Goal: Task Accomplishment & Management: Manage account settings

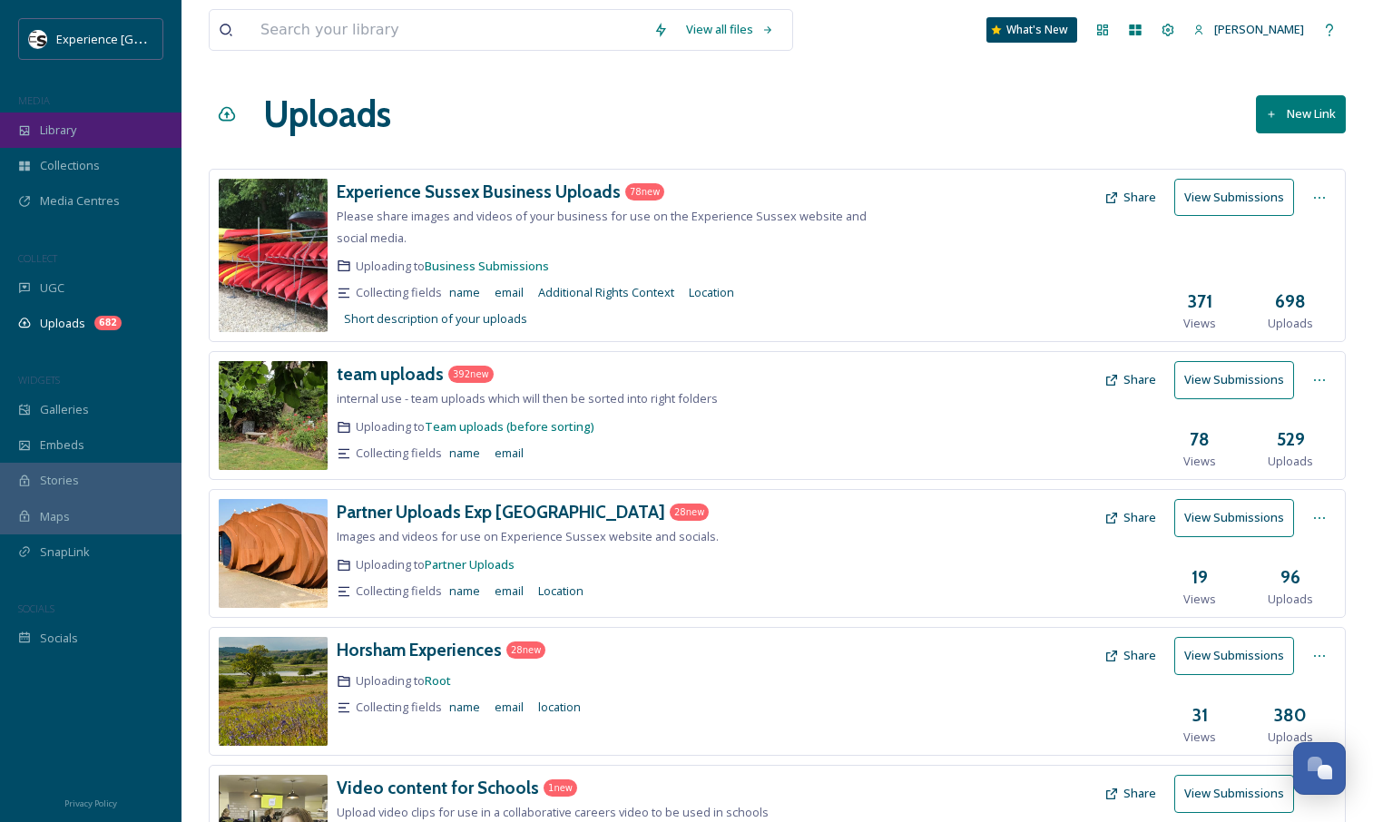
click at [130, 136] on div "Library" at bounding box center [91, 130] width 182 height 35
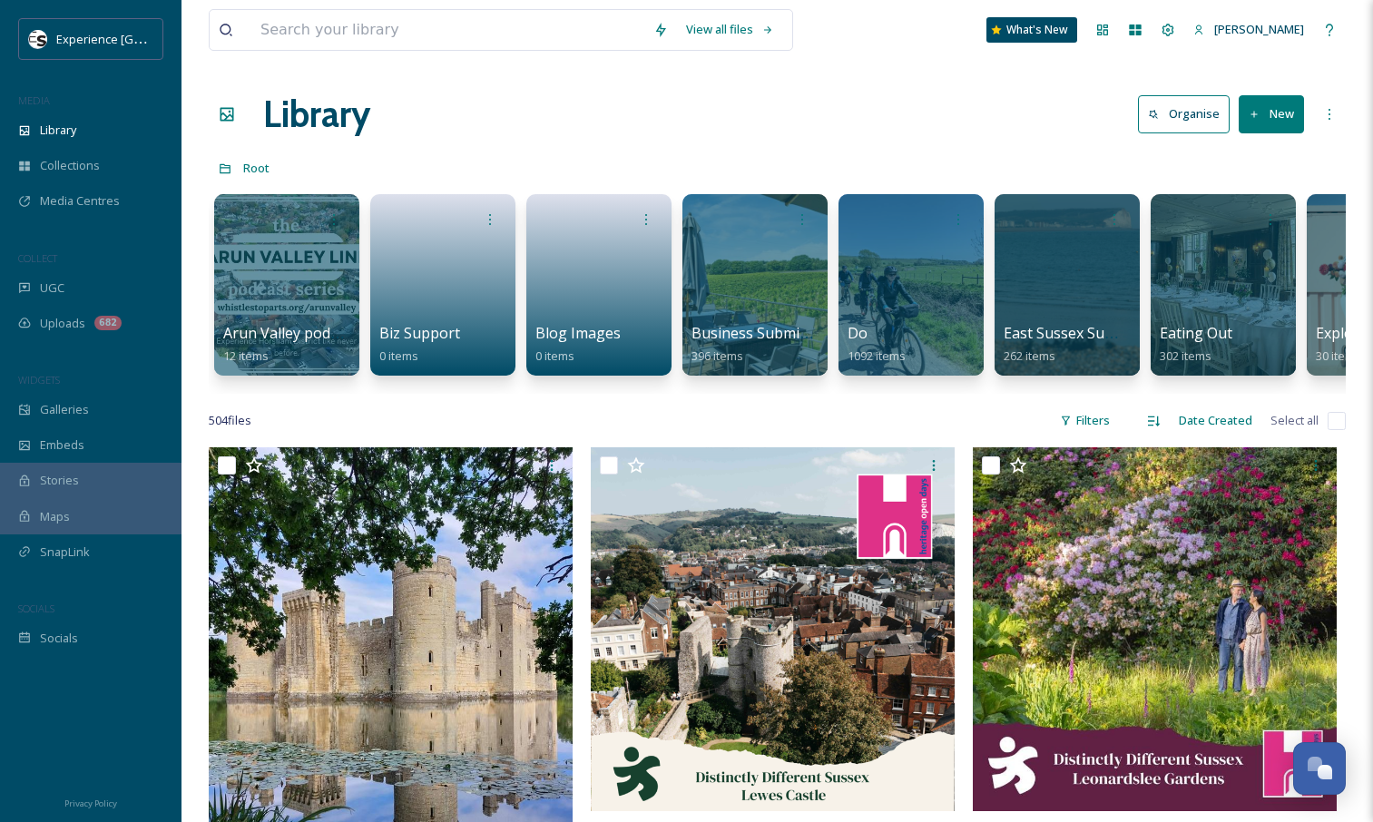
click at [1252, 123] on button "New" at bounding box center [1271, 113] width 65 height 37
click at [1260, 159] on span "File Upload" at bounding box center [1264, 156] width 60 height 17
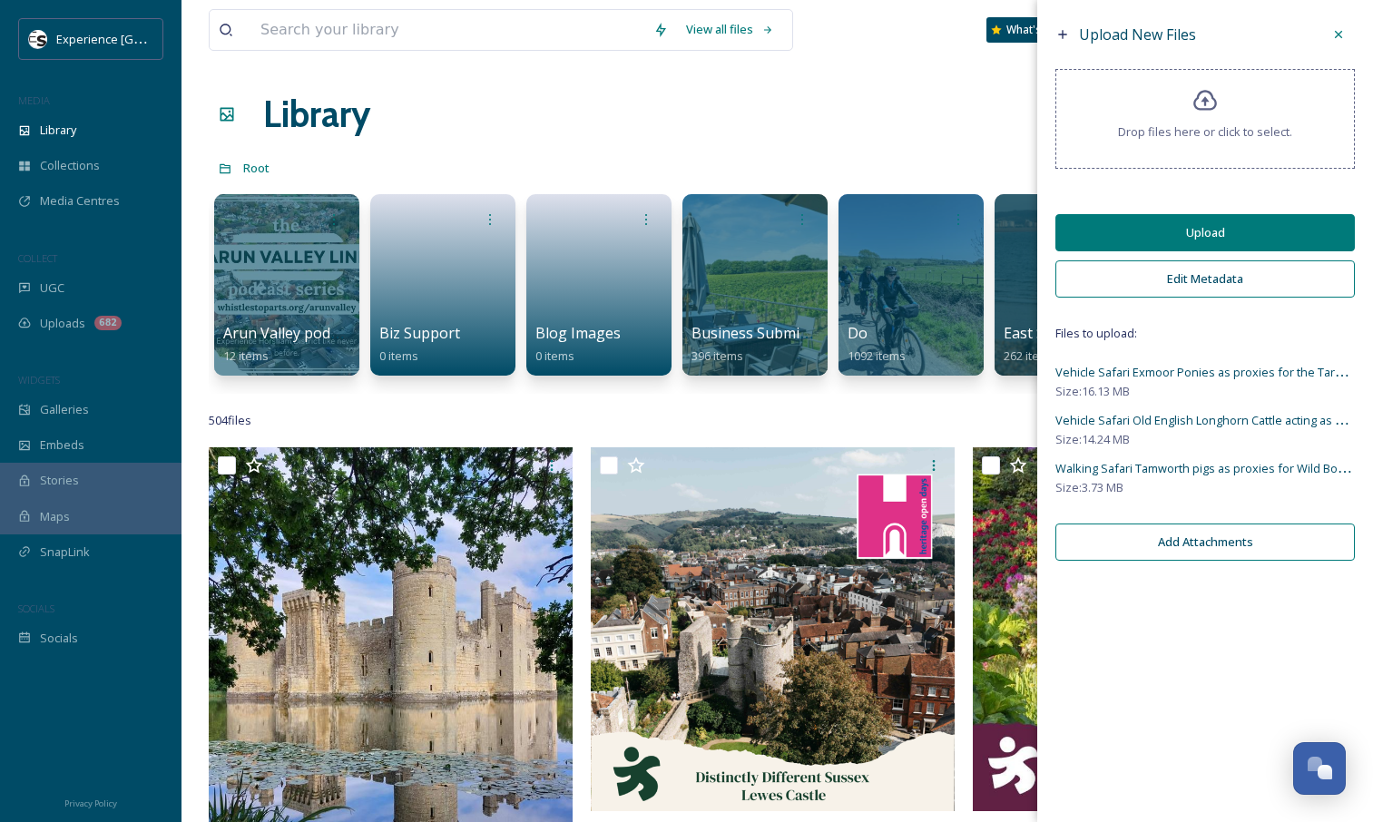
click at [1220, 286] on button "Edit Metadata" at bounding box center [1206, 279] width 300 height 37
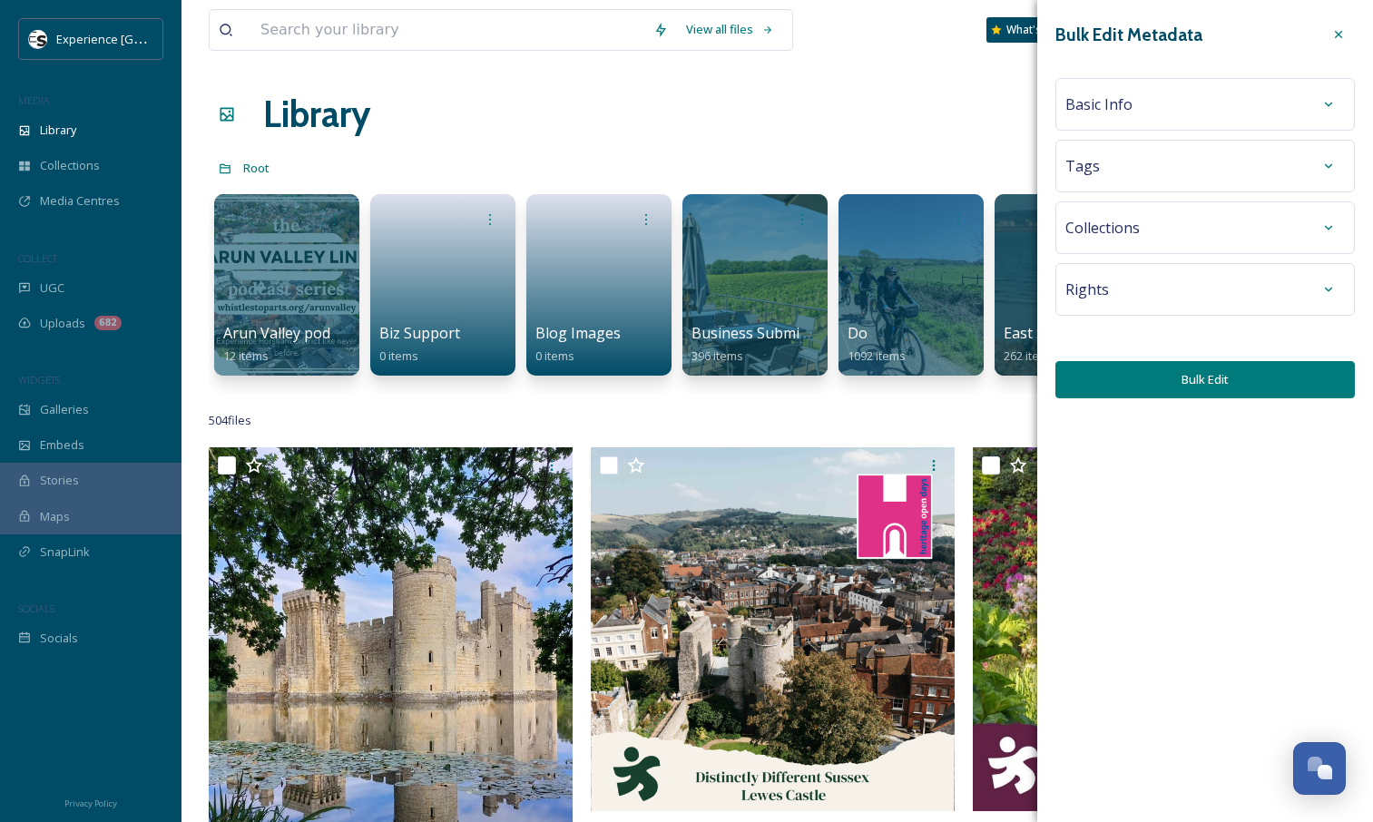
click at [1197, 103] on div "Basic Info" at bounding box center [1206, 104] width 280 height 33
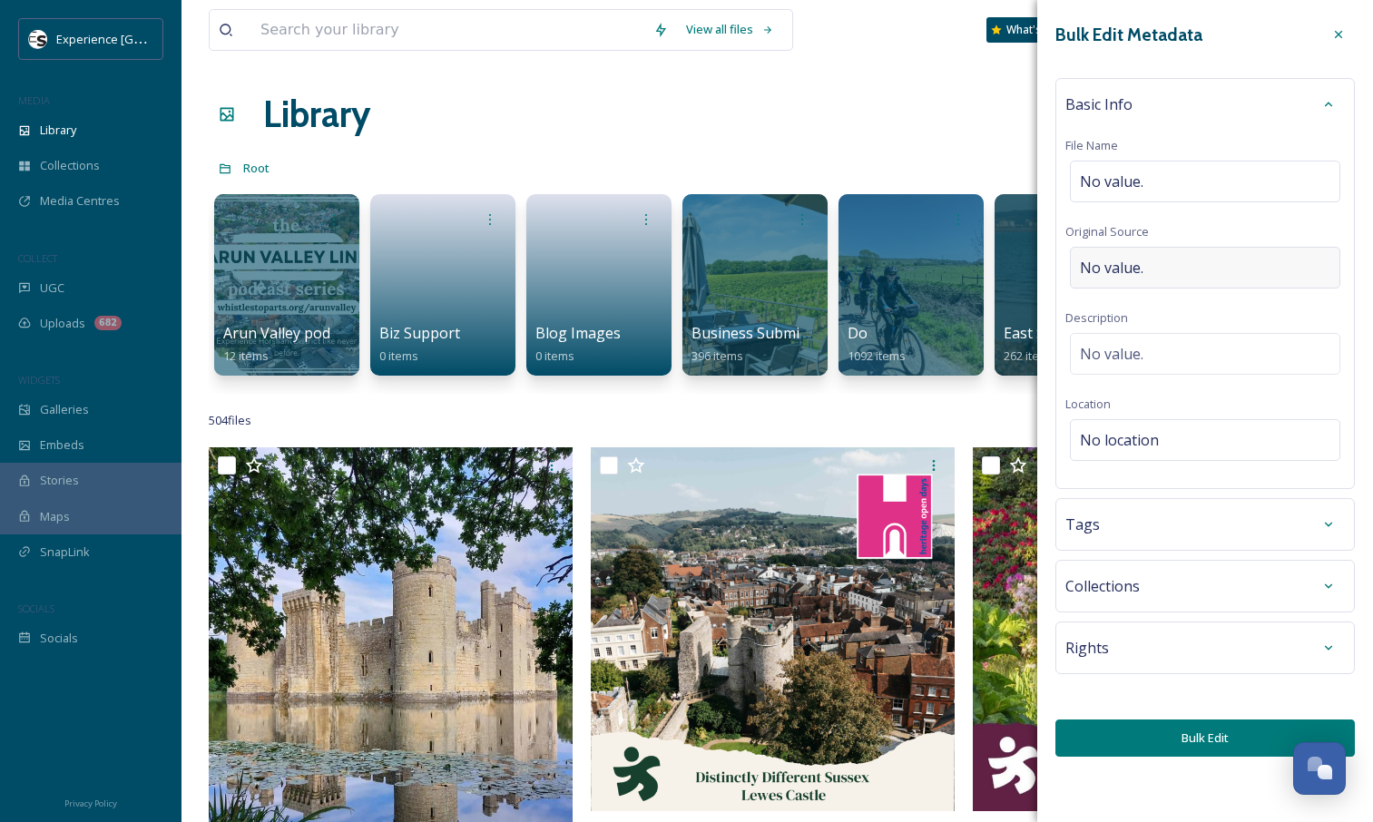
click at [1181, 282] on div "No value." at bounding box center [1205, 268] width 271 height 42
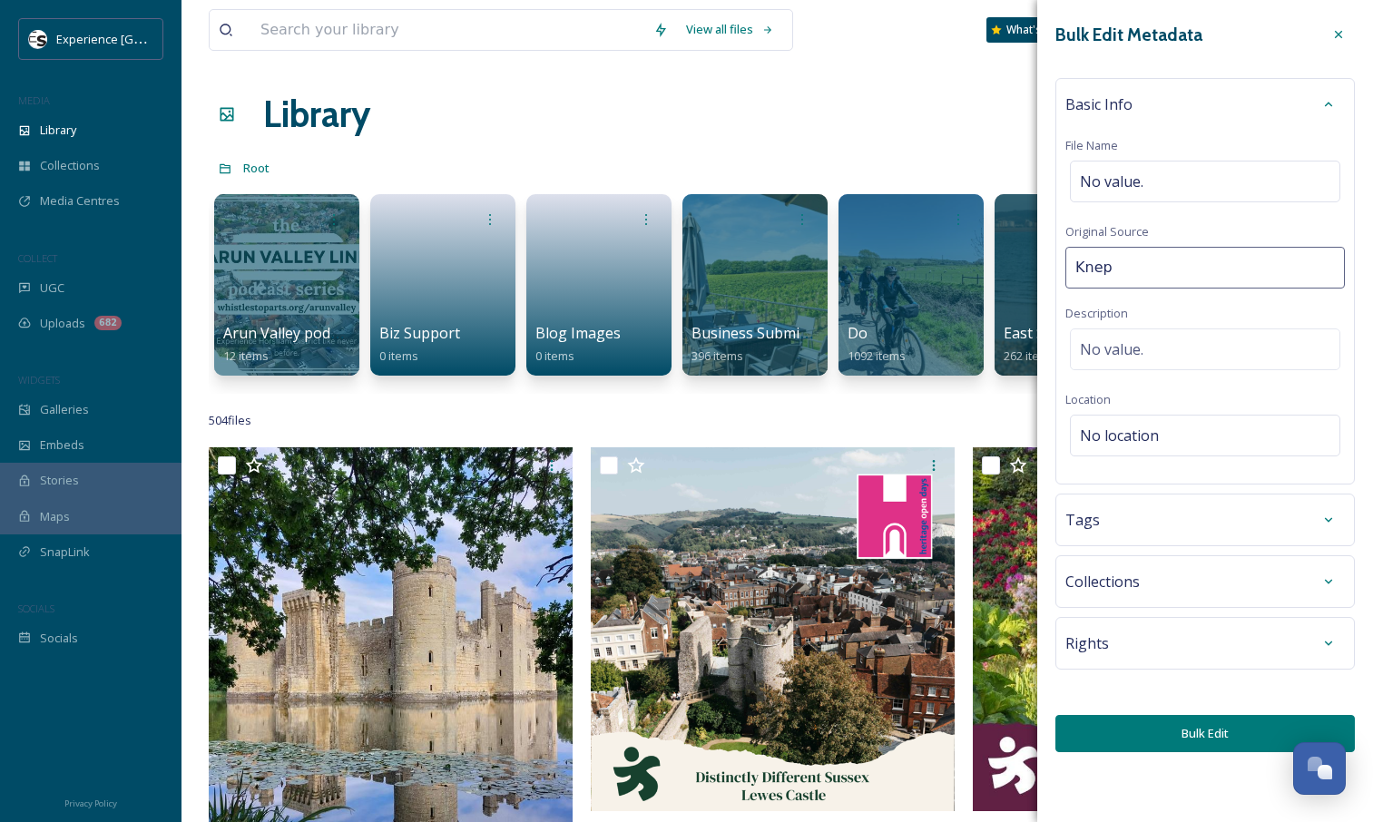
type input "[PERSON_NAME]"
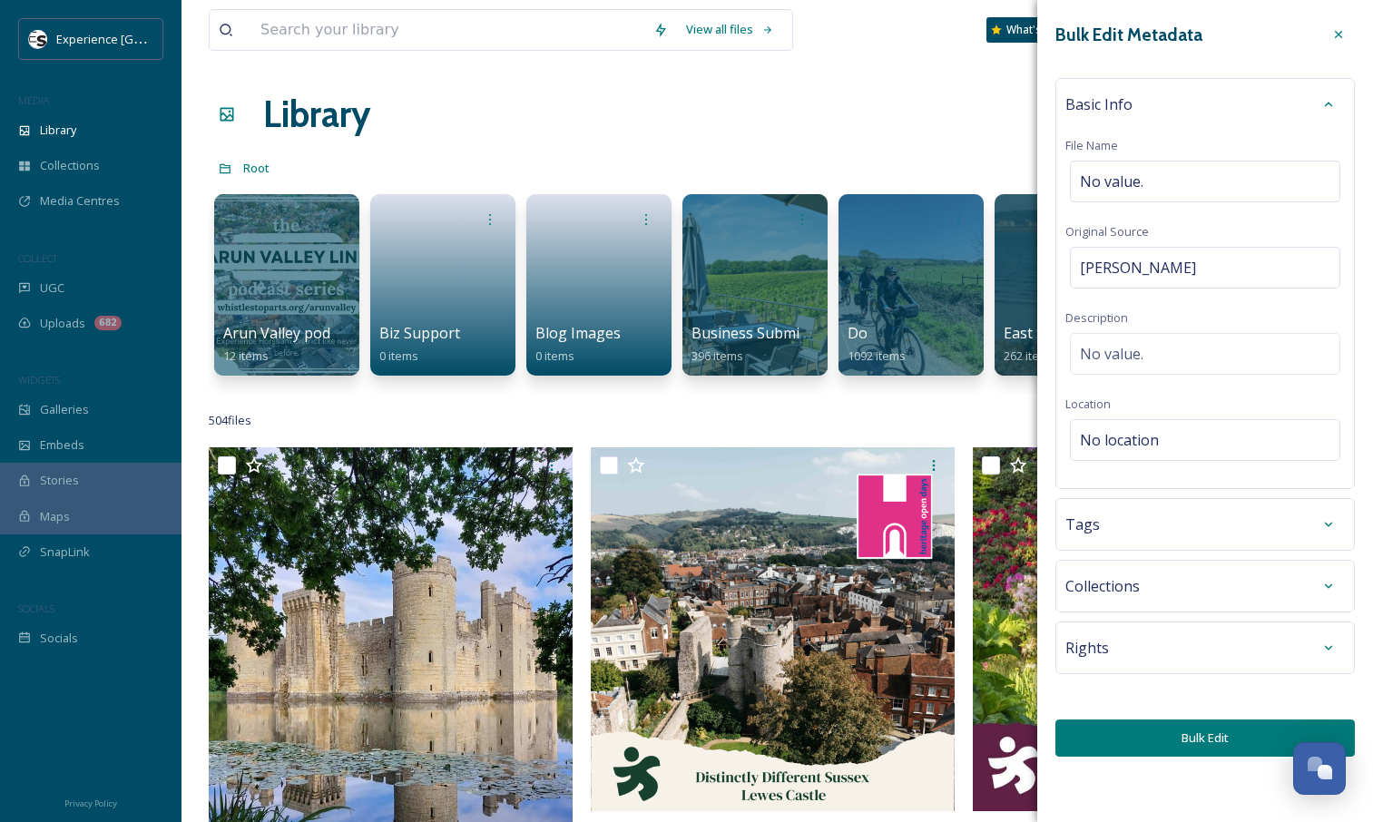
click at [1153, 379] on div "Basic Info File Name No value. Original Source Knepp Description No value. Loca…" at bounding box center [1206, 283] width 300 height 411
click at [1153, 436] on span "No location" at bounding box center [1119, 440] width 79 height 22
click at [1154, 436] on input at bounding box center [1205, 440] width 269 height 40
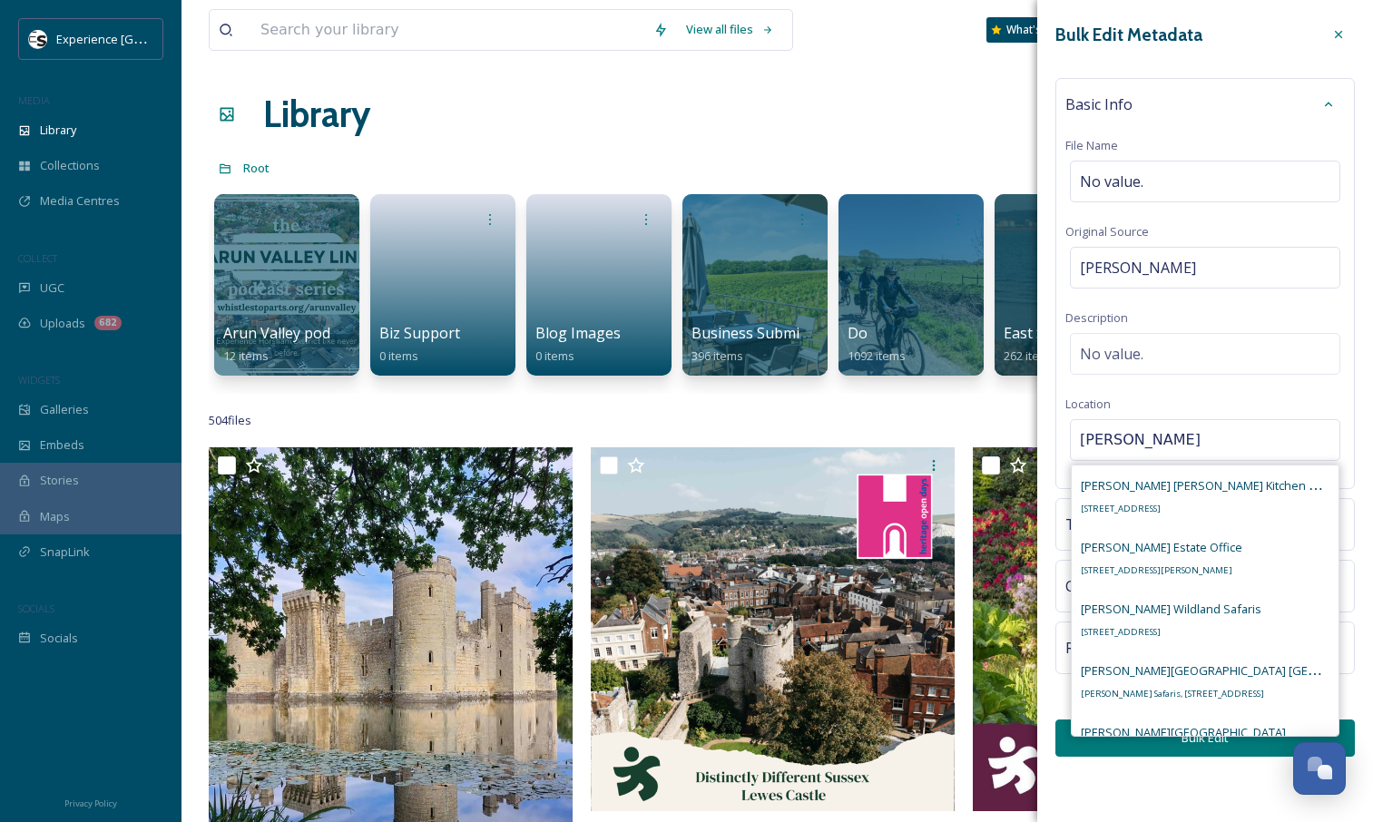
type input "[PERSON_NAME]"
click at [1194, 622] on div "Knepp Wildland Safaris New Barn Farm, Swallows Ln, Dial Post, Horsham RH13 8NN,…" at bounding box center [1171, 620] width 181 height 44
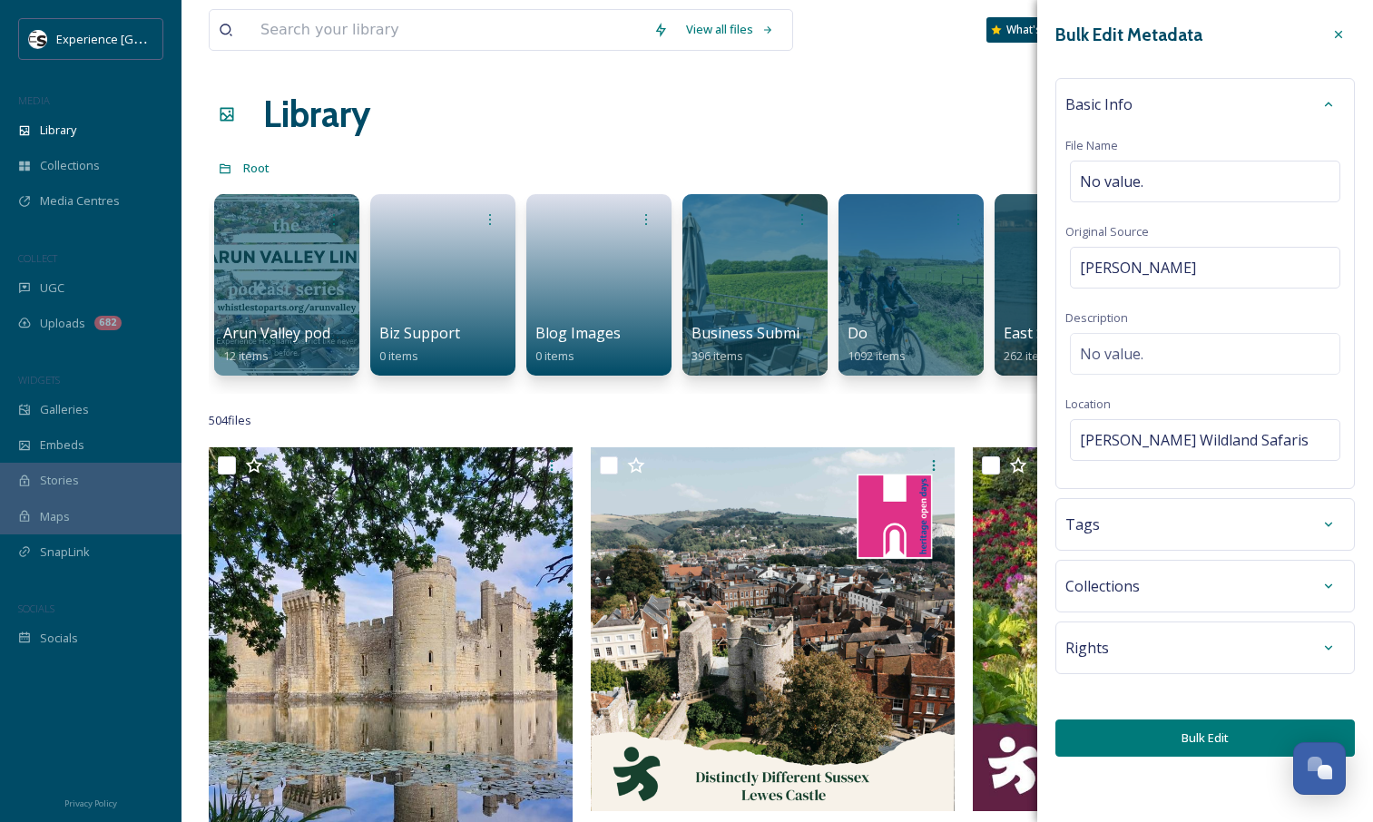
click at [1213, 530] on div "Tags" at bounding box center [1206, 524] width 280 height 33
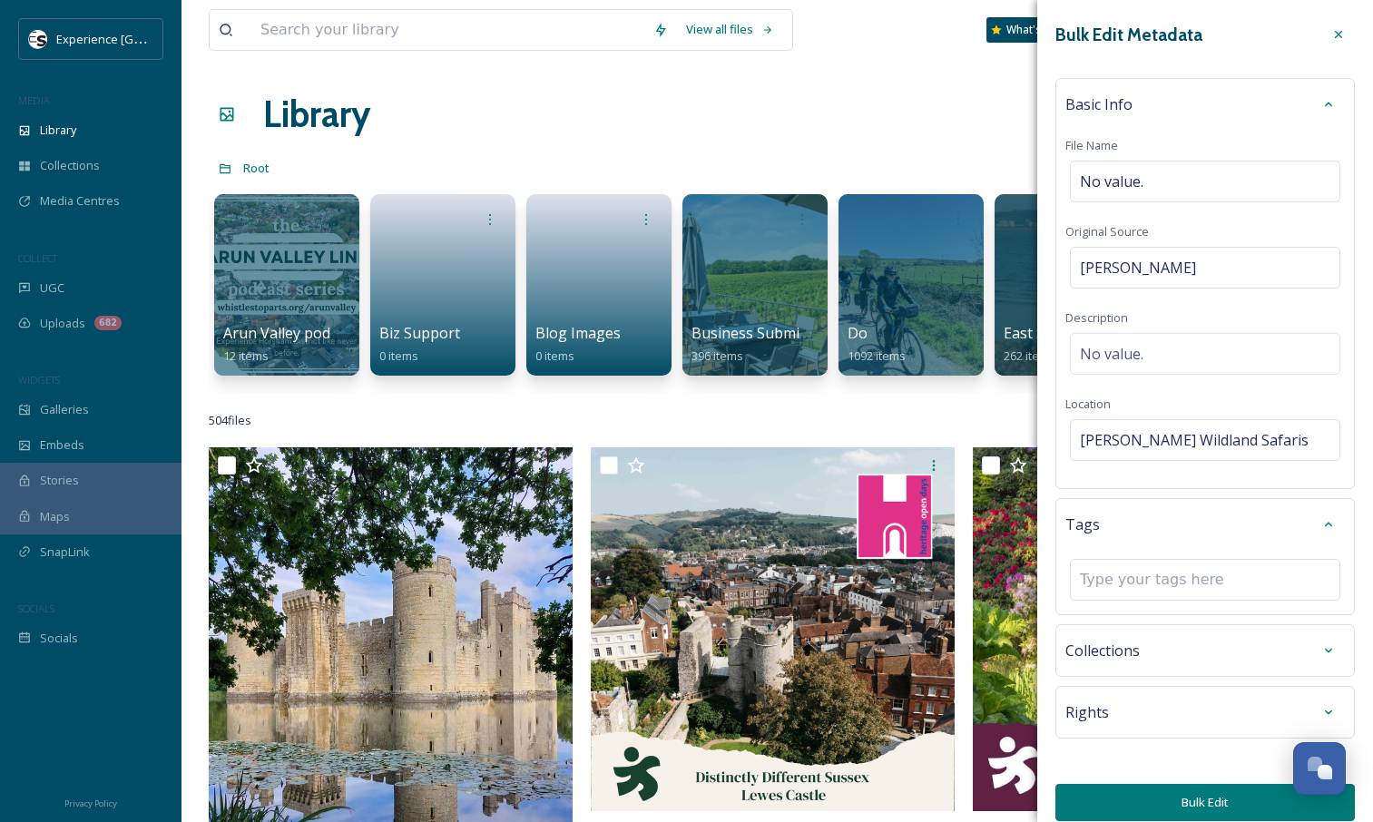
click at [1322, 526] on icon at bounding box center [1329, 524] width 15 height 15
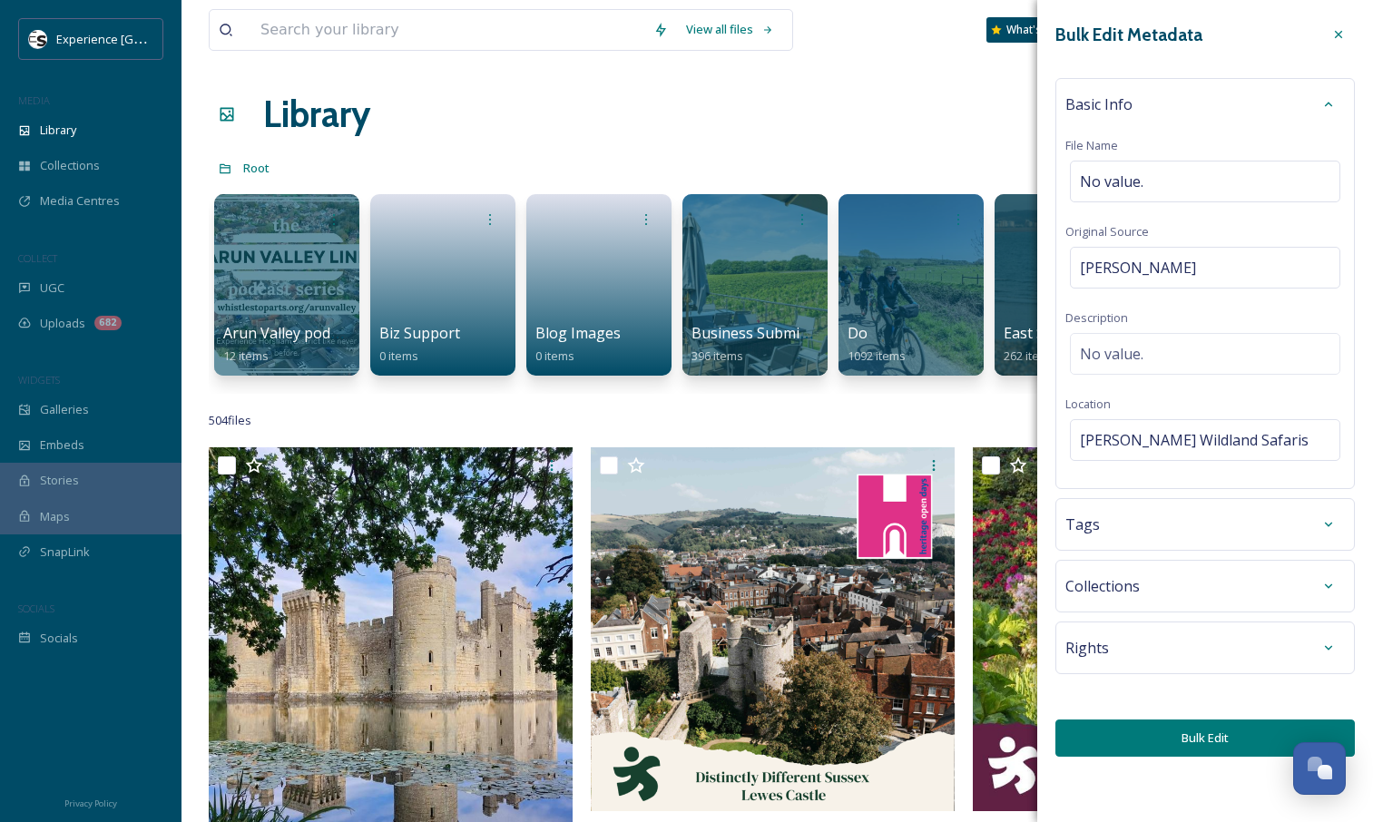
click at [1200, 654] on div "Rights" at bounding box center [1206, 648] width 280 height 33
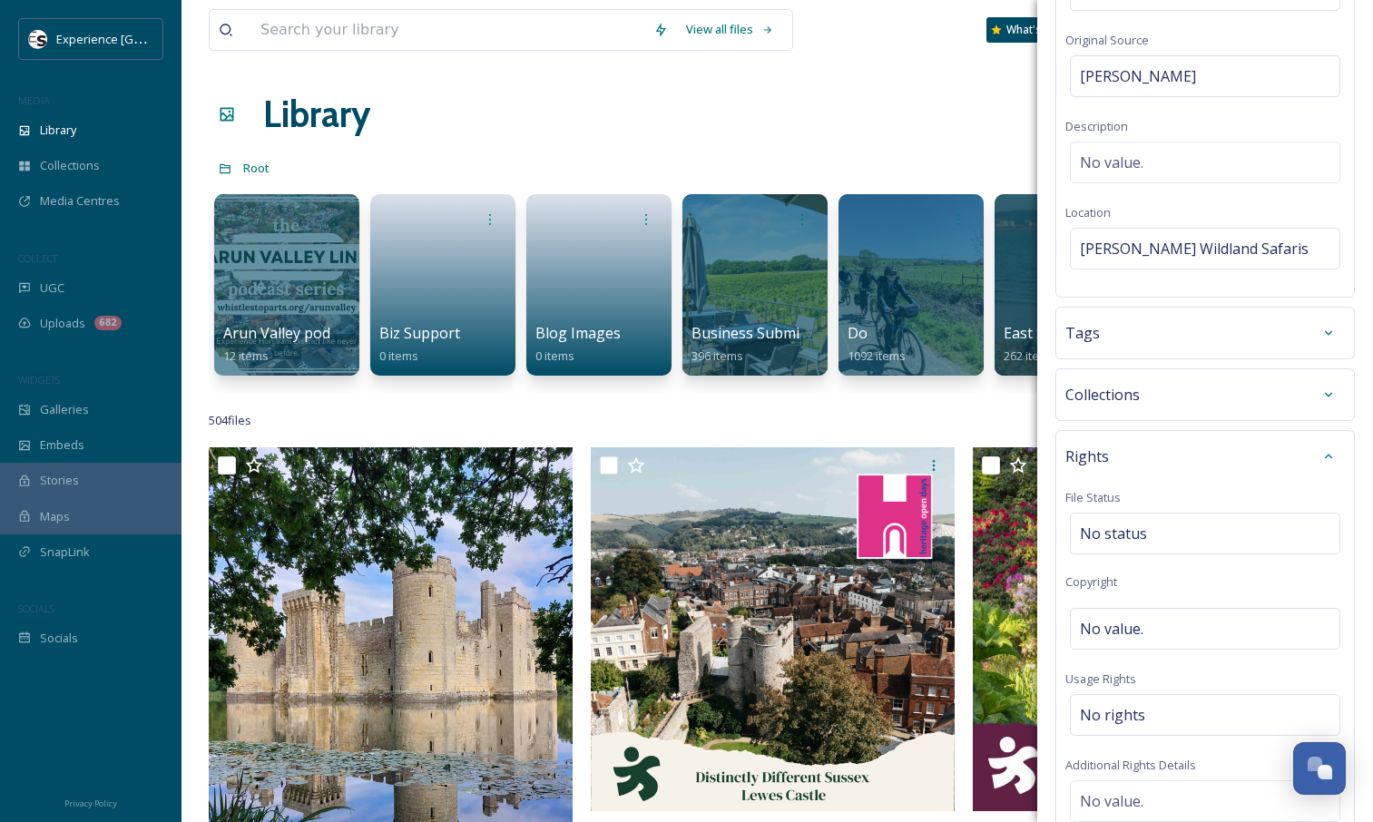
scroll to position [314, 0]
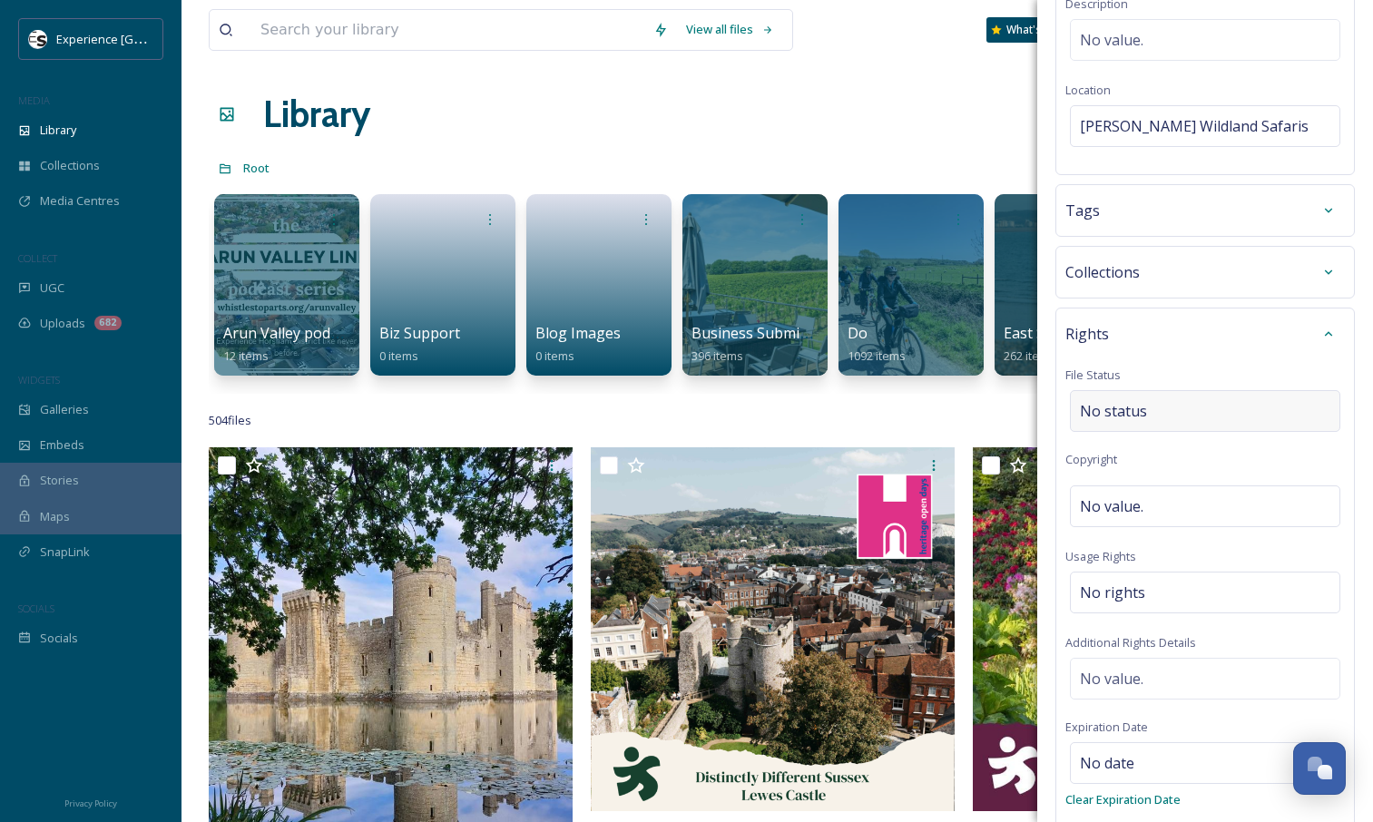
click at [1200, 417] on div "No status" at bounding box center [1205, 411] width 271 height 42
click at [1200, 415] on input at bounding box center [1171, 411] width 200 height 40
click at [1204, 474] on div "Rights File Status Copyright No value. Usage Rights No rights Additional Rights…" at bounding box center [1206, 598] width 300 height 581
click at [1161, 577] on div "No rights" at bounding box center [1205, 593] width 271 height 42
click at [1169, 566] on div "Rights File Status No status Copyright No value. Usage Rights Additional Rights…" at bounding box center [1206, 603] width 300 height 590
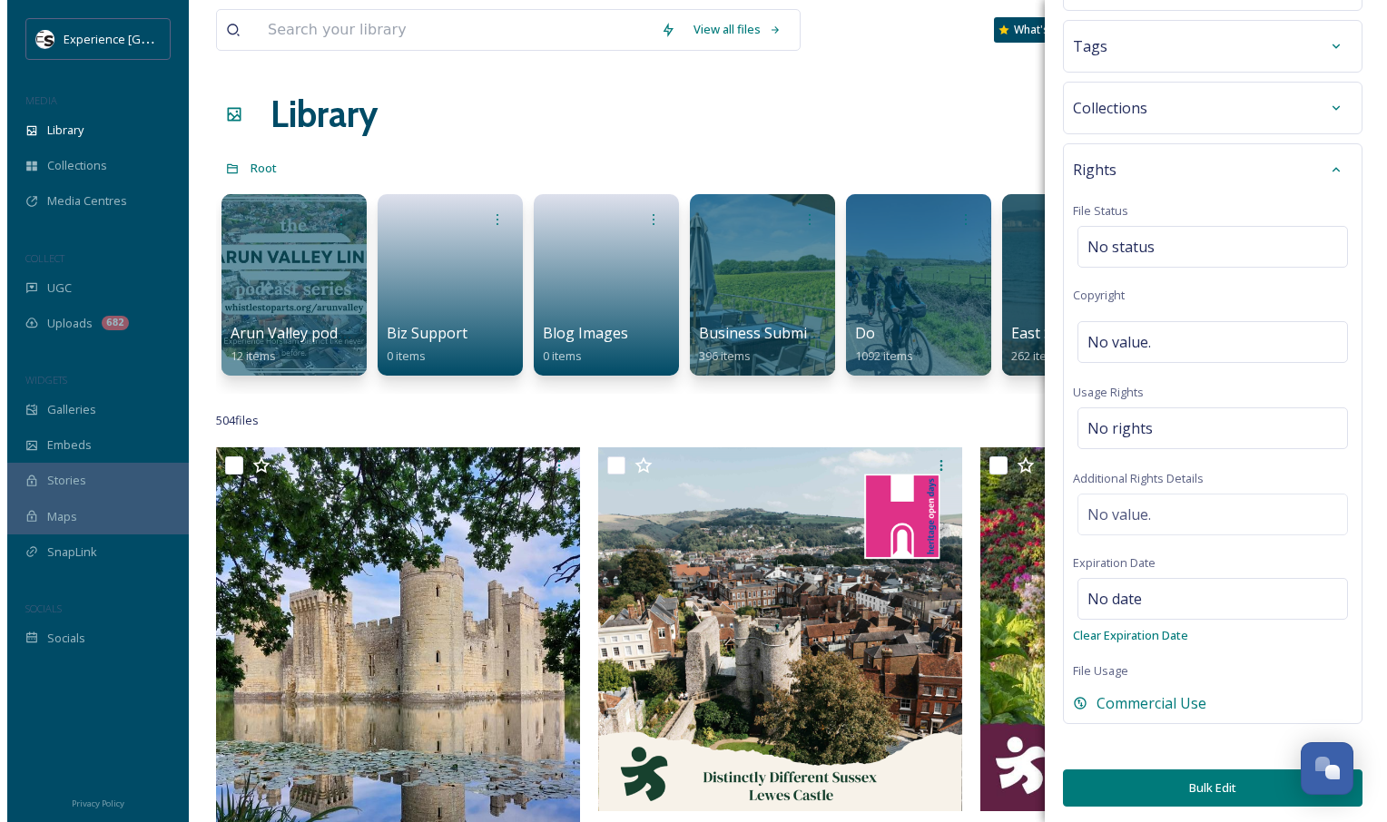
scroll to position [481, 0]
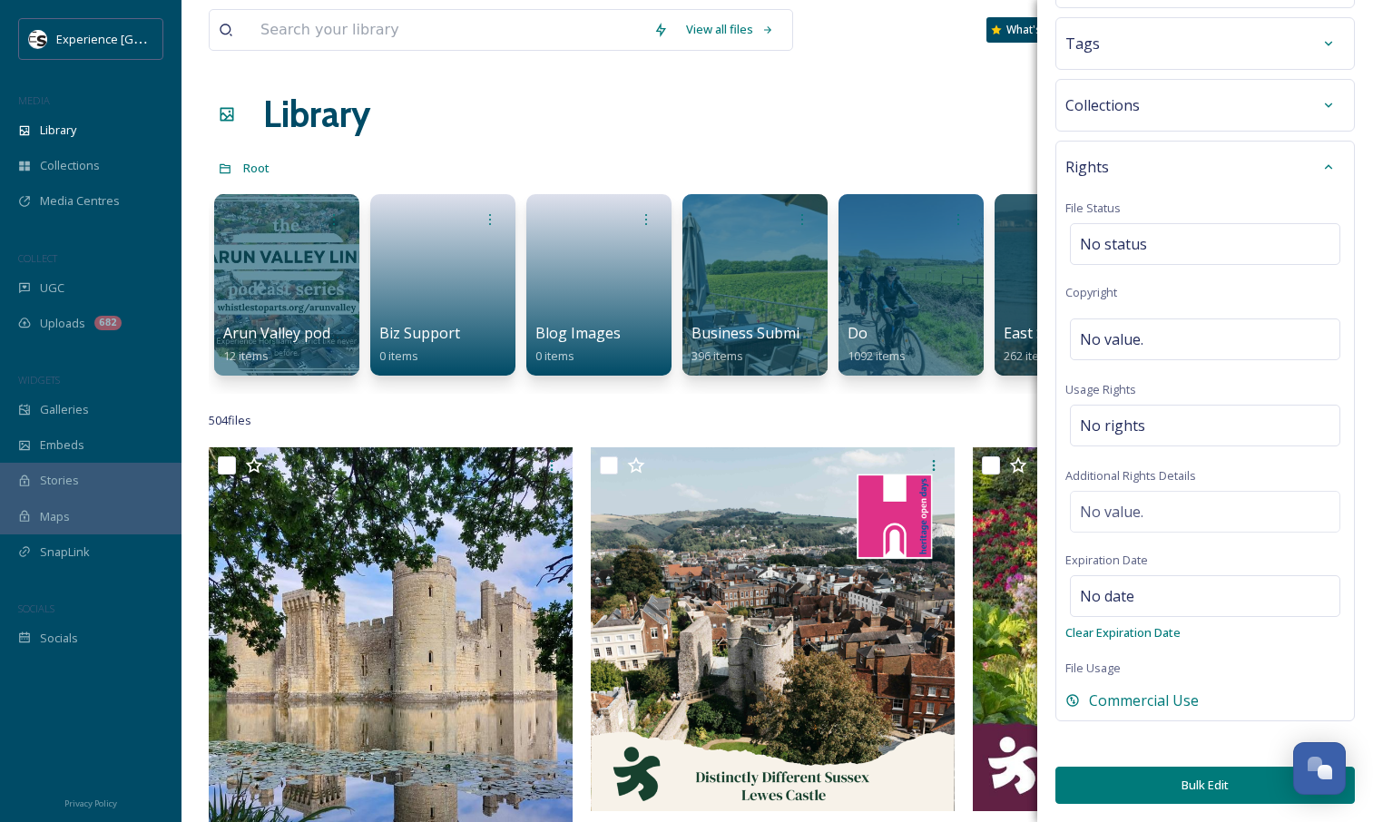
click at [1166, 784] on button "Bulk Edit" at bounding box center [1206, 785] width 300 height 37
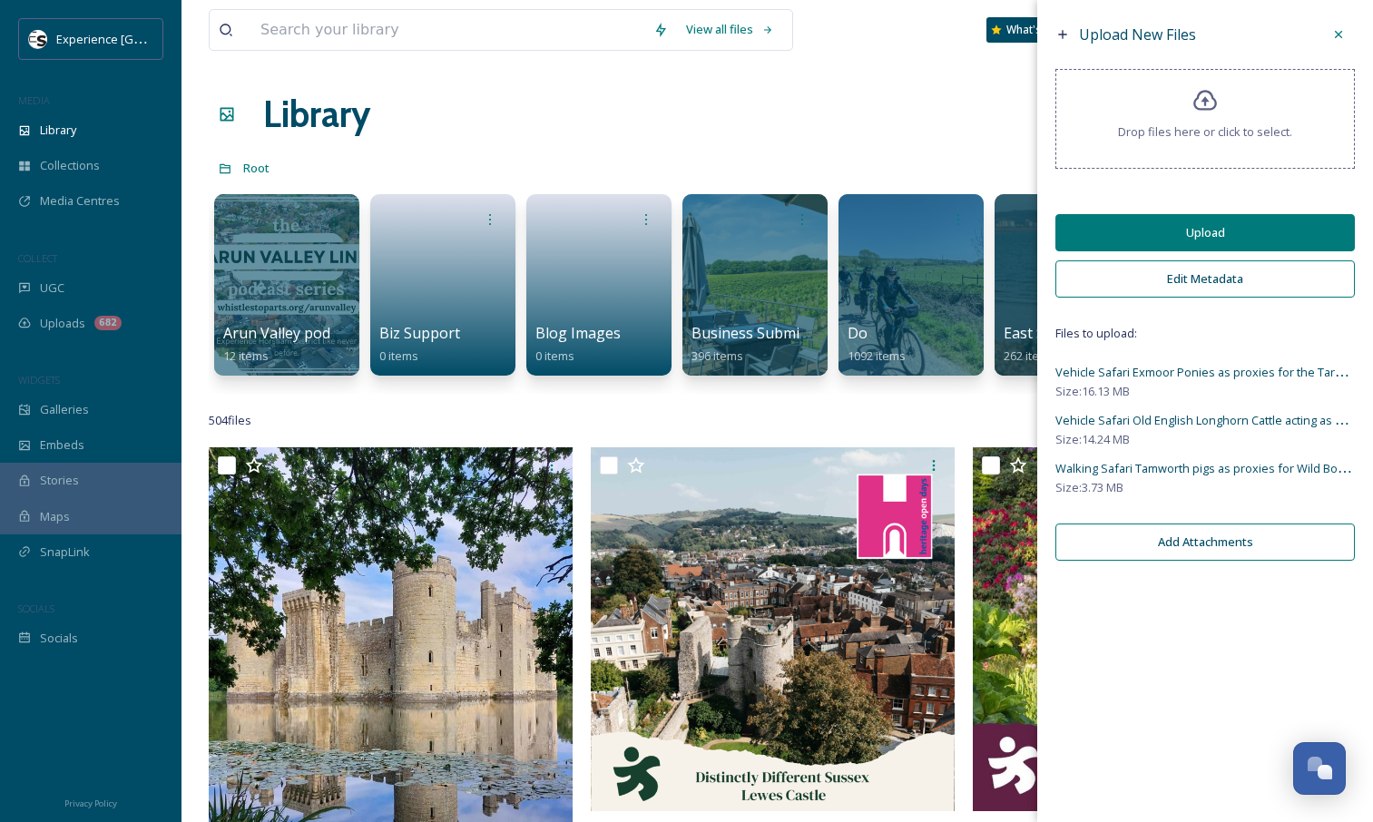
click at [1229, 231] on button "Upload" at bounding box center [1206, 232] width 300 height 37
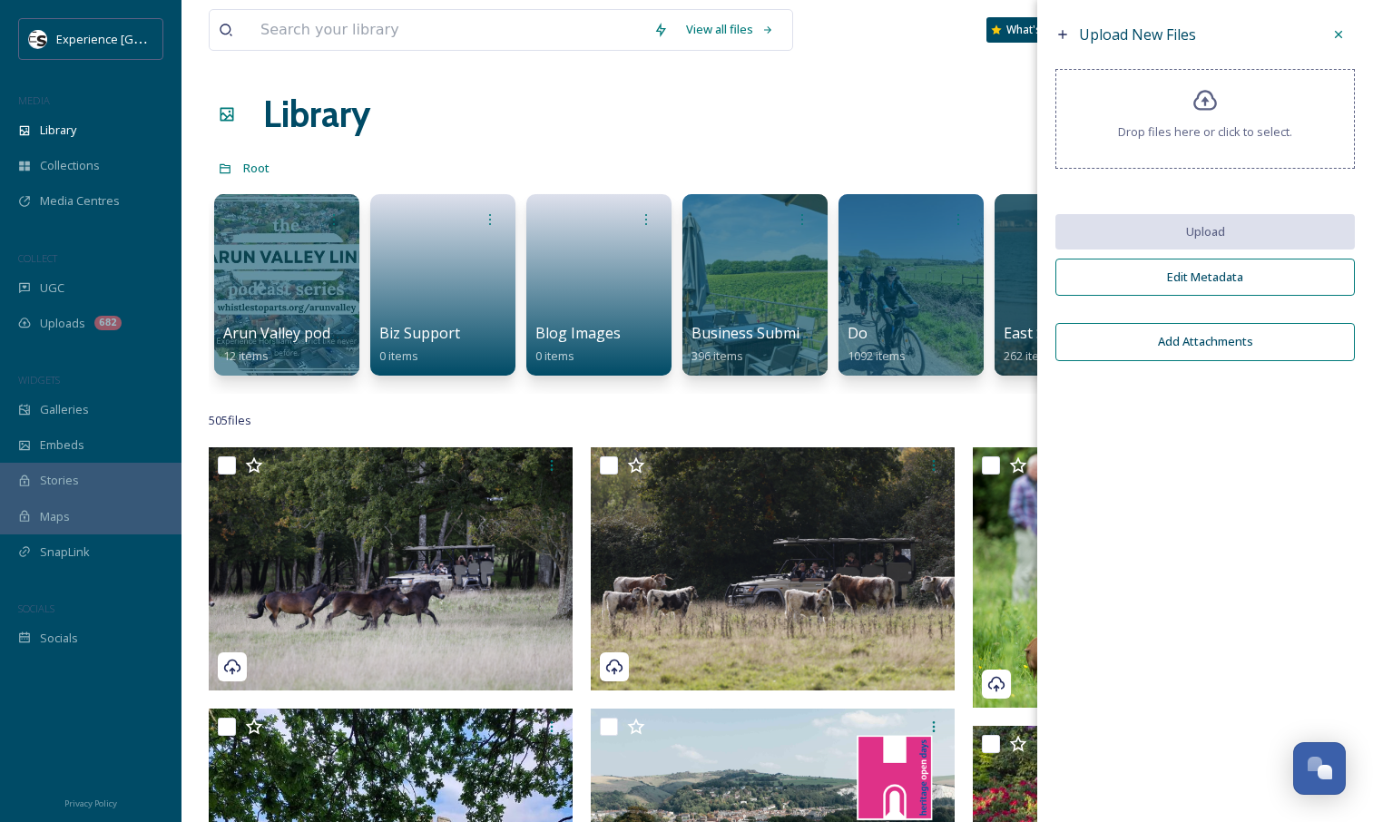
click at [1345, 28] on icon at bounding box center [1339, 34] width 15 height 15
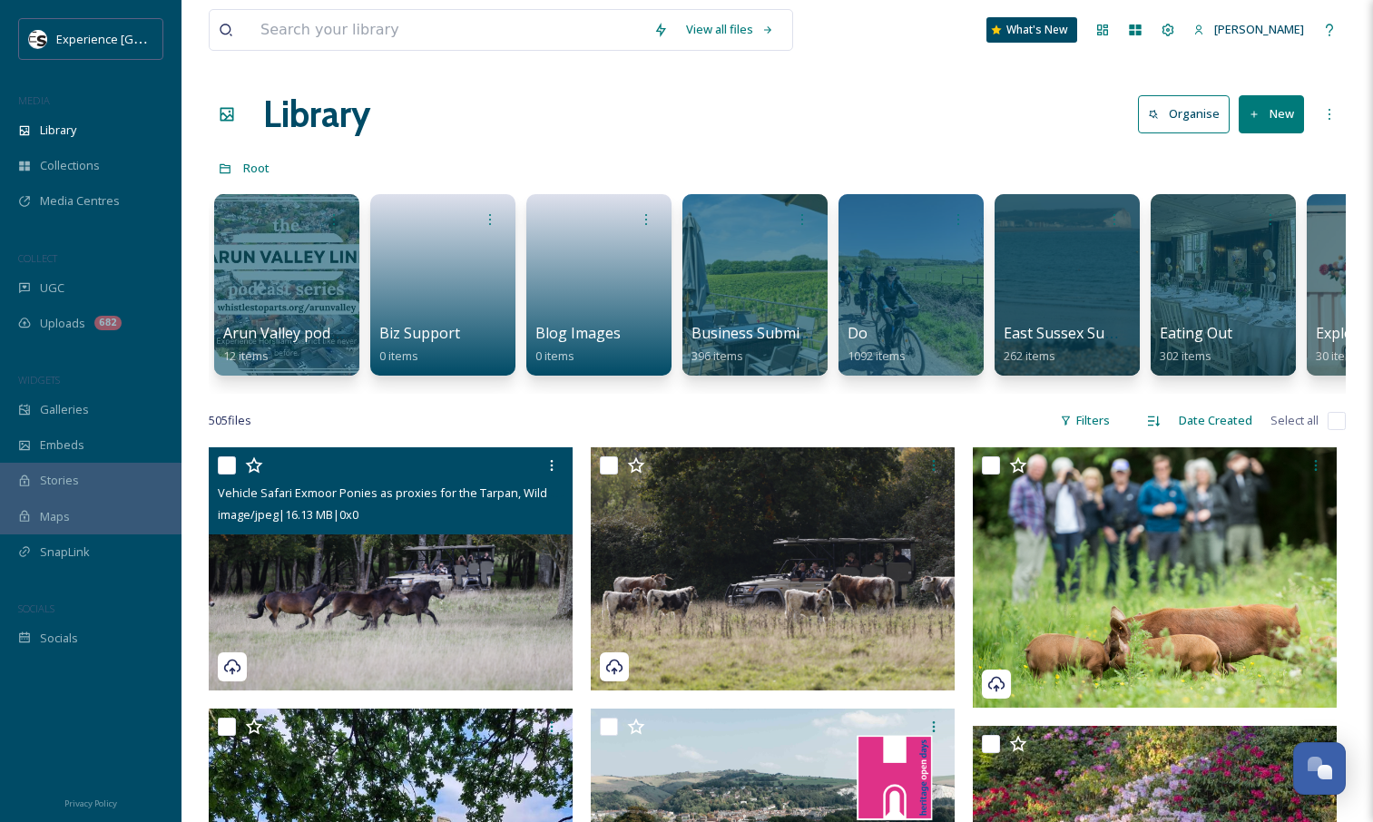
click at [225, 475] on input "checkbox" at bounding box center [227, 466] width 18 height 18
checkbox input "true"
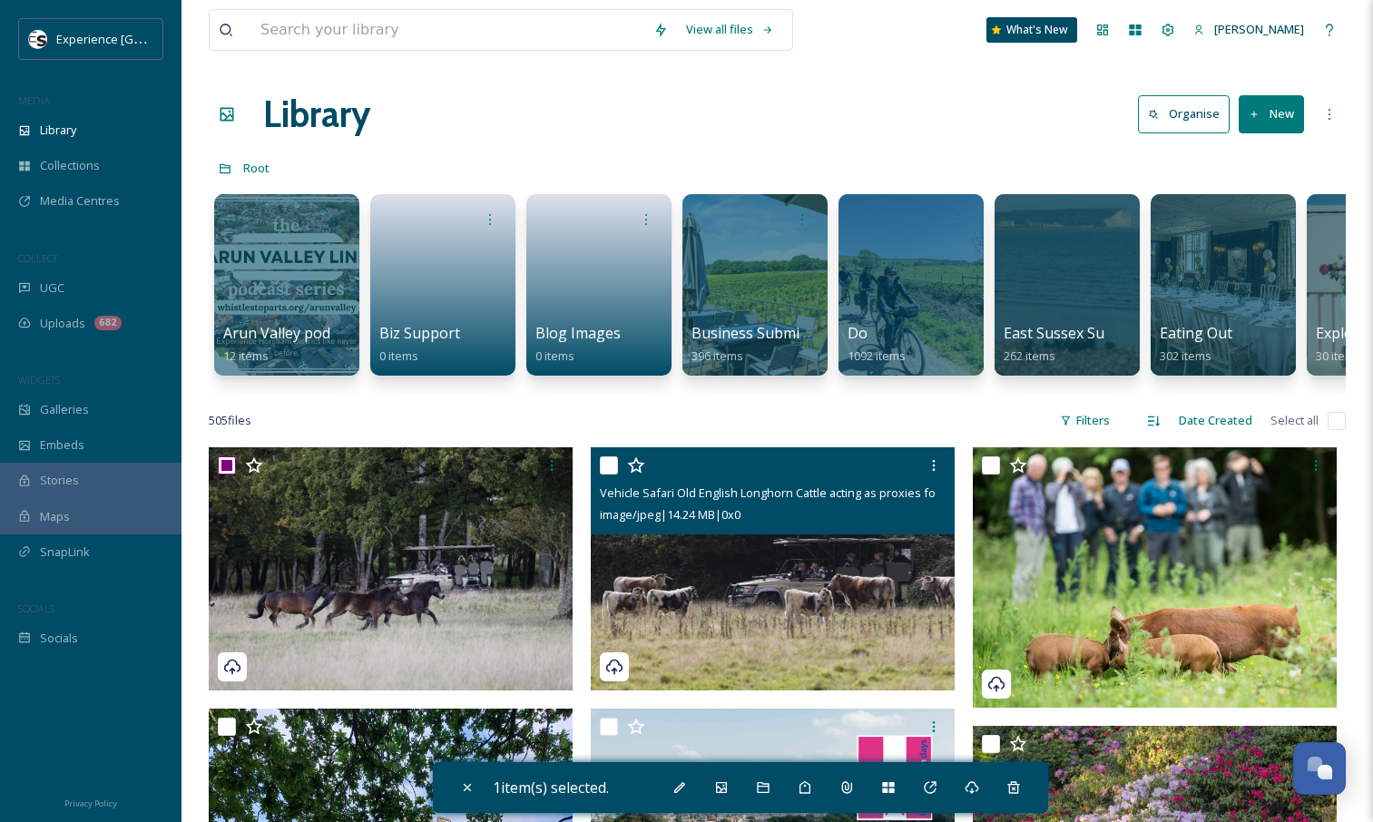
click at [606, 475] on input "checkbox" at bounding box center [609, 466] width 18 height 18
checkbox input "true"
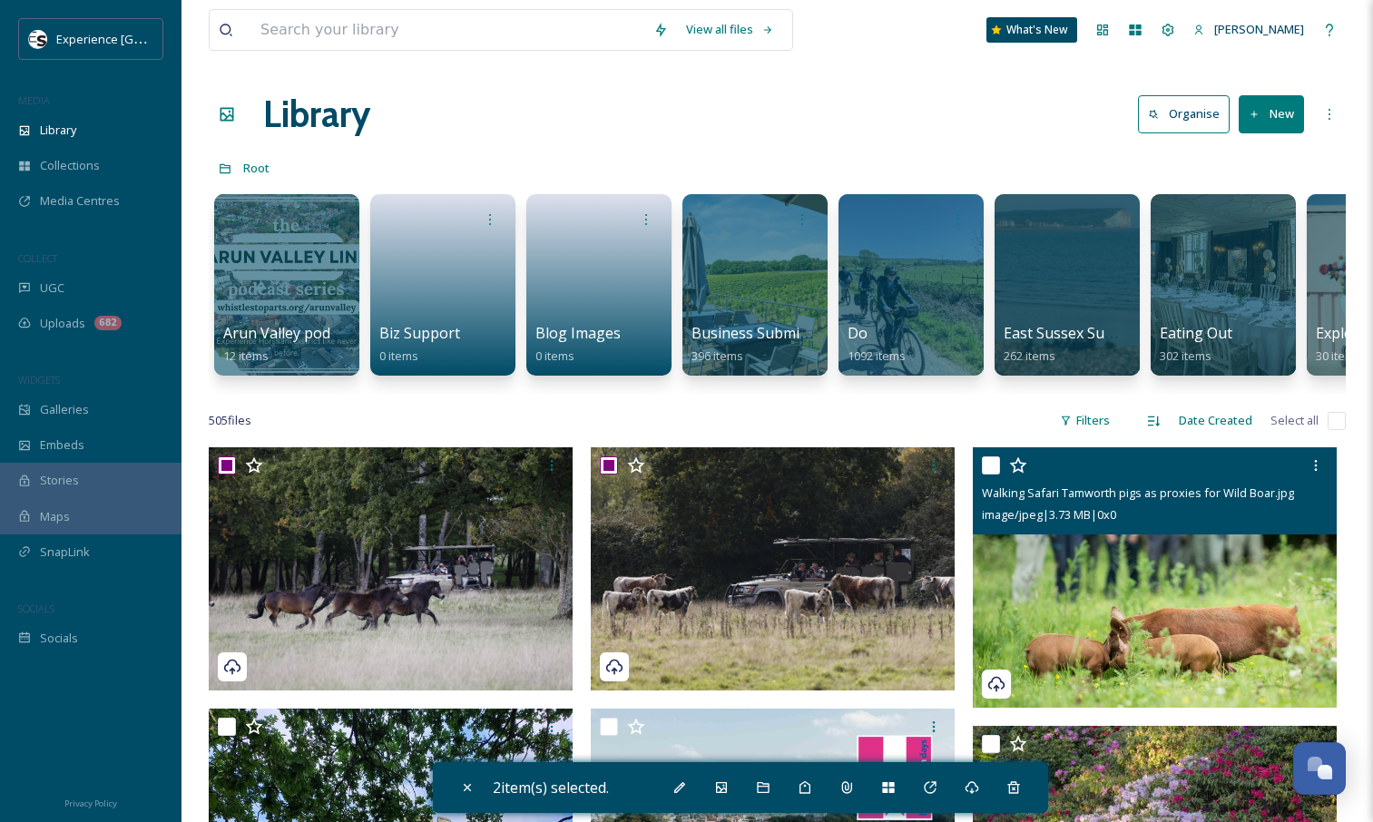
click at [993, 475] on input "checkbox" at bounding box center [991, 466] width 18 height 18
checkbox input "true"
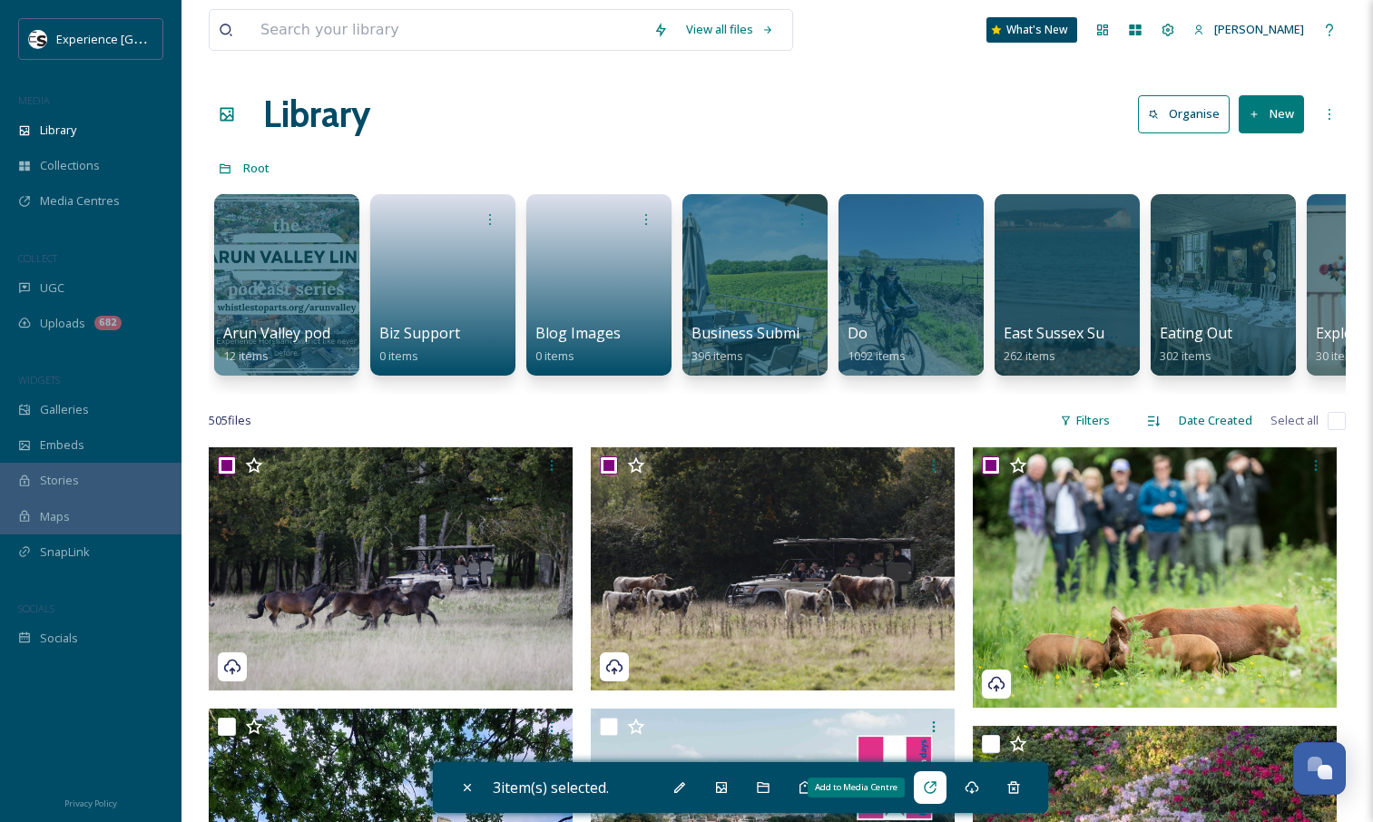
click at [935, 792] on icon at bounding box center [930, 788] width 15 height 15
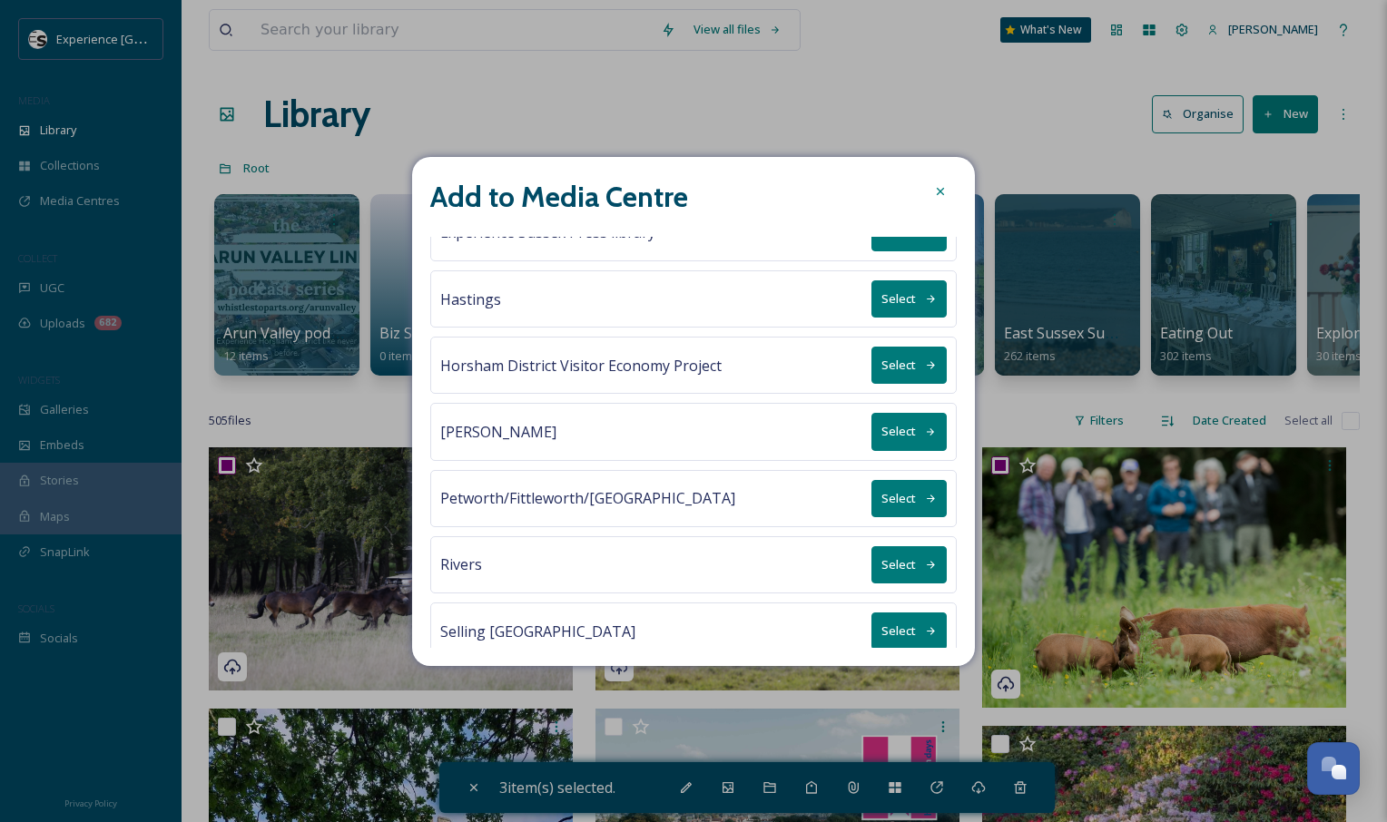
scroll to position [498, 0]
click at [904, 428] on button "Select" at bounding box center [908, 430] width 75 height 37
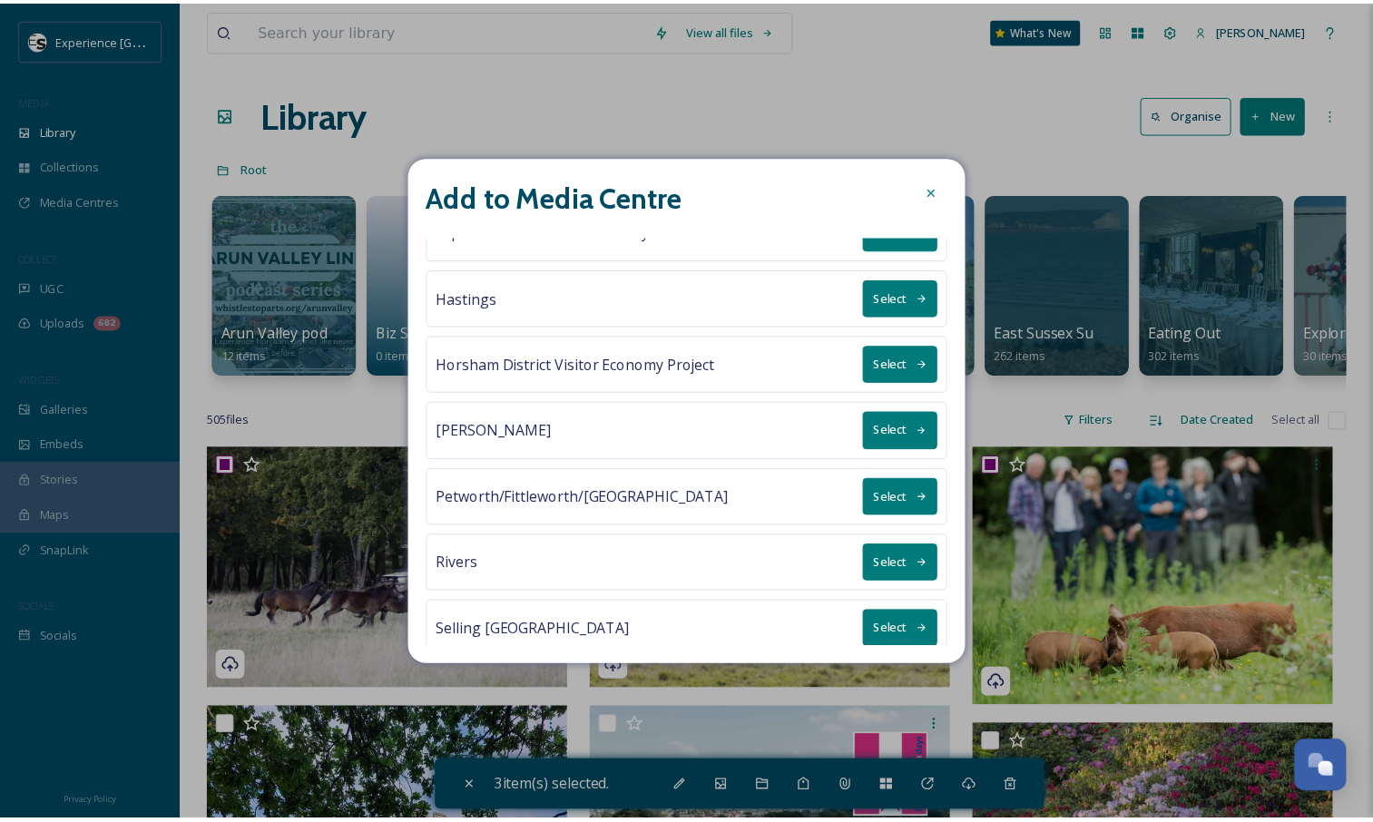
scroll to position [0, 0]
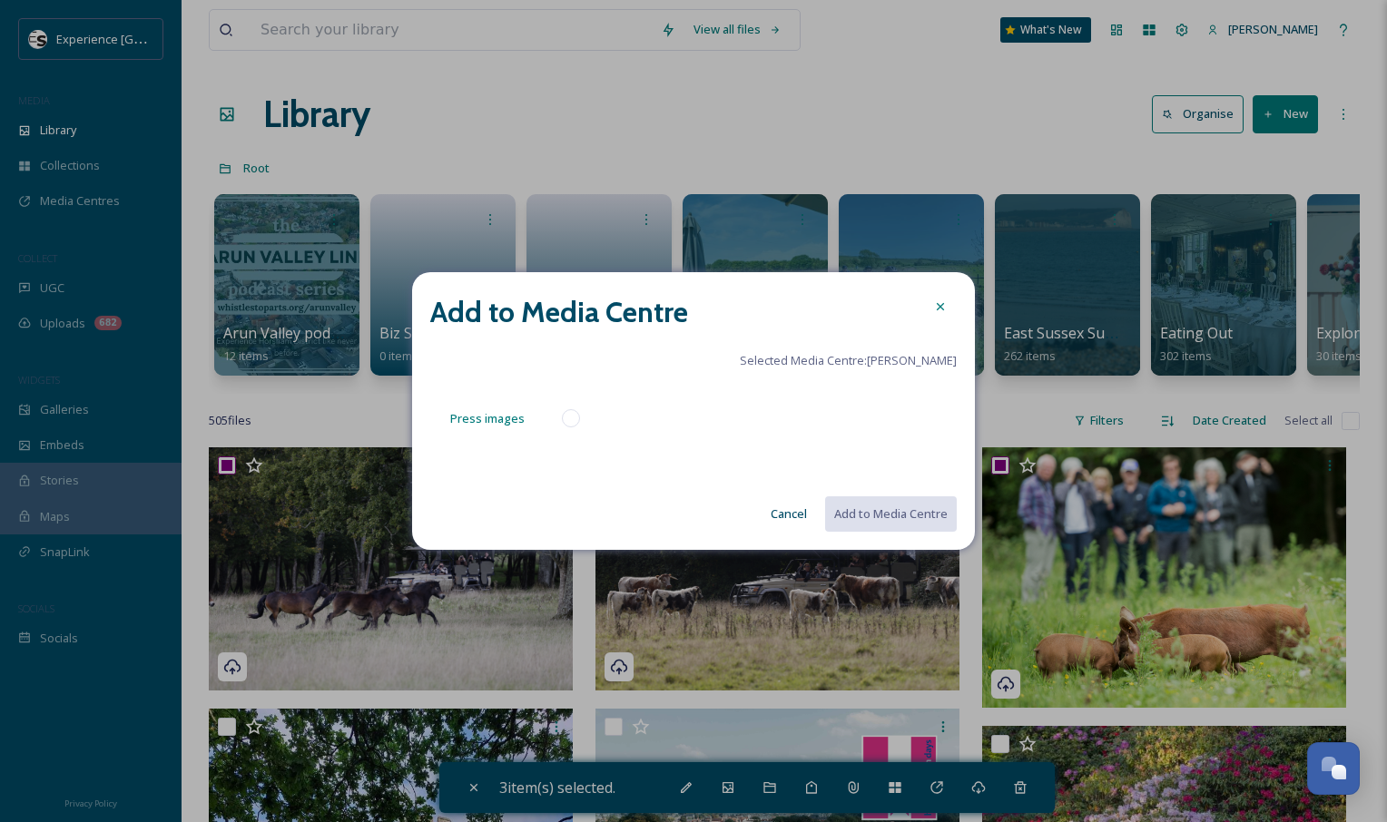
click at [565, 401] on div "Press images" at bounding box center [515, 419] width 170 height 44
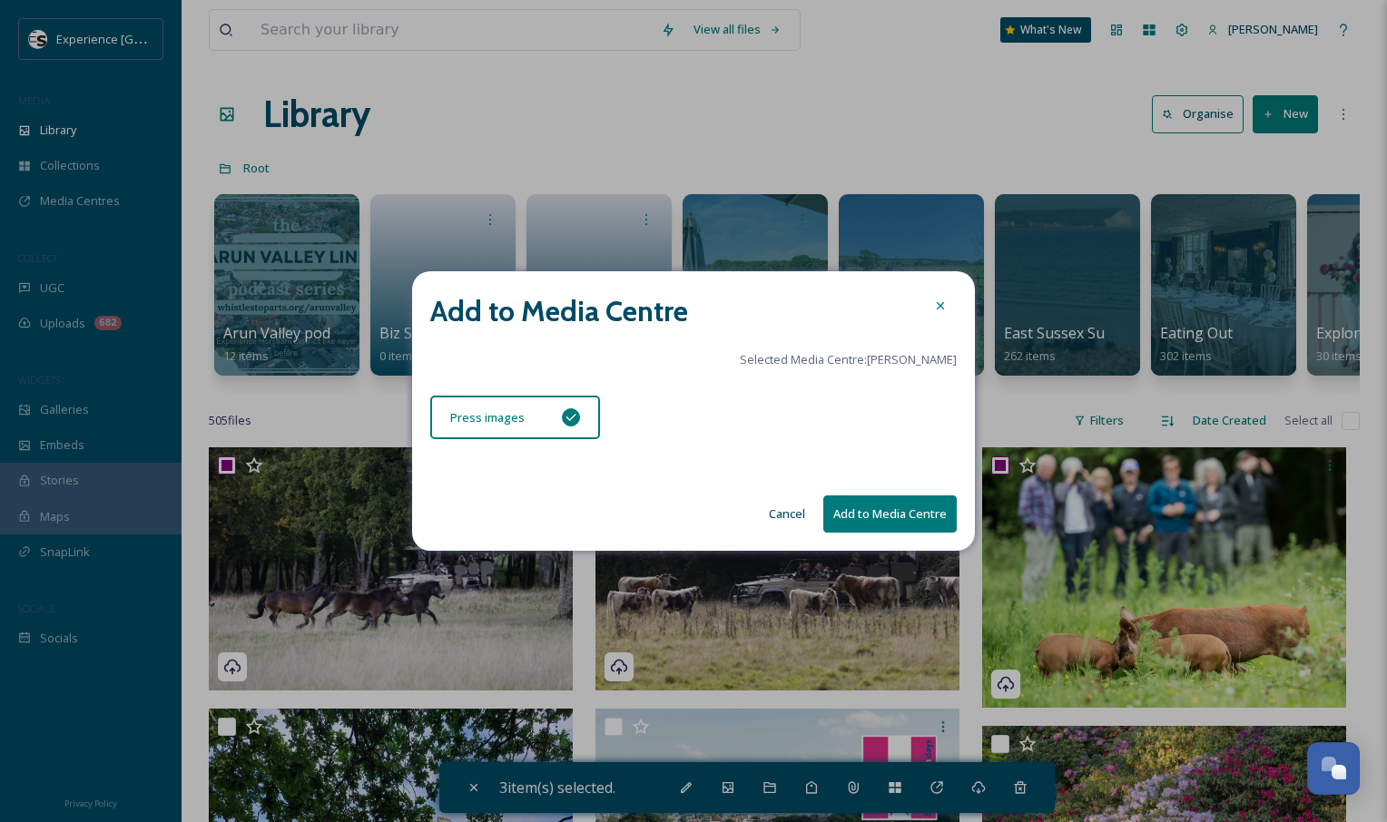
click at [895, 517] on button "Add to Media Centre" at bounding box center [889, 514] width 133 height 37
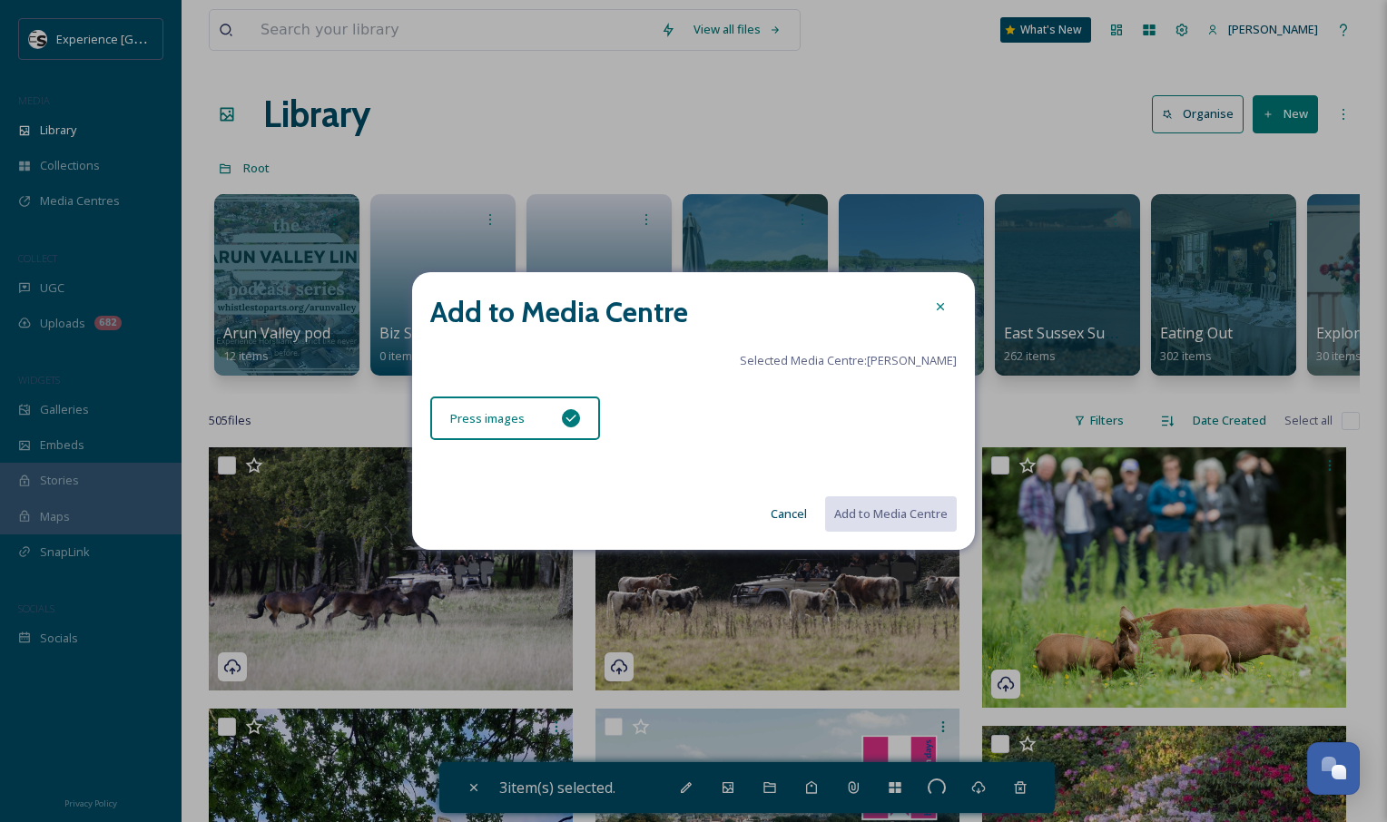
checkbox input "false"
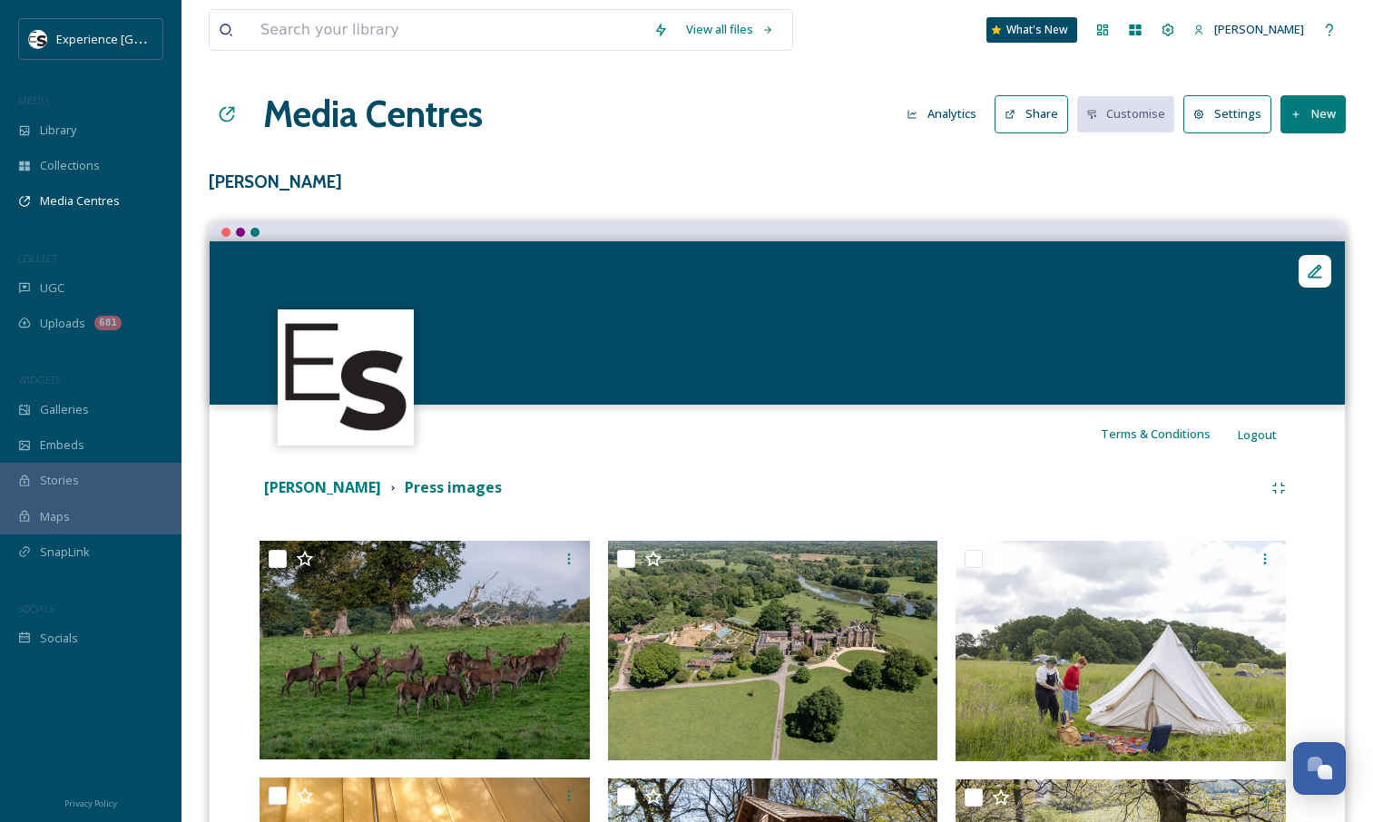
scroll to position [208, 0]
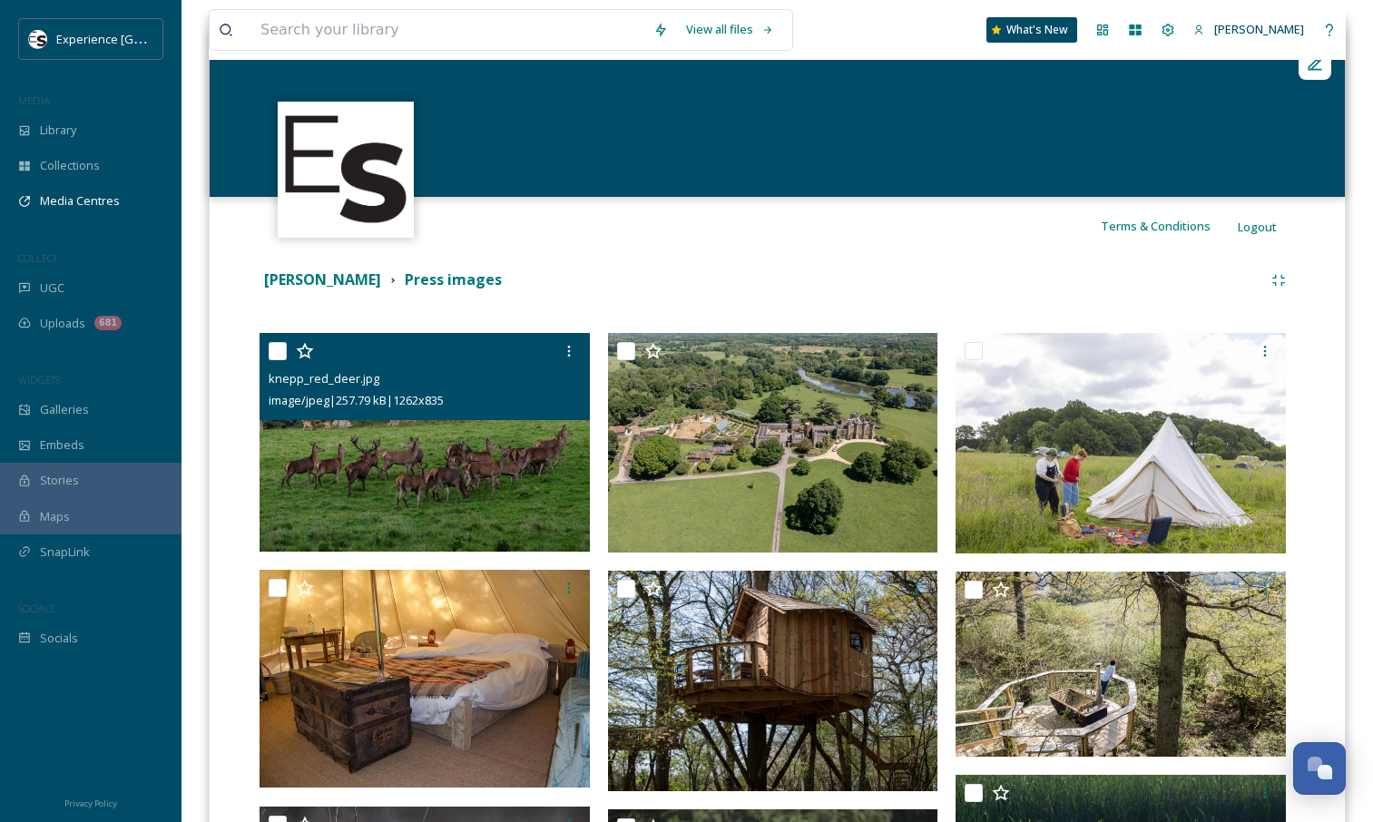
click at [486, 468] on img at bounding box center [425, 442] width 330 height 219
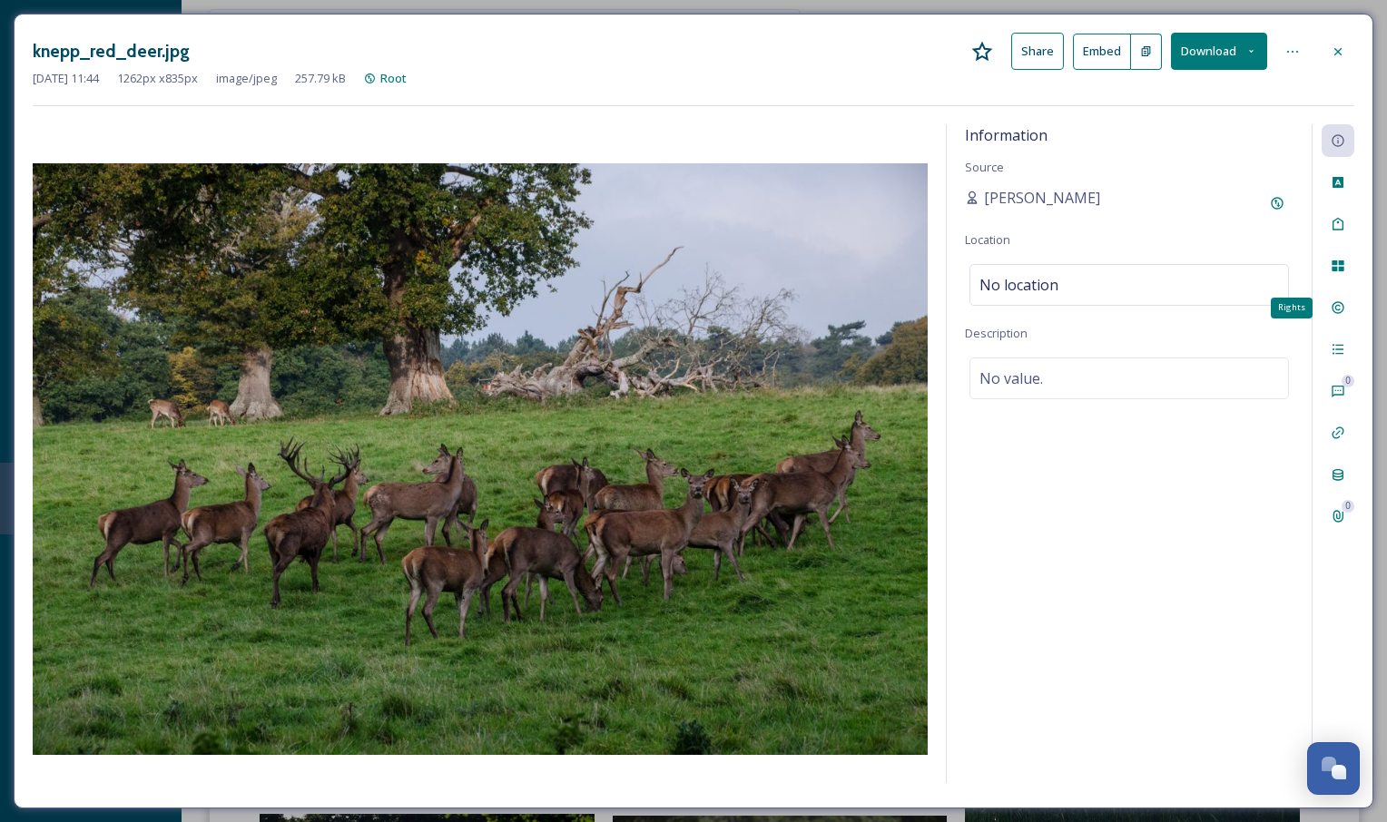
click at [1343, 307] on icon at bounding box center [1338, 307] width 15 height 15
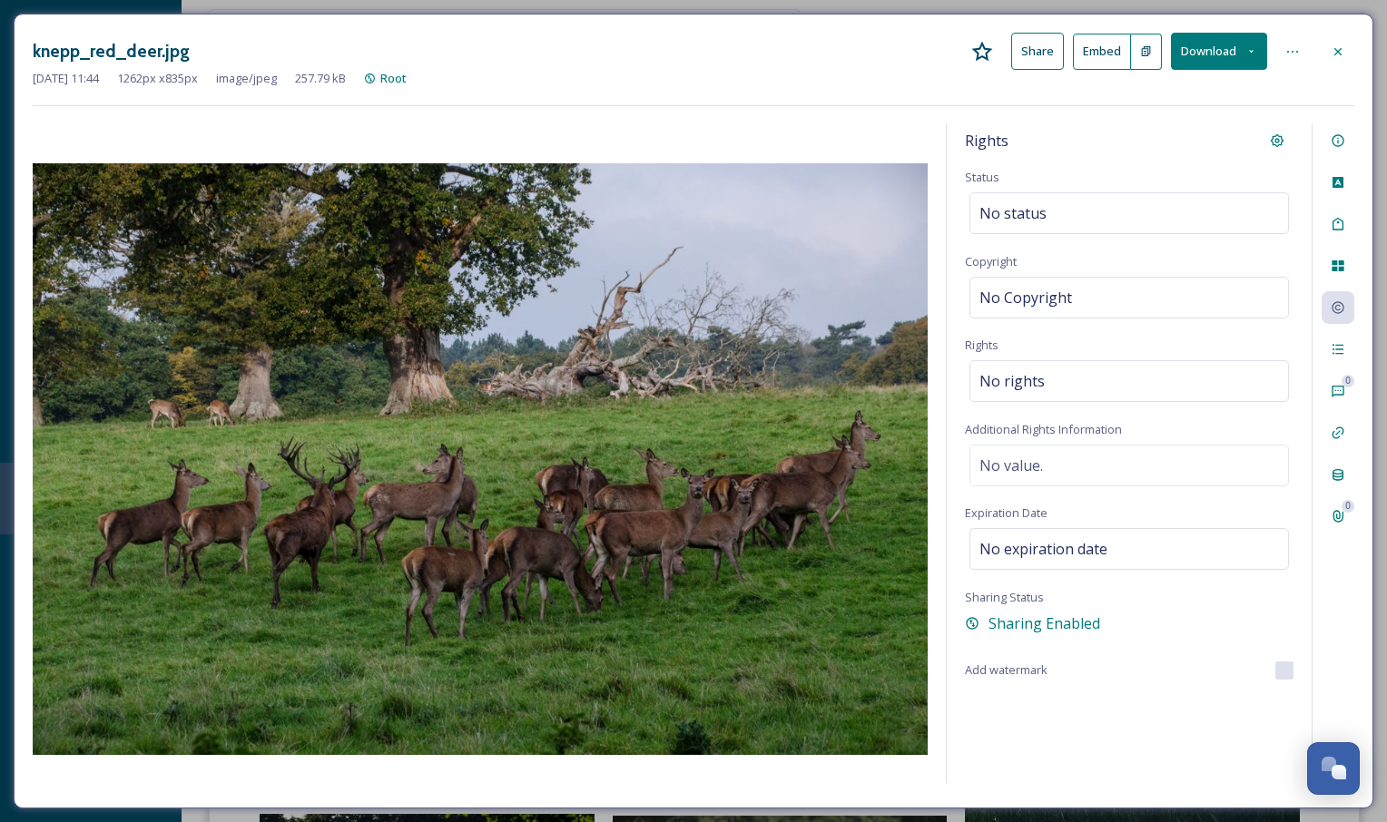
click at [1343, 47] on icon at bounding box center [1338, 51] width 15 height 15
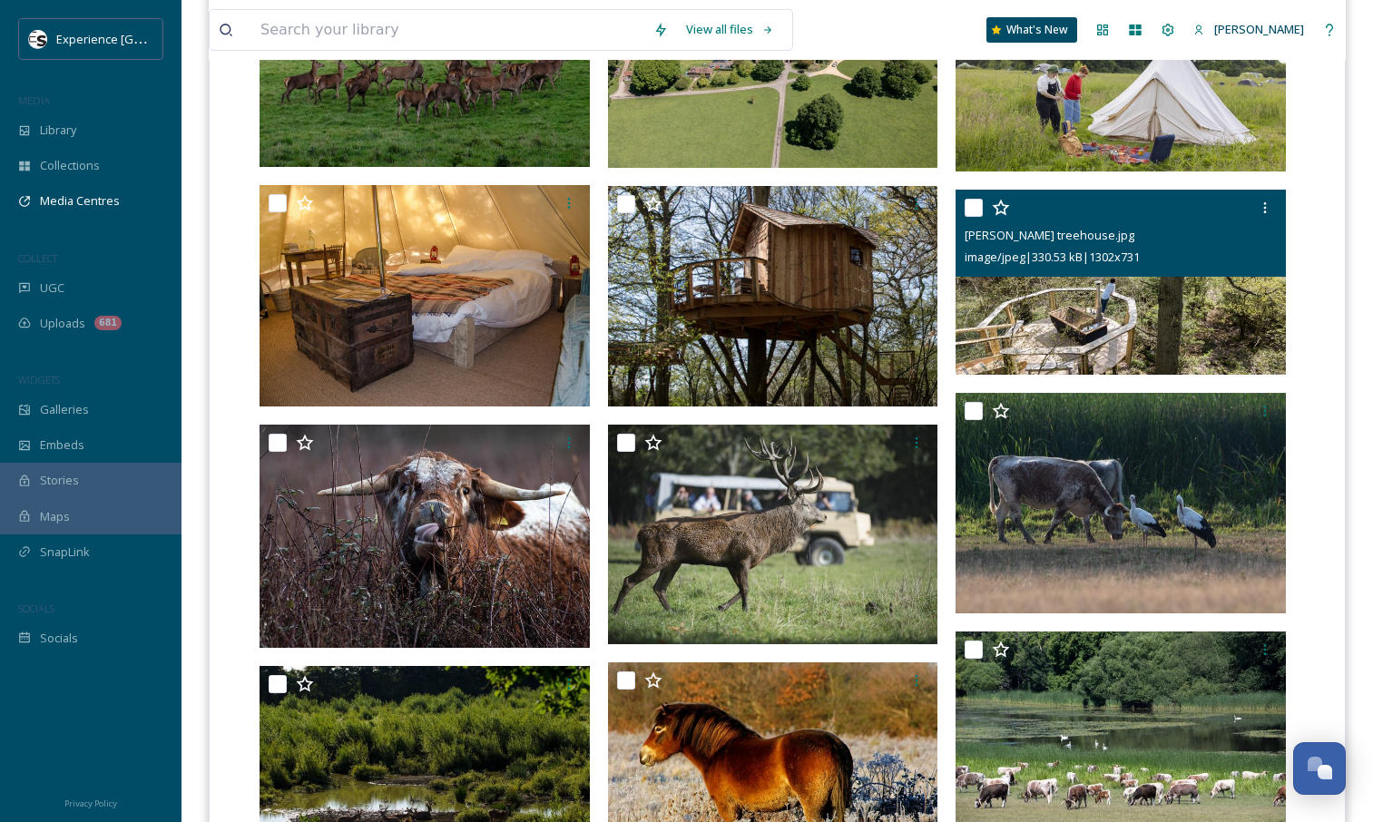
scroll to position [592, 0]
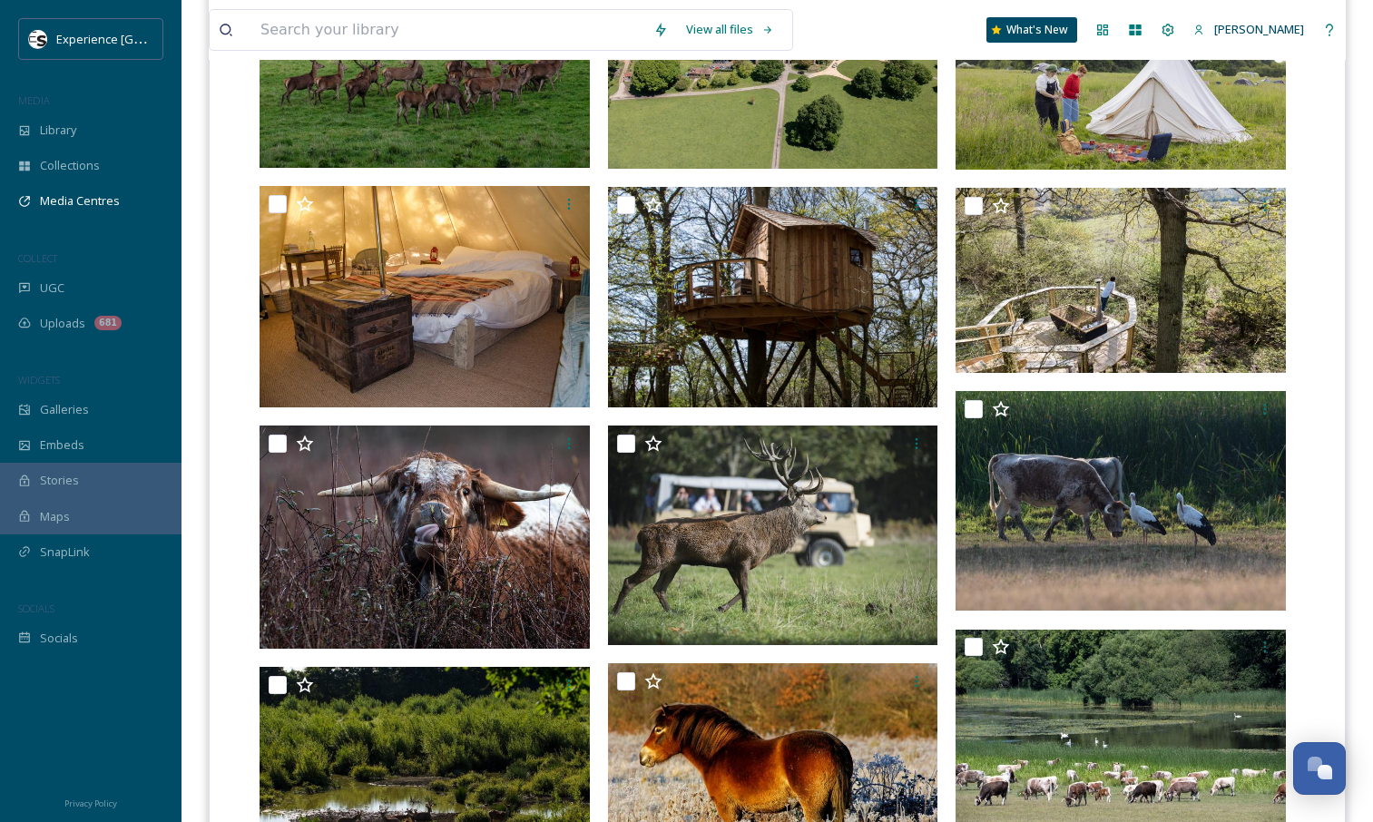
click at [1027, 145] on img at bounding box center [1121, 59] width 330 height 221
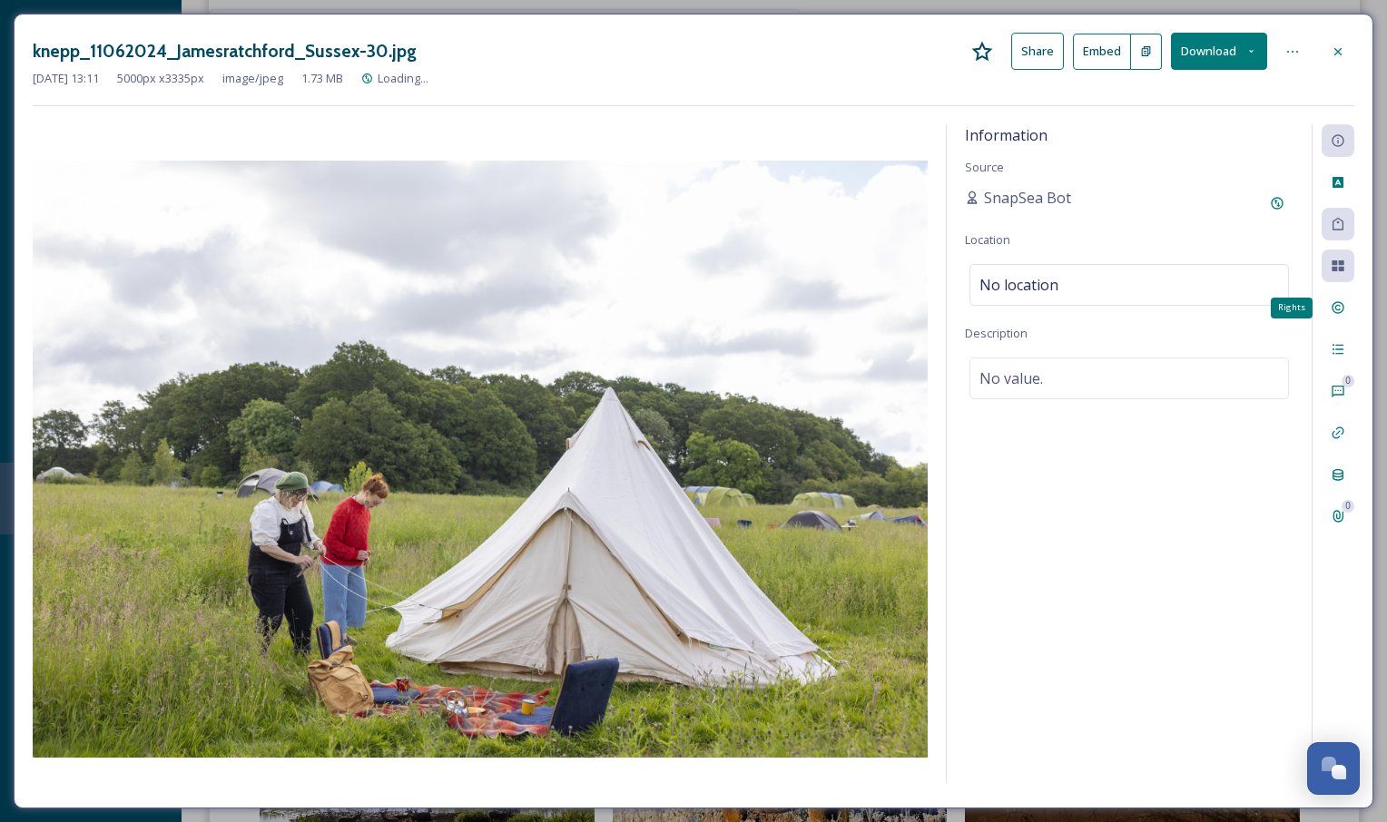
click at [1333, 314] on icon at bounding box center [1338, 307] width 15 height 15
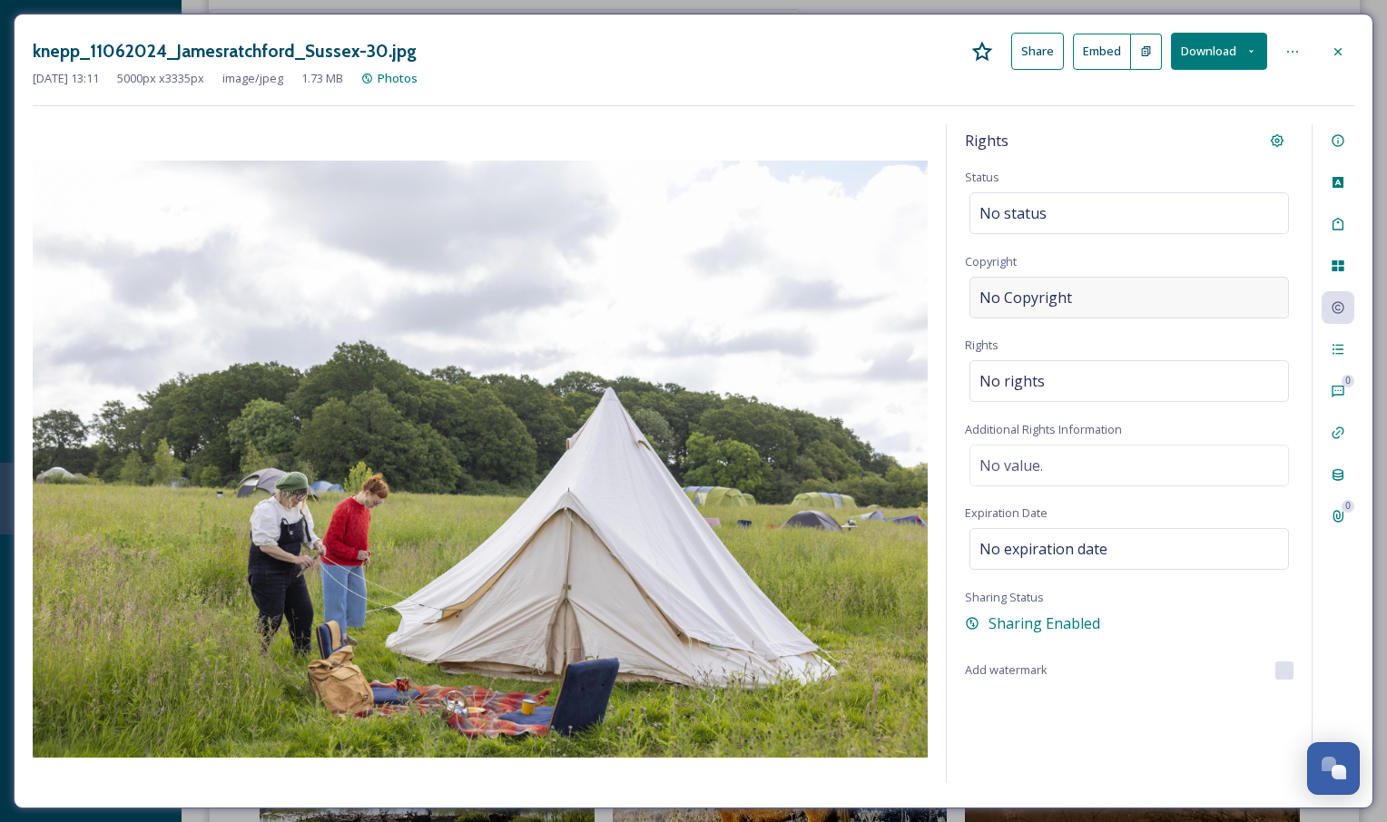
click at [1059, 300] on span "No Copyright" at bounding box center [1025, 298] width 93 height 22
click at [1081, 344] on div "Rights Status No status Copyright No Copyright Rights No rights Additional Righ…" at bounding box center [1129, 453] width 365 height 659
click at [1335, 346] on icon at bounding box center [1338, 349] width 15 height 15
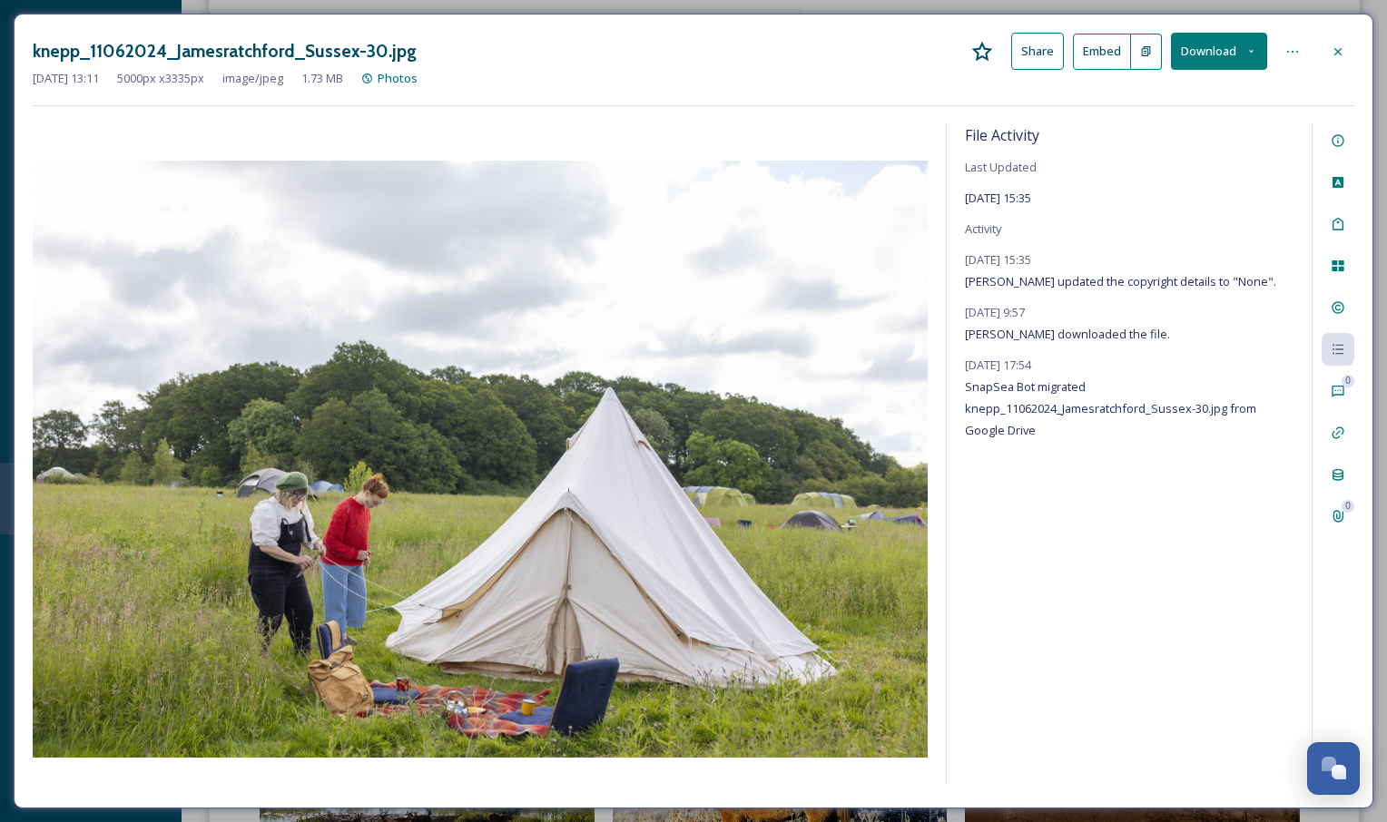
click at [1339, 284] on div "0 0" at bounding box center [1333, 453] width 43 height 659
click at [1334, 294] on div "Rights" at bounding box center [1338, 307] width 33 height 33
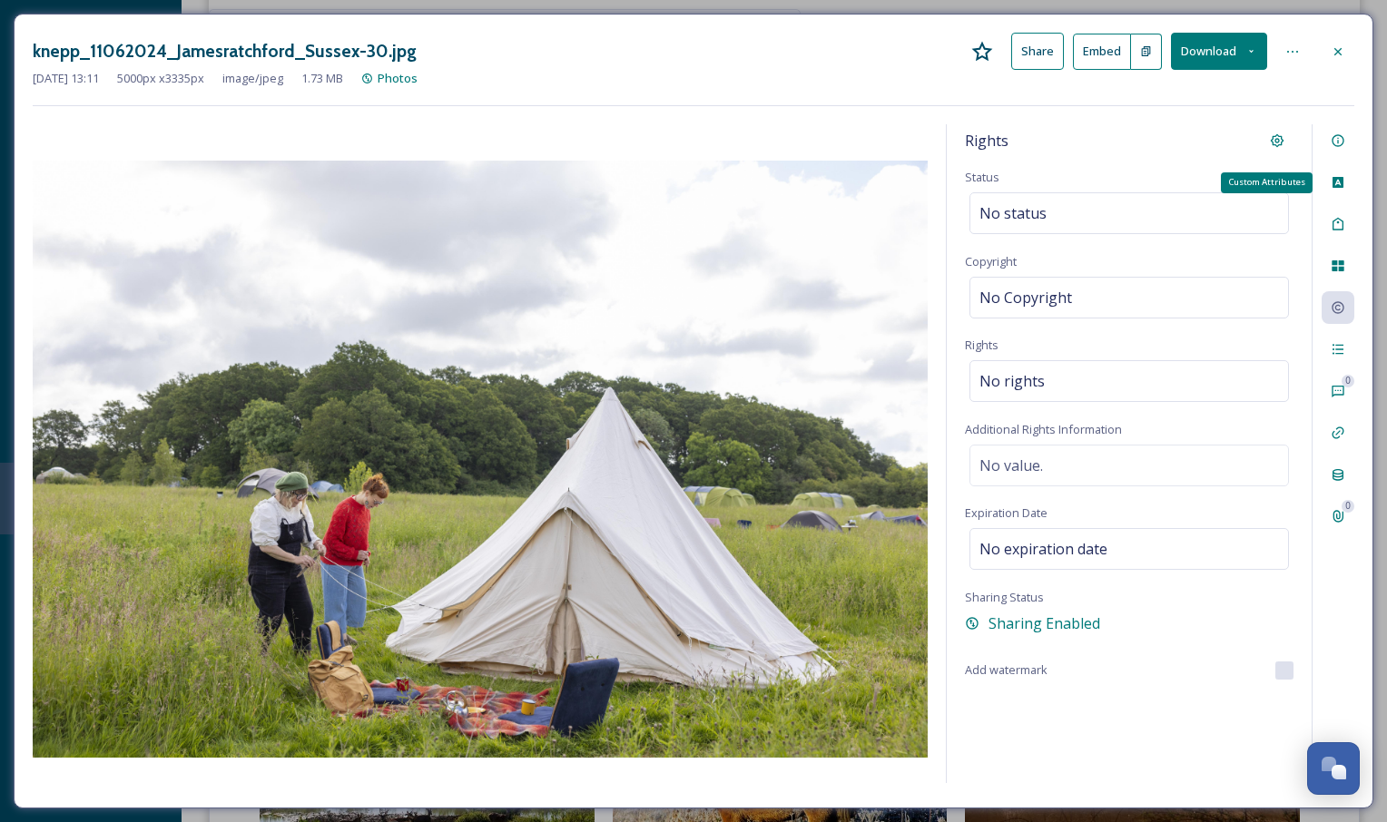
click at [1337, 186] on icon at bounding box center [1338, 182] width 11 height 11
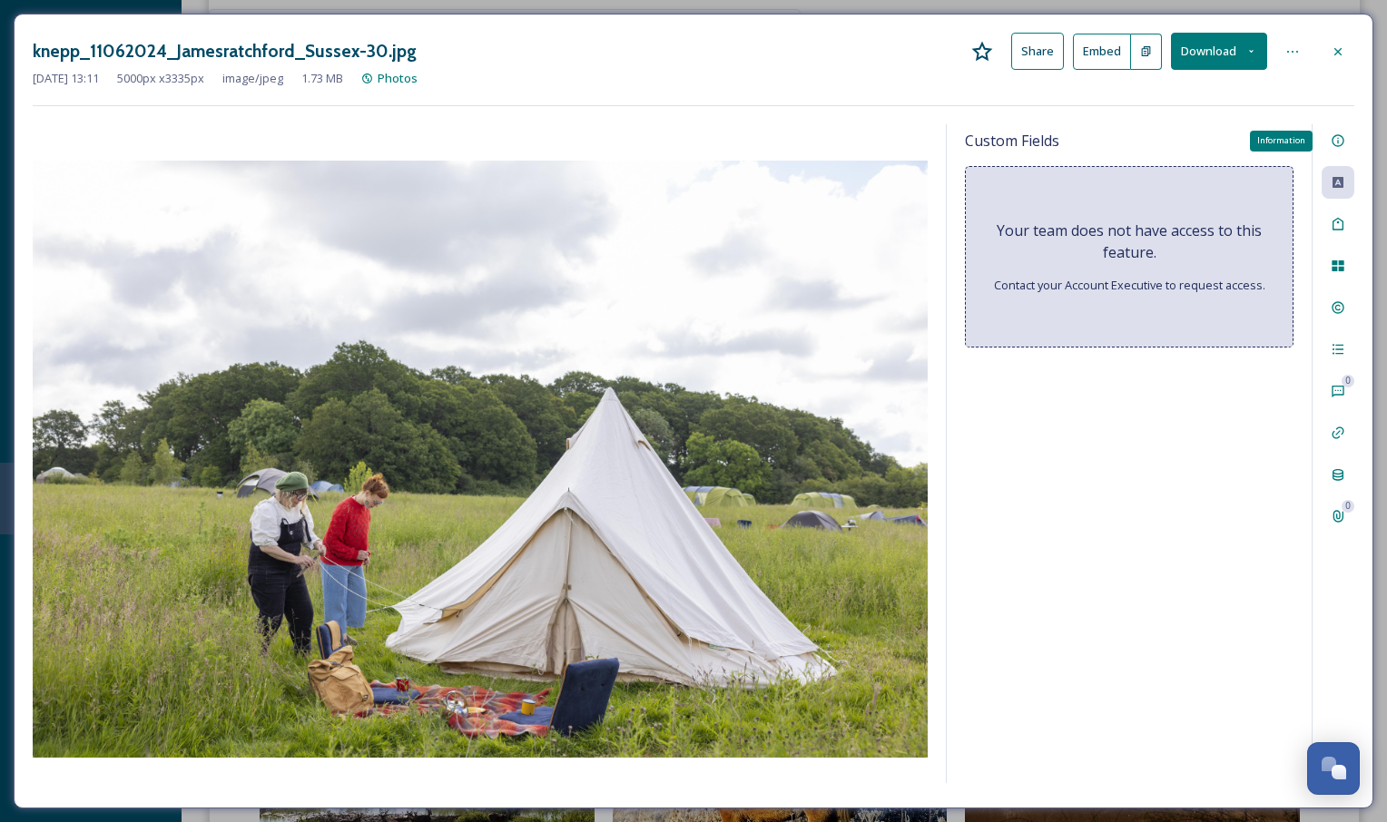
click at [1343, 147] on icon at bounding box center [1338, 140] width 15 height 15
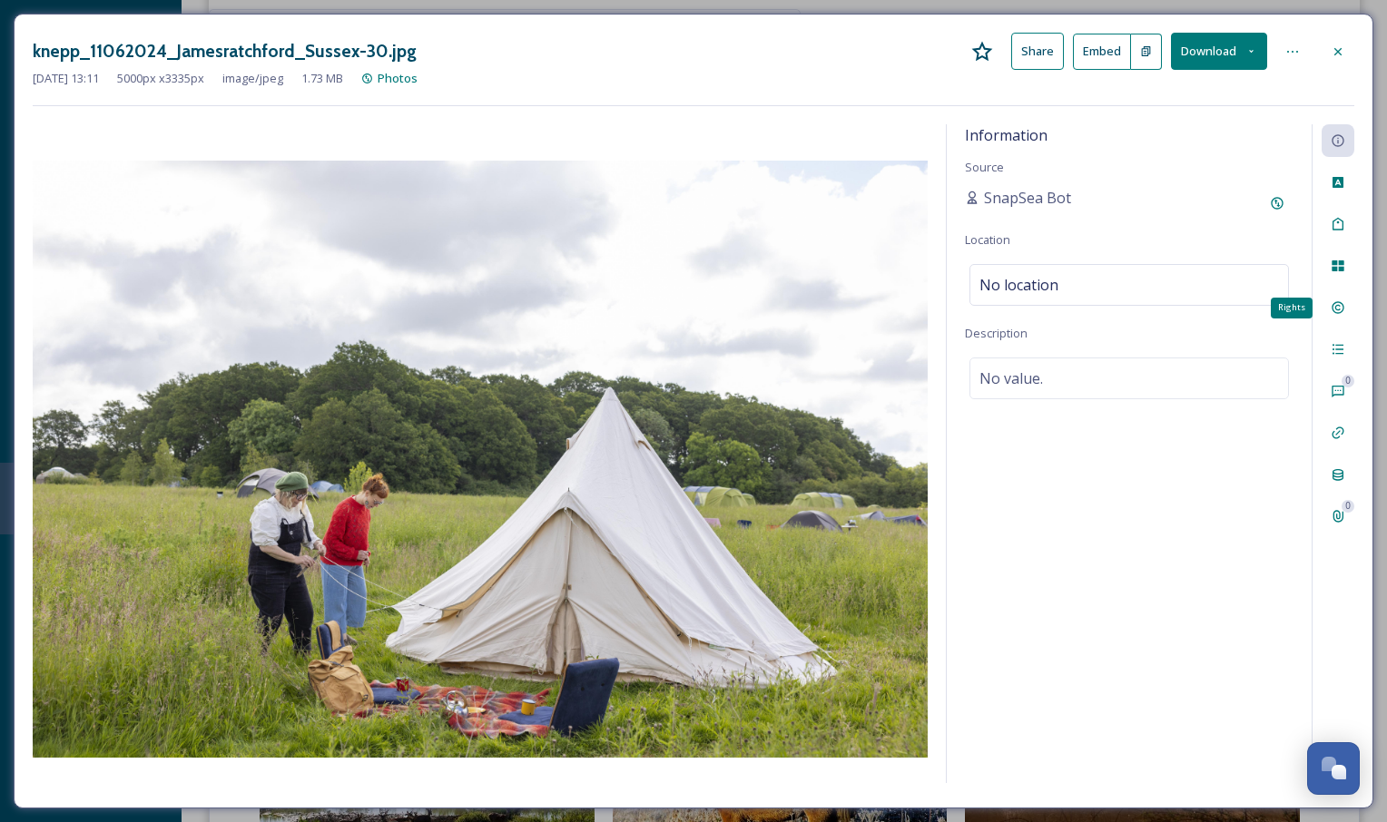
click at [1343, 305] on icon at bounding box center [1338, 308] width 12 height 12
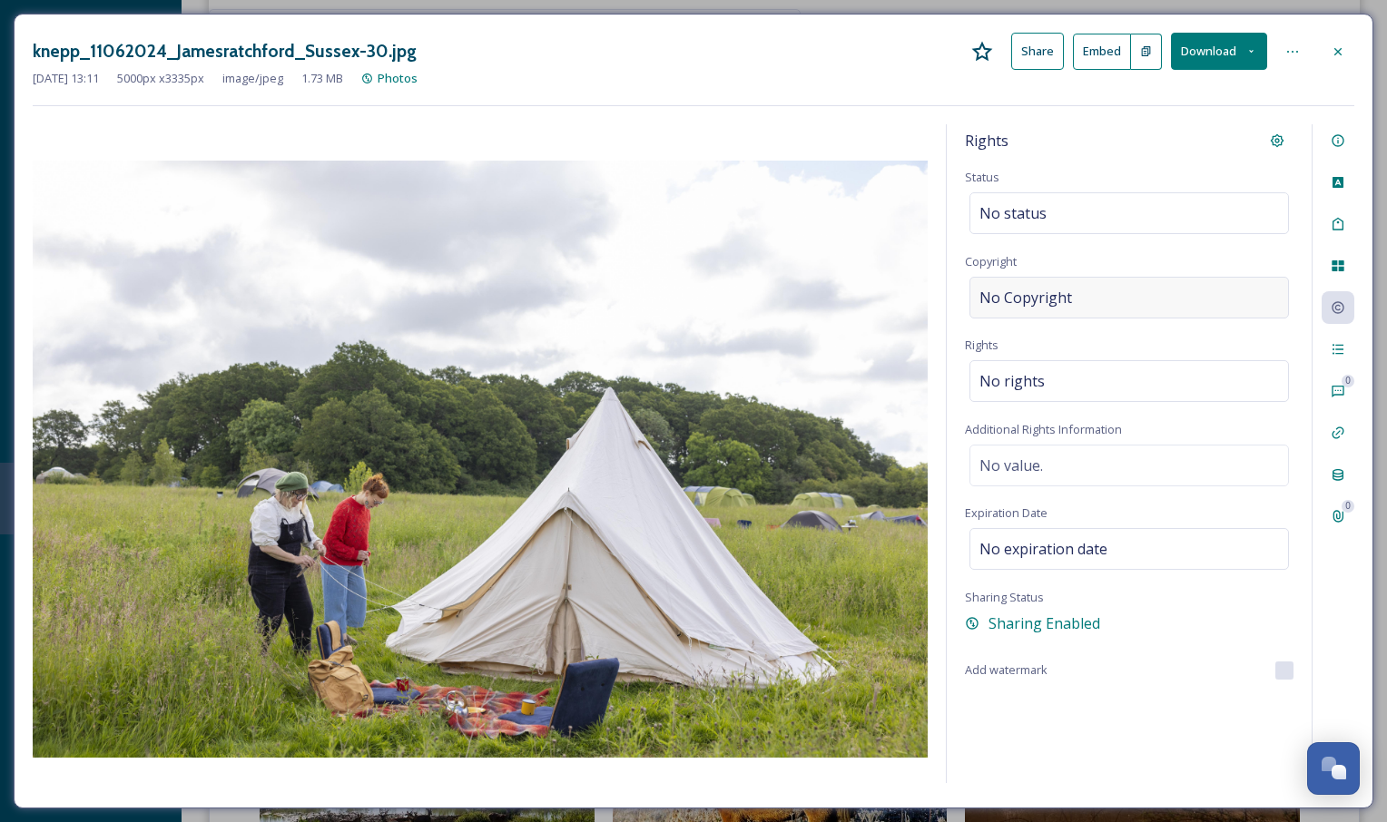
click at [1061, 301] on span "No Copyright" at bounding box center [1025, 298] width 93 height 22
type input "C"
type input "[PERSON_NAME]"
click at [1173, 718] on div "Rights Status No status Copyright [PERSON_NAME] Rights No rights Additional Rig…" at bounding box center [1129, 453] width 365 height 659
click at [1339, 53] on icon at bounding box center [1337, 50] width 7 height 7
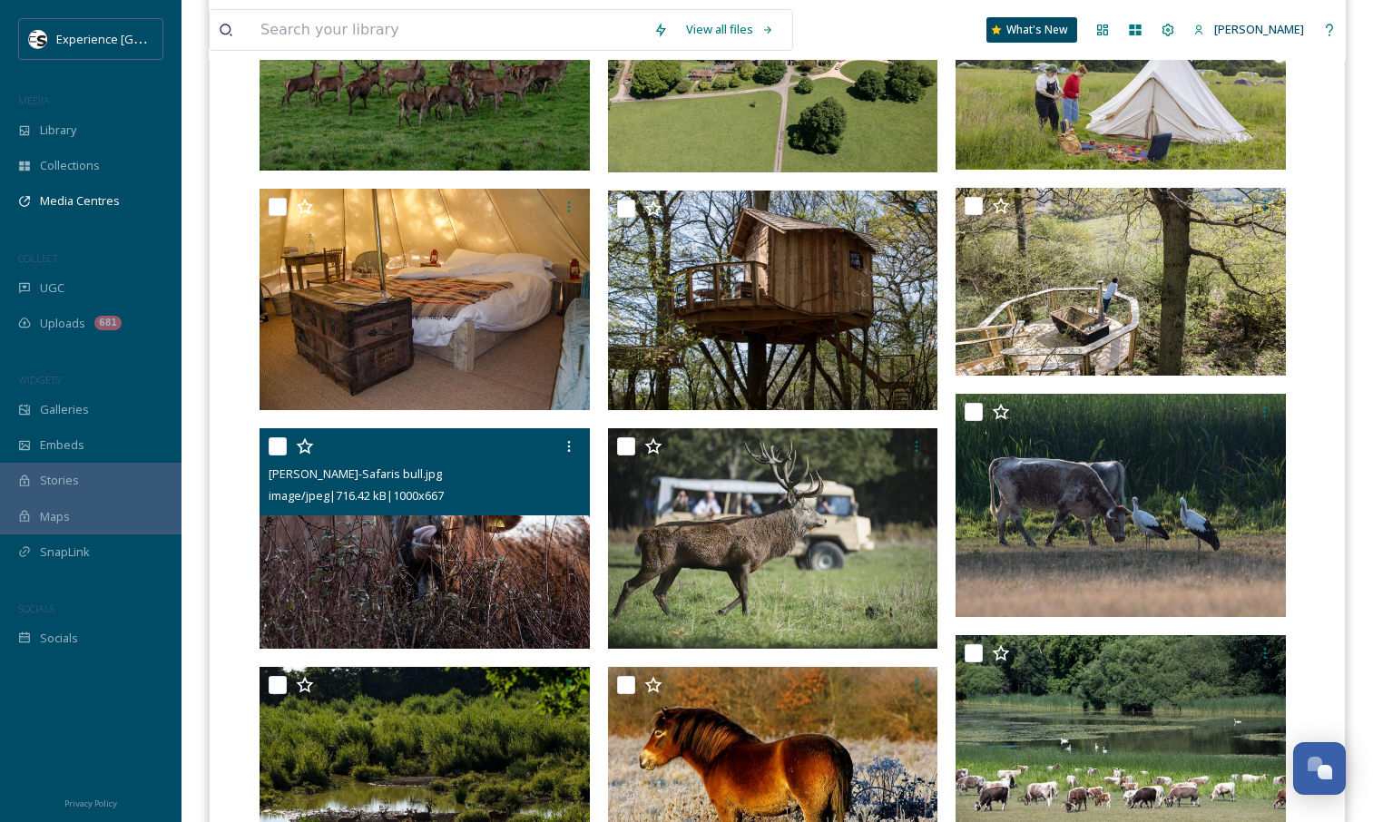
click at [431, 526] on img at bounding box center [425, 538] width 330 height 221
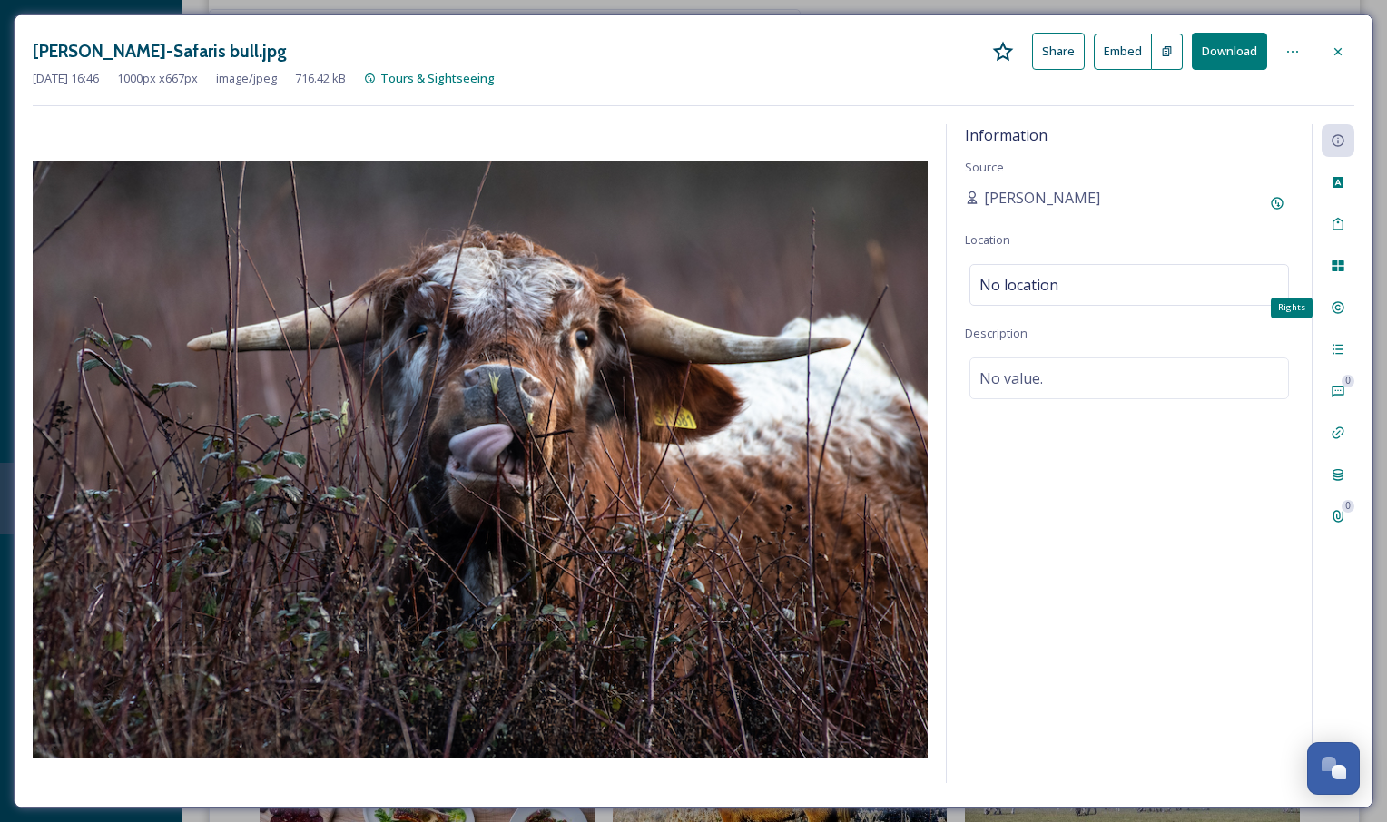
click at [1341, 306] on icon at bounding box center [1338, 307] width 15 height 15
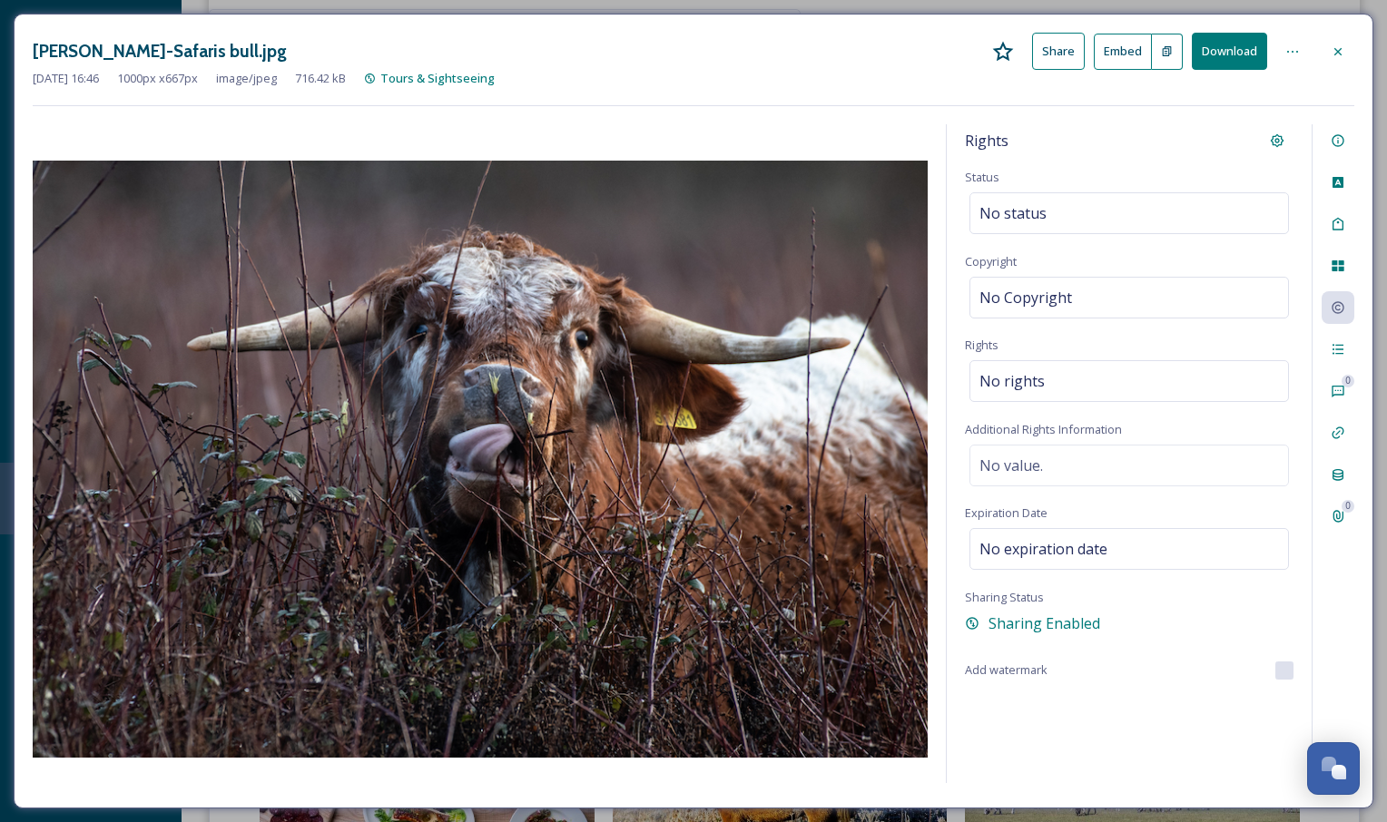
click at [1335, 50] on icon at bounding box center [1338, 51] width 15 height 15
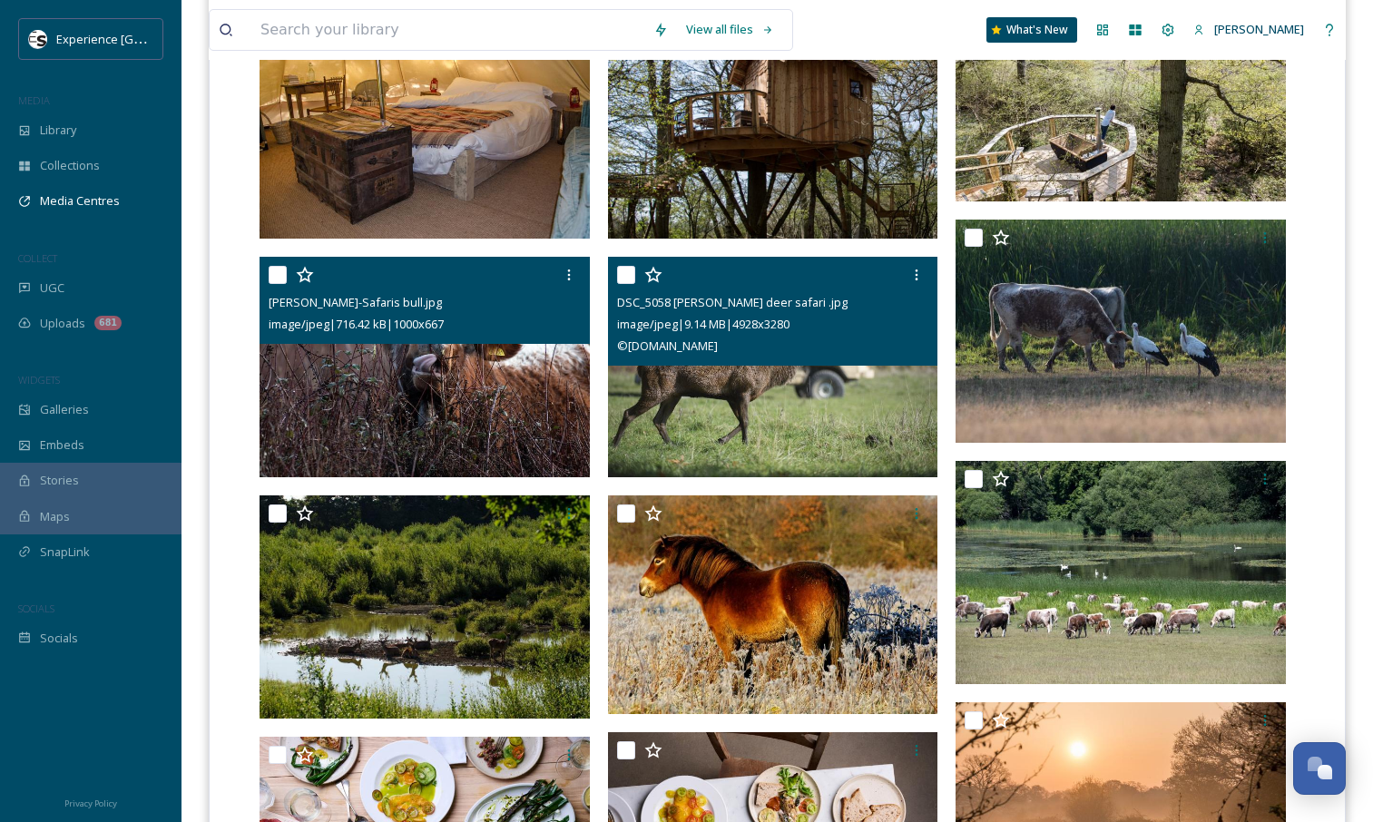
scroll to position [762, 0]
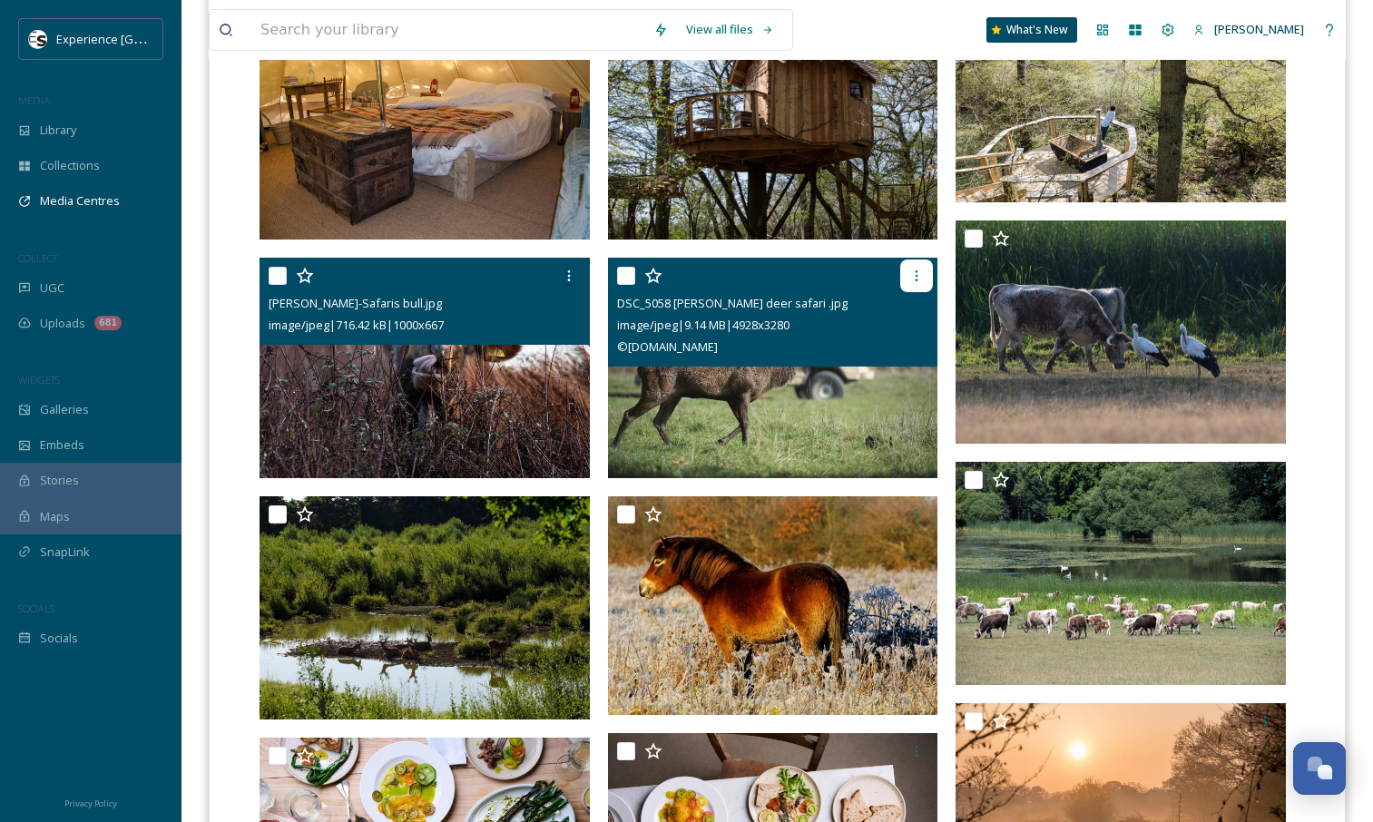
click at [910, 280] on icon at bounding box center [917, 276] width 15 height 15
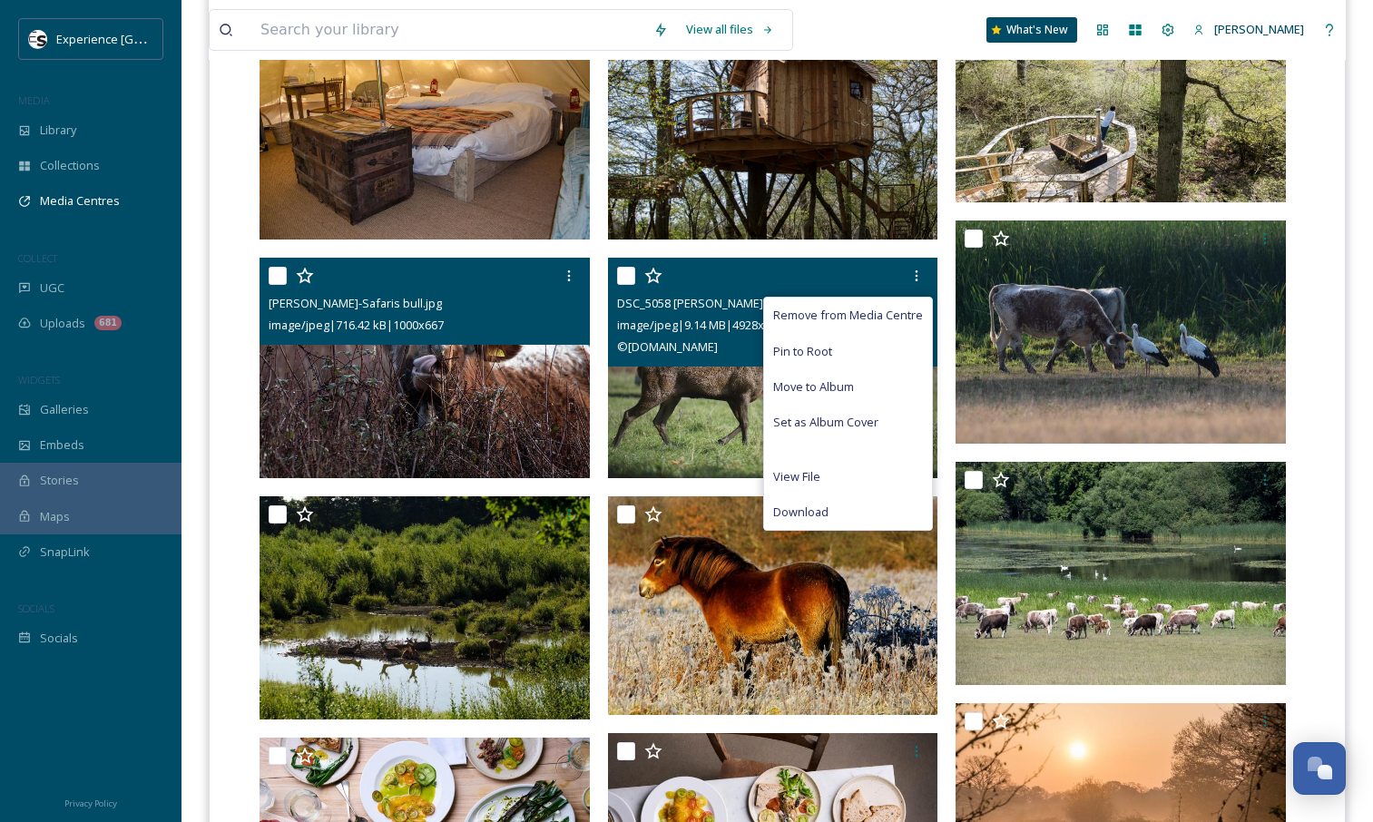
click at [644, 415] on img at bounding box center [773, 368] width 330 height 220
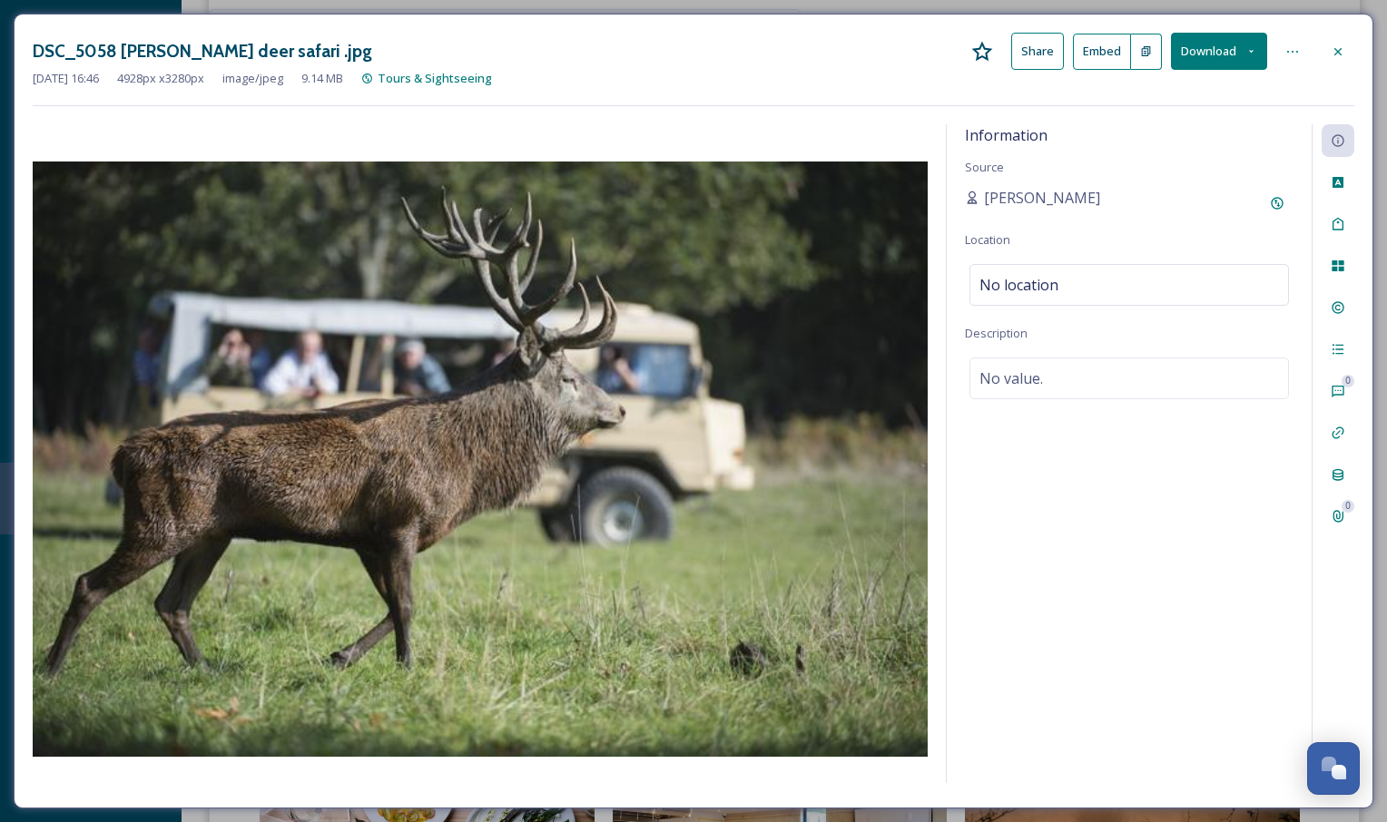
click at [1337, 54] on icon at bounding box center [1338, 51] width 15 height 15
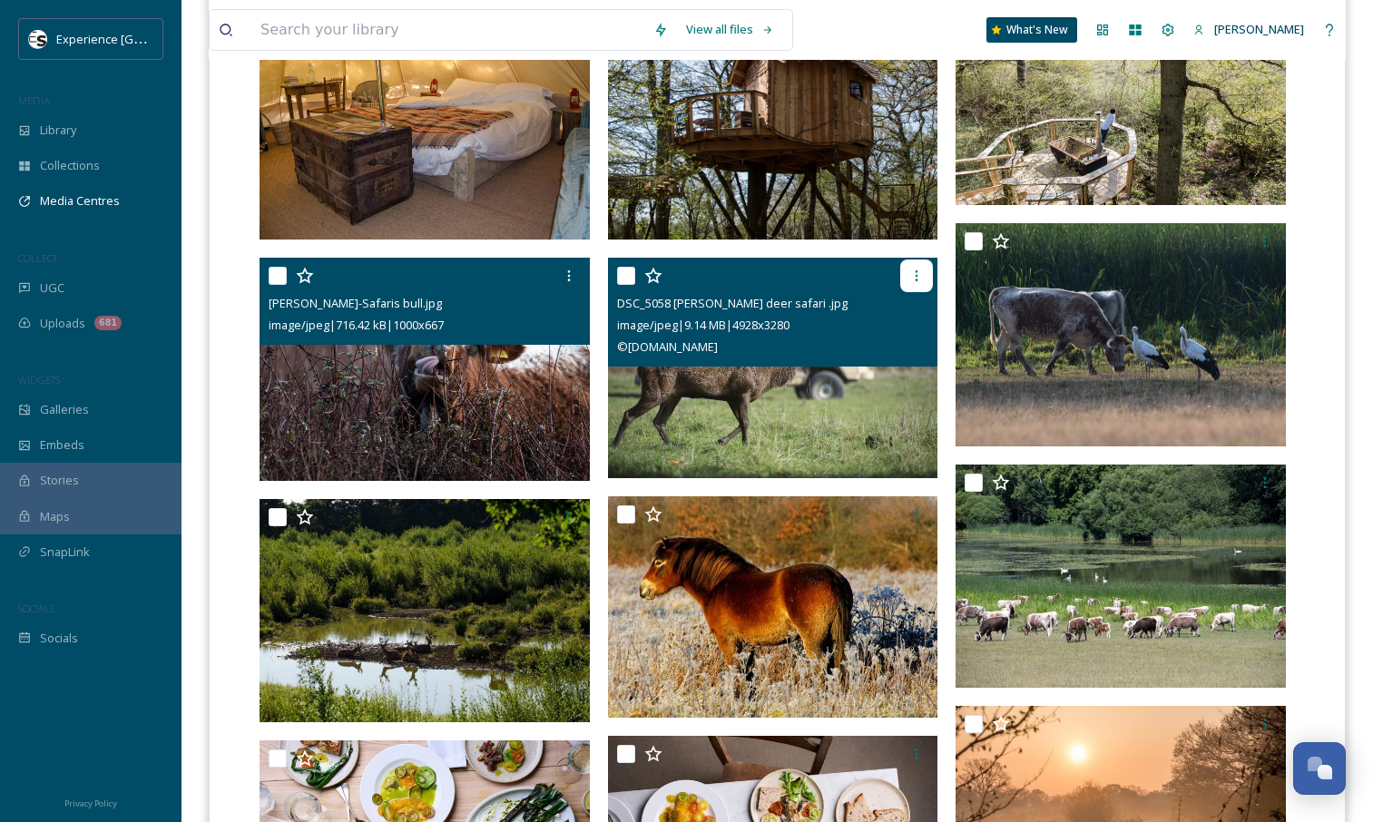
click at [917, 268] on div at bounding box center [916, 276] width 33 height 33
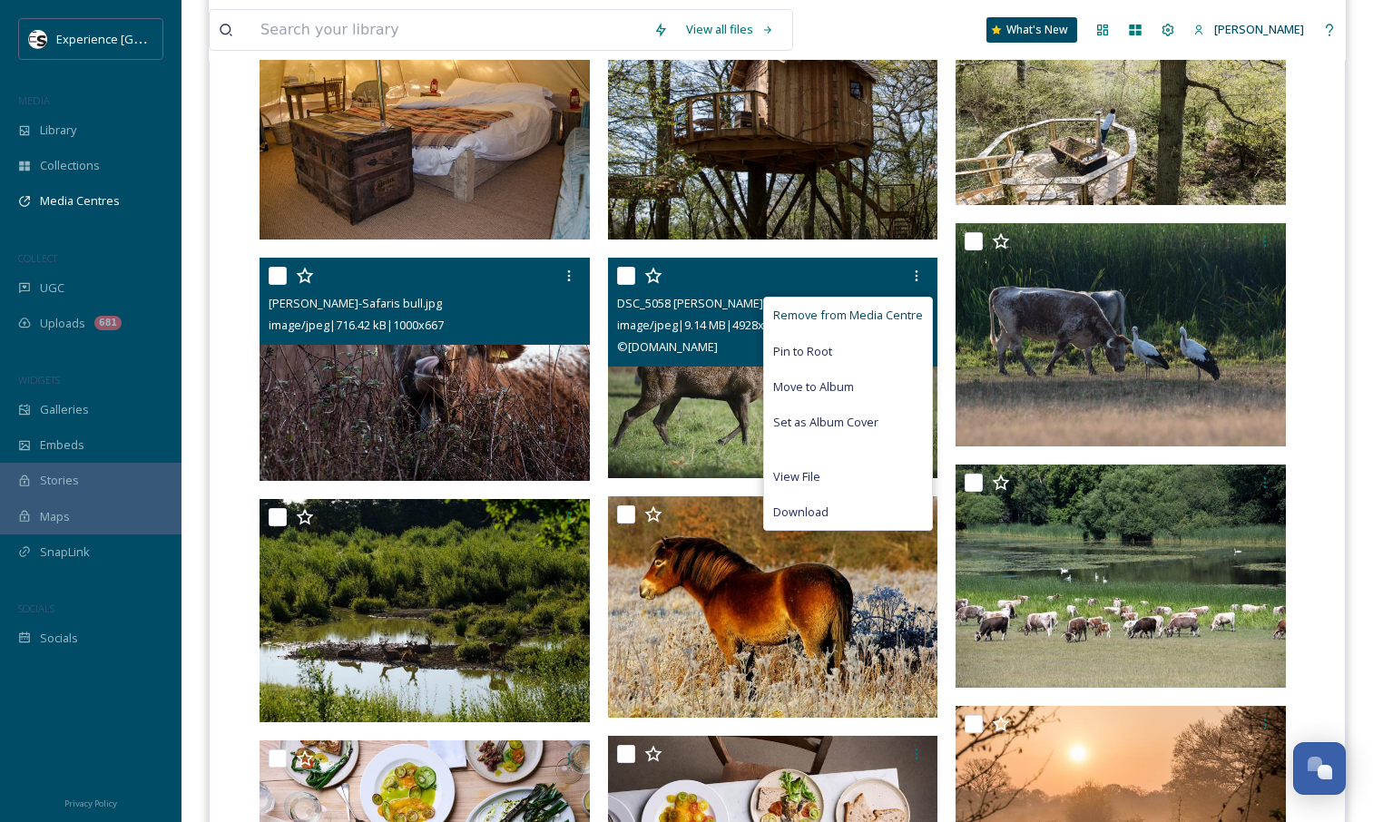
click at [849, 318] on span "Remove from Media Centre" at bounding box center [848, 315] width 150 height 17
click at [819, 308] on span "Remove from Media Centre" at bounding box center [848, 315] width 150 height 17
click at [729, 378] on img at bounding box center [773, 368] width 330 height 220
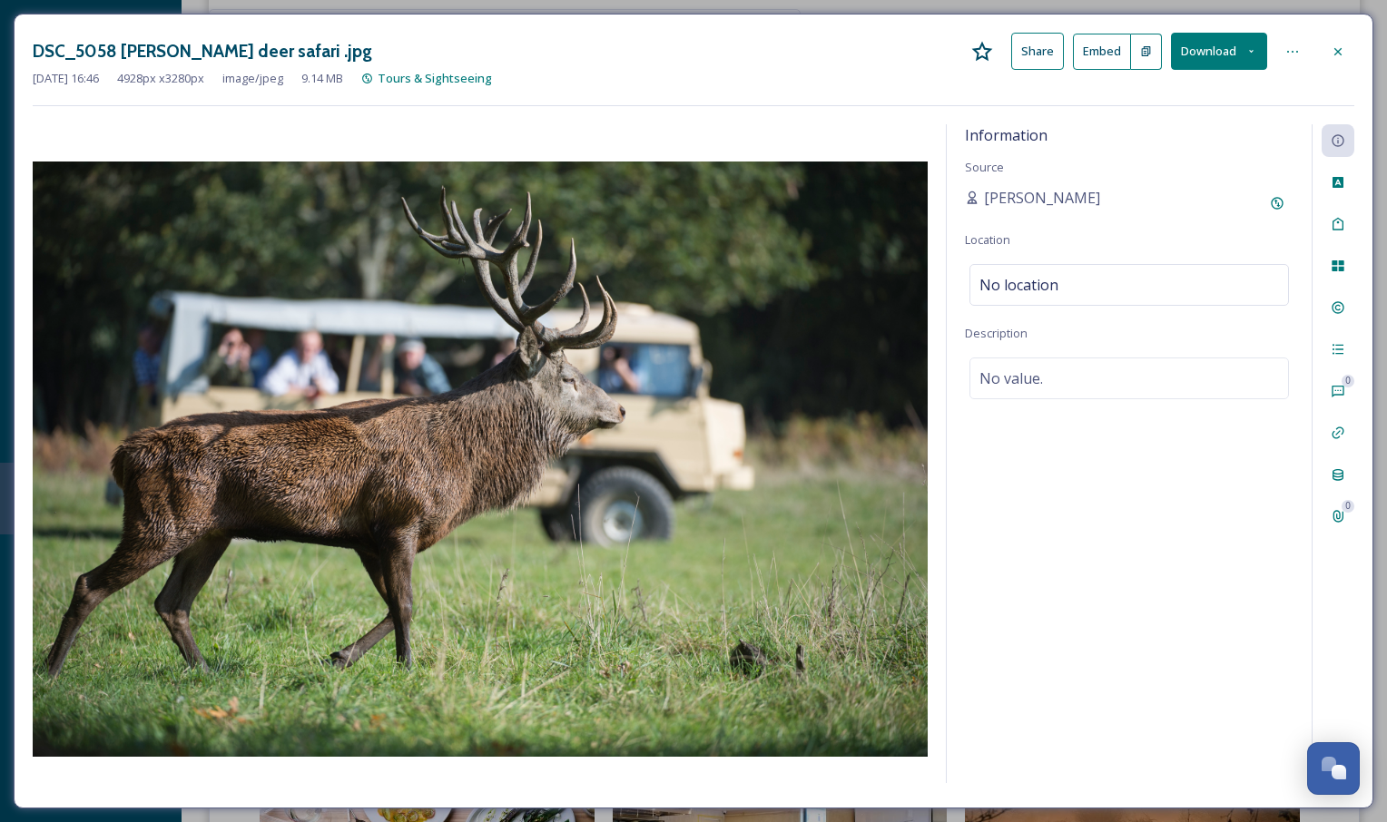
click at [1300, 52] on div at bounding box center [1292, 51] width 33 height 33
click at [1342, 48] on icon at bounding box center [1338, 51] width 15 height 15
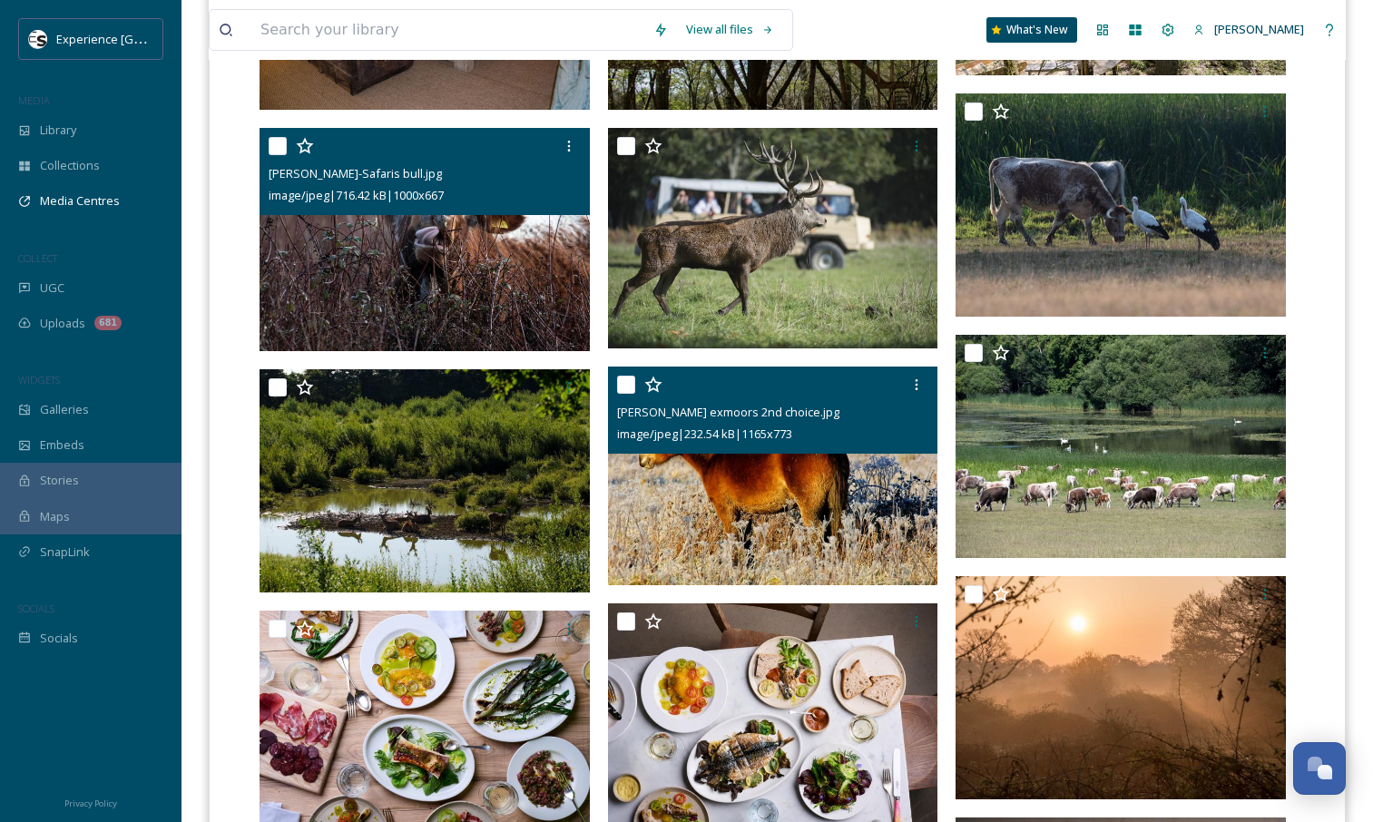
scroll to position [891, 0]
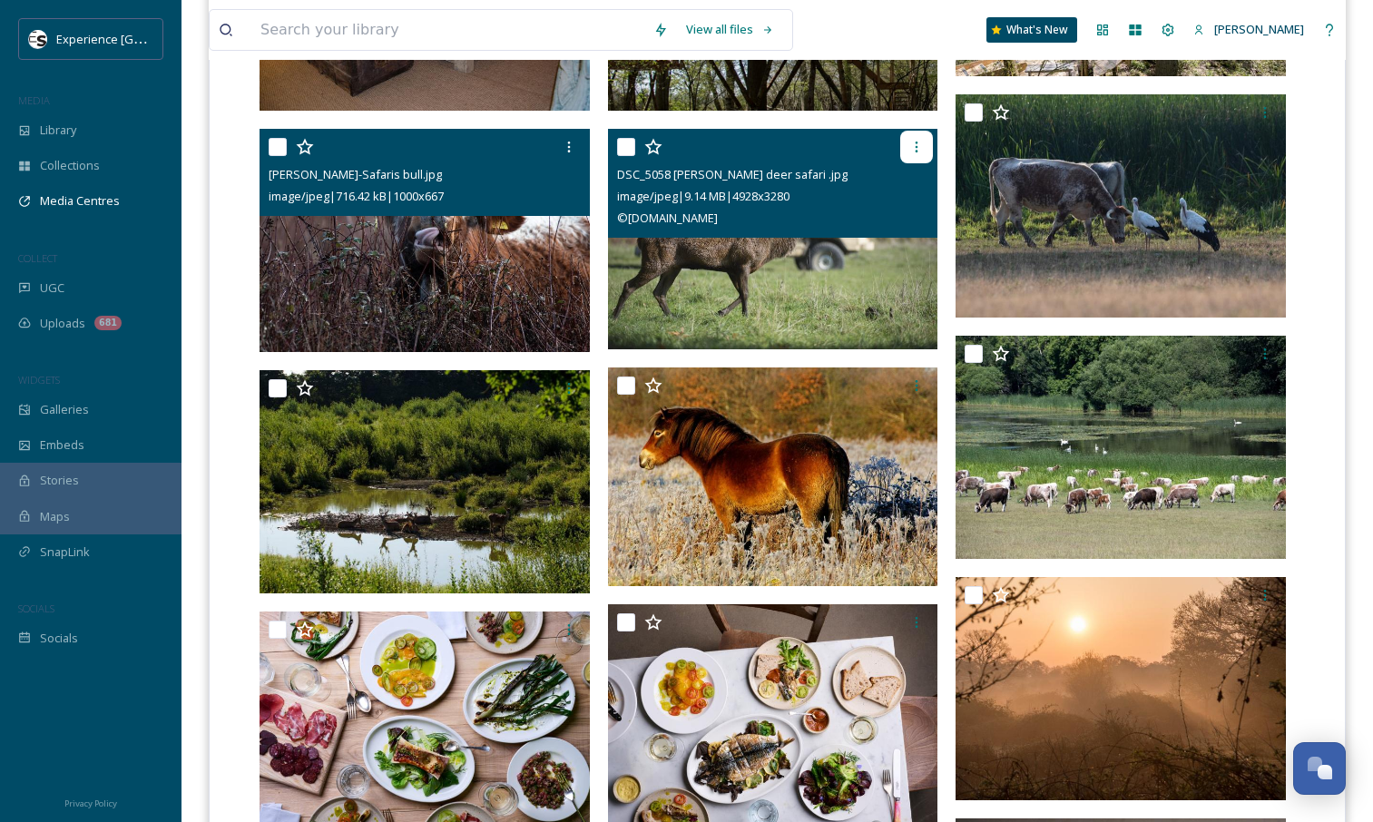
click at [920, 161] on div at bounding box center [916, 147] width 33 height 33
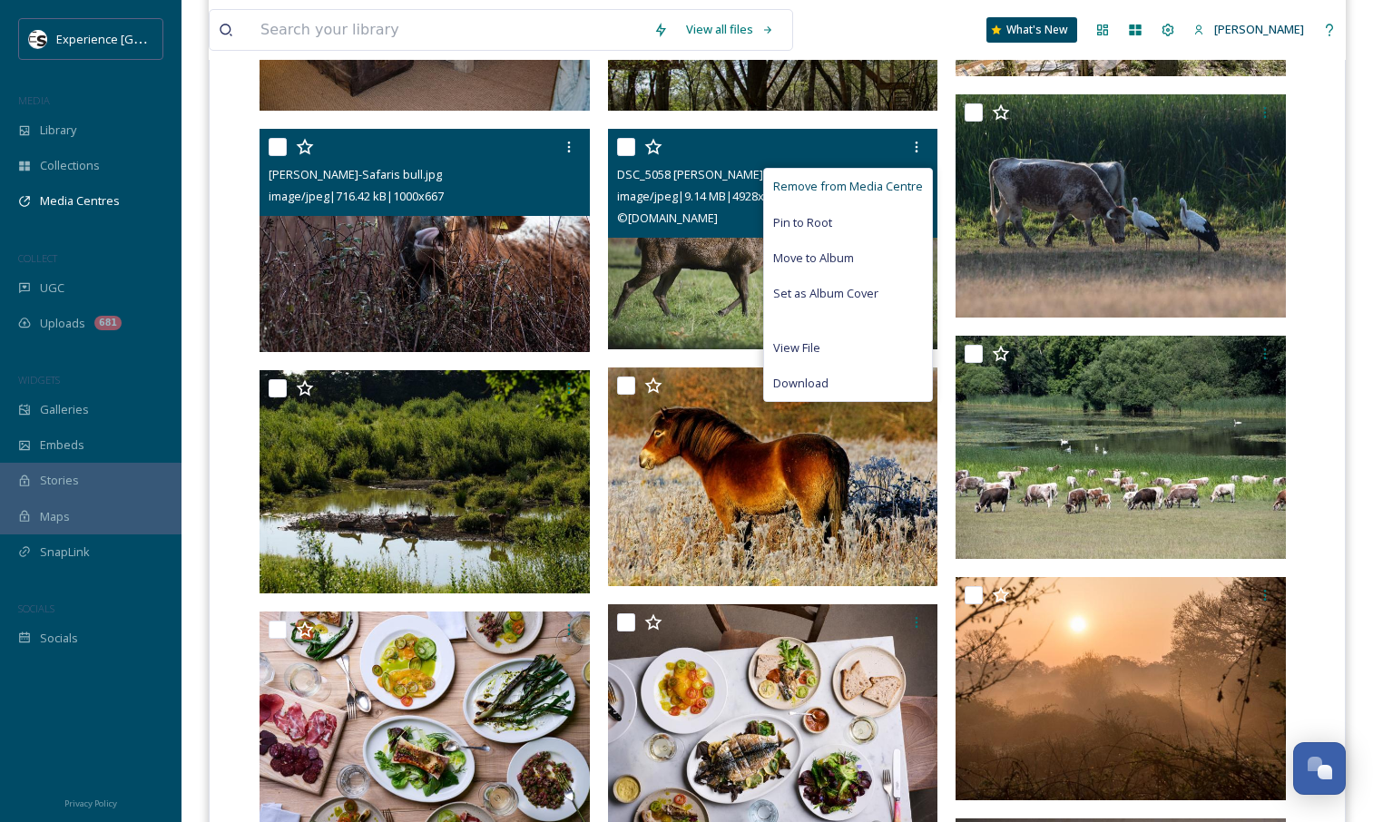
click at [799, 183] on span "Remove from Media Centre" at bounding box center [848, 186] width 150 height 17
click at [816, 184] on span "Remove from Media Centre" at bounding box center [848, 186] width 150 height 17
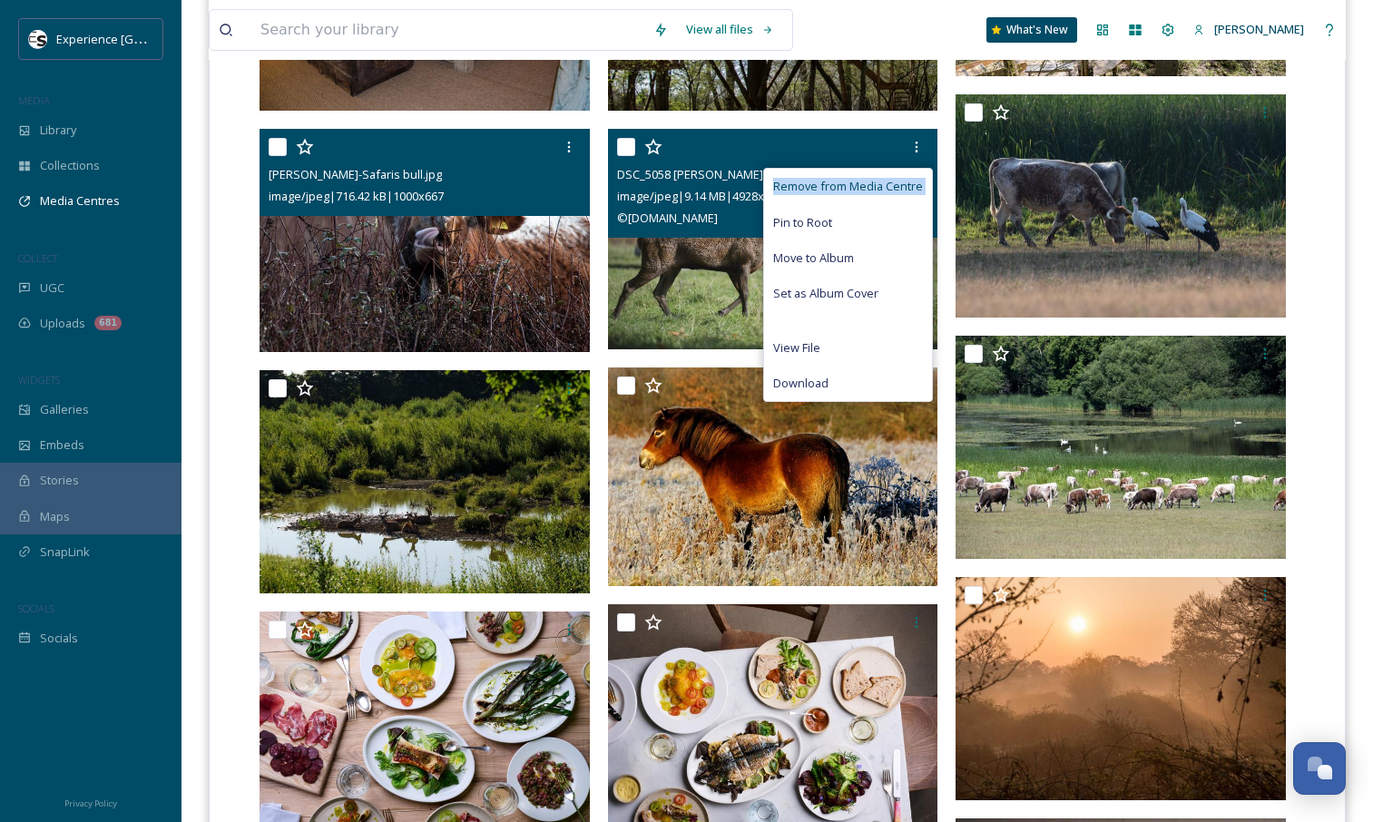
click at [816, 184] on span "Remove from Media Centre" at bounding box center [848, 186] width 150 height 17
drag, startPoint x: 816, startPoint y: 184, endPoint x: 833, endPoint y: 190, distance: 18.1
click at [833, 190] on span "Remove from Media Centre" at bounding box center [848, 186] width 150 height 17
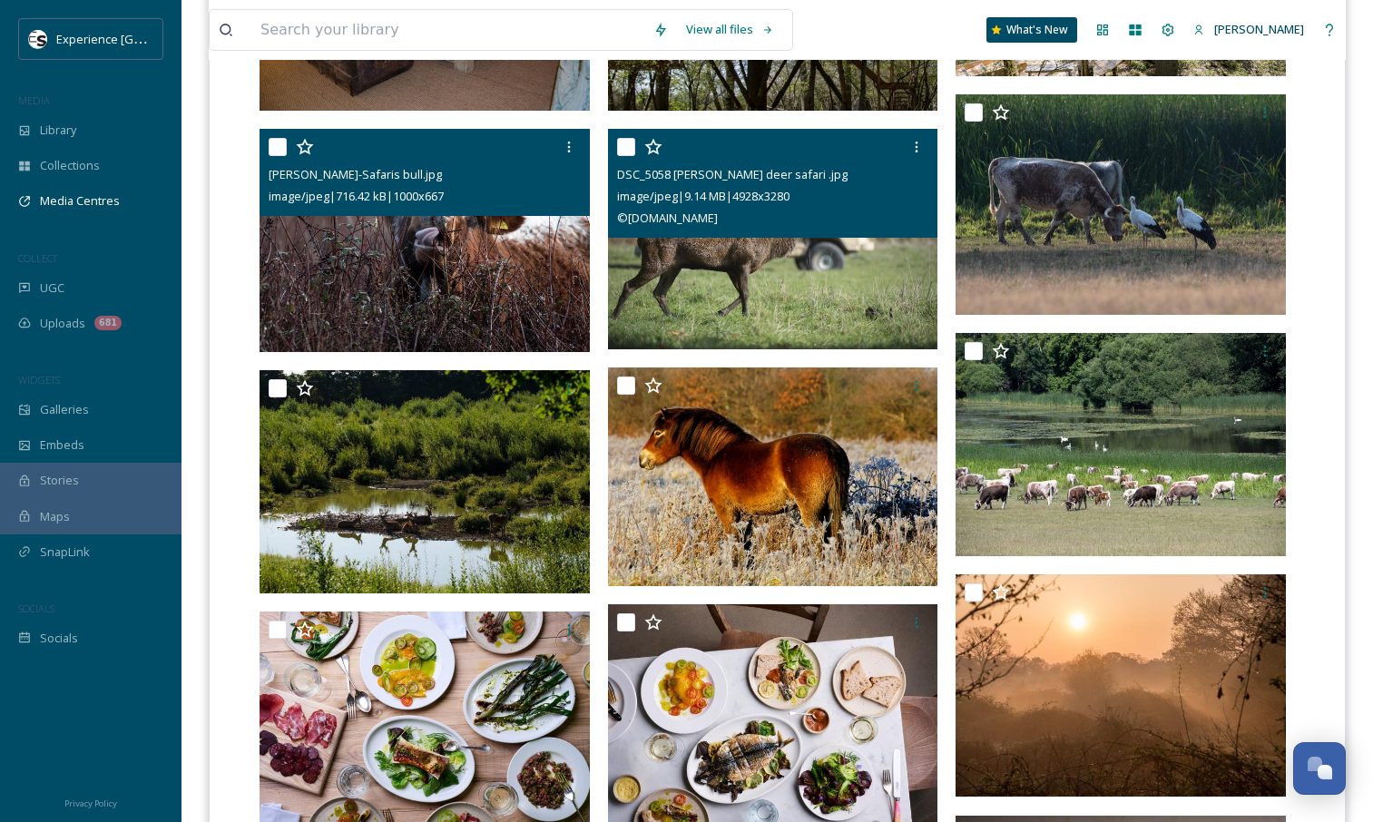
click at [888, 148] on div at bounding box center [775, 147] width 317 height 33
click at [925, 143] on div at bounding box center [916, 147] width 33 height 33
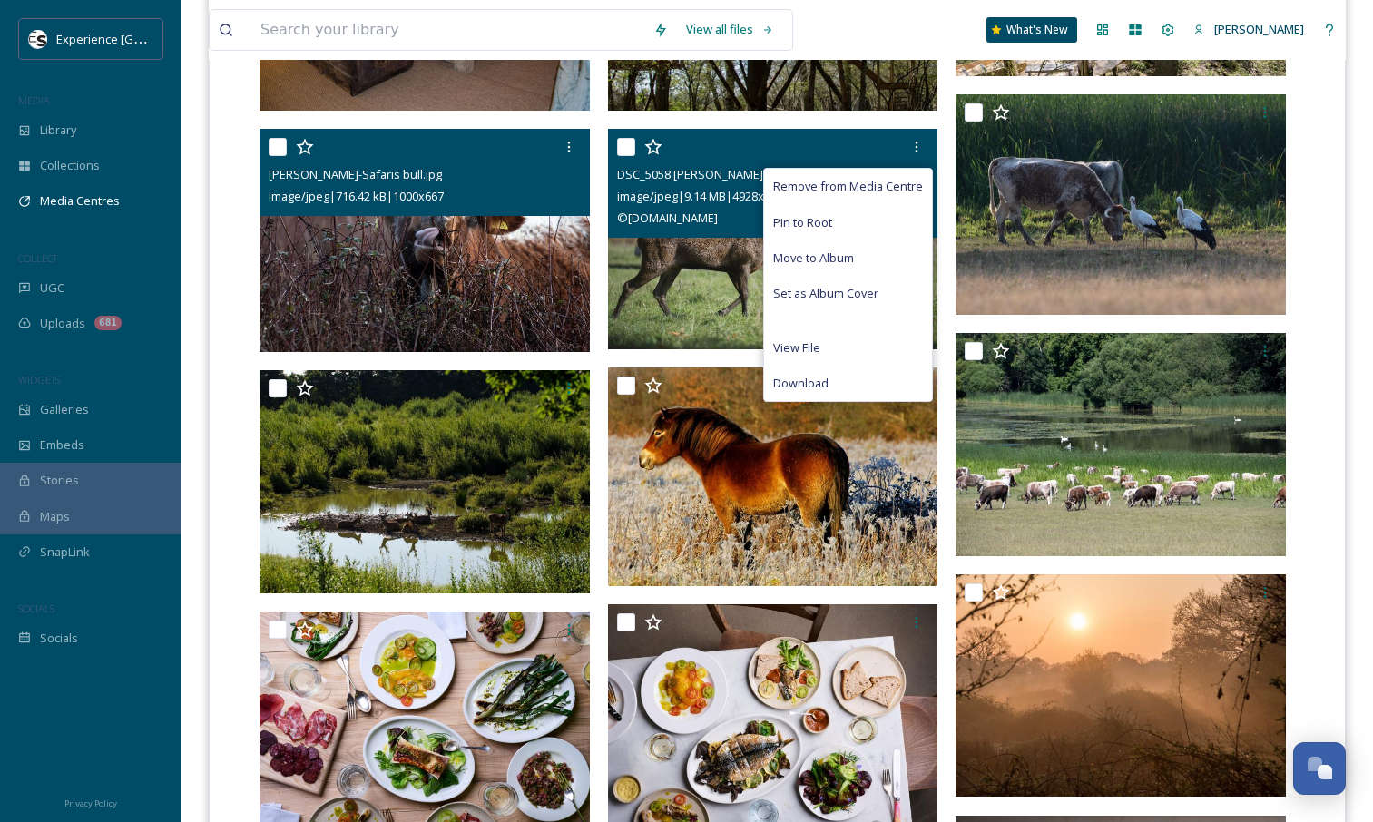
click at [619, 148] on input "checkbox" at bounding box center [626, 147] width 18 height 18
checkbox input "true"
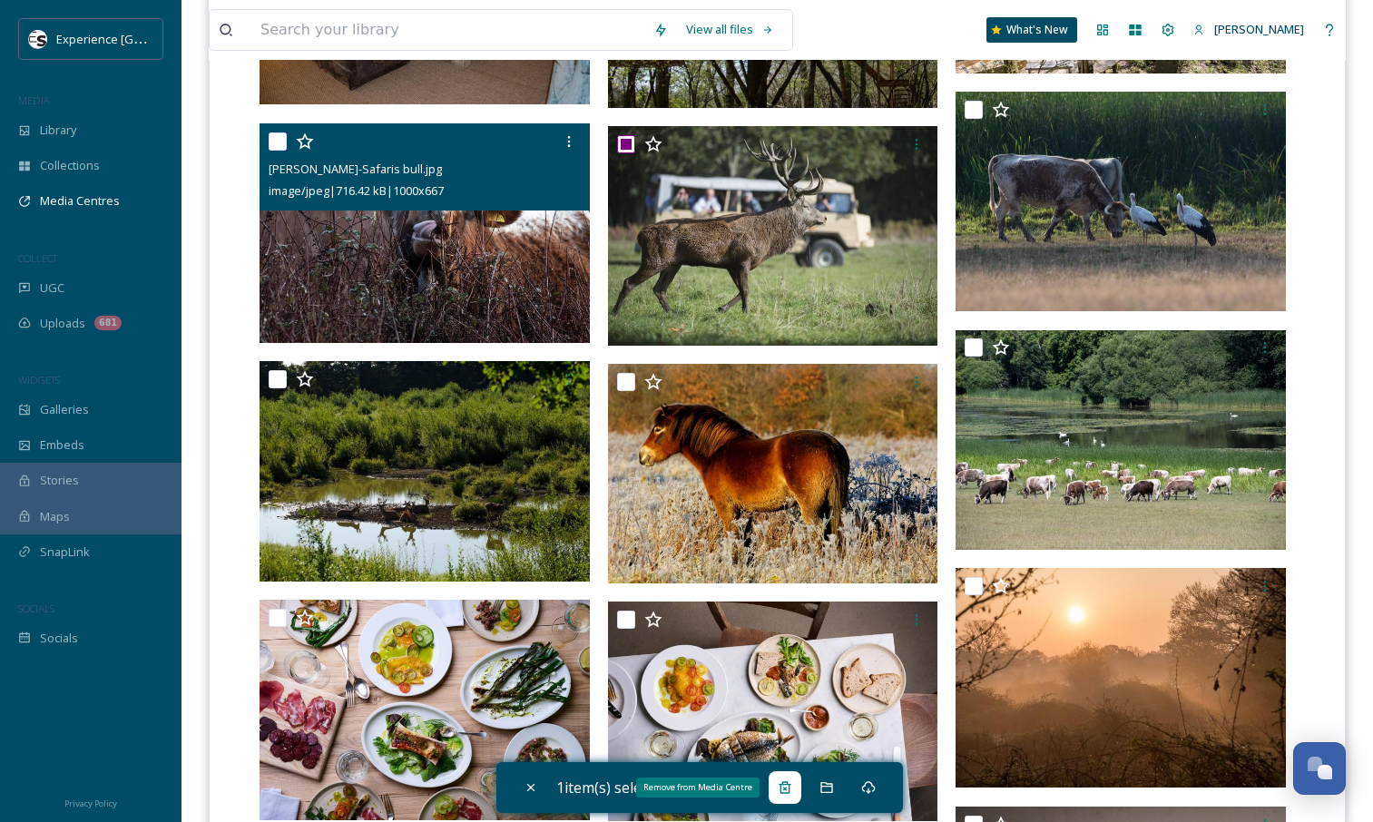
click at [792, 788] on icon at bounding box center [785, 788] width 15 height 15
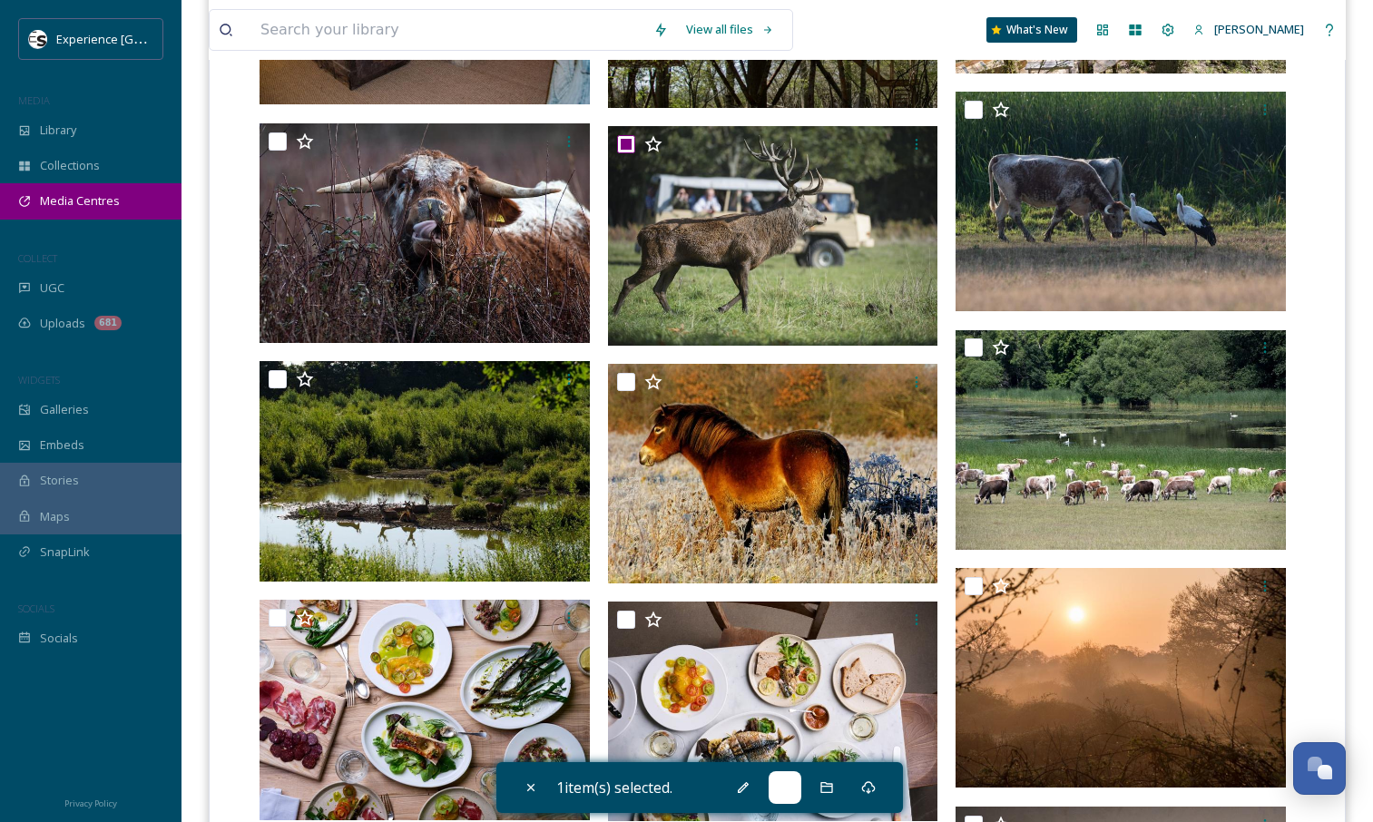
click at [93, 204] on span "Media Centres" at bounding box center [80, 200] width 80 height 17
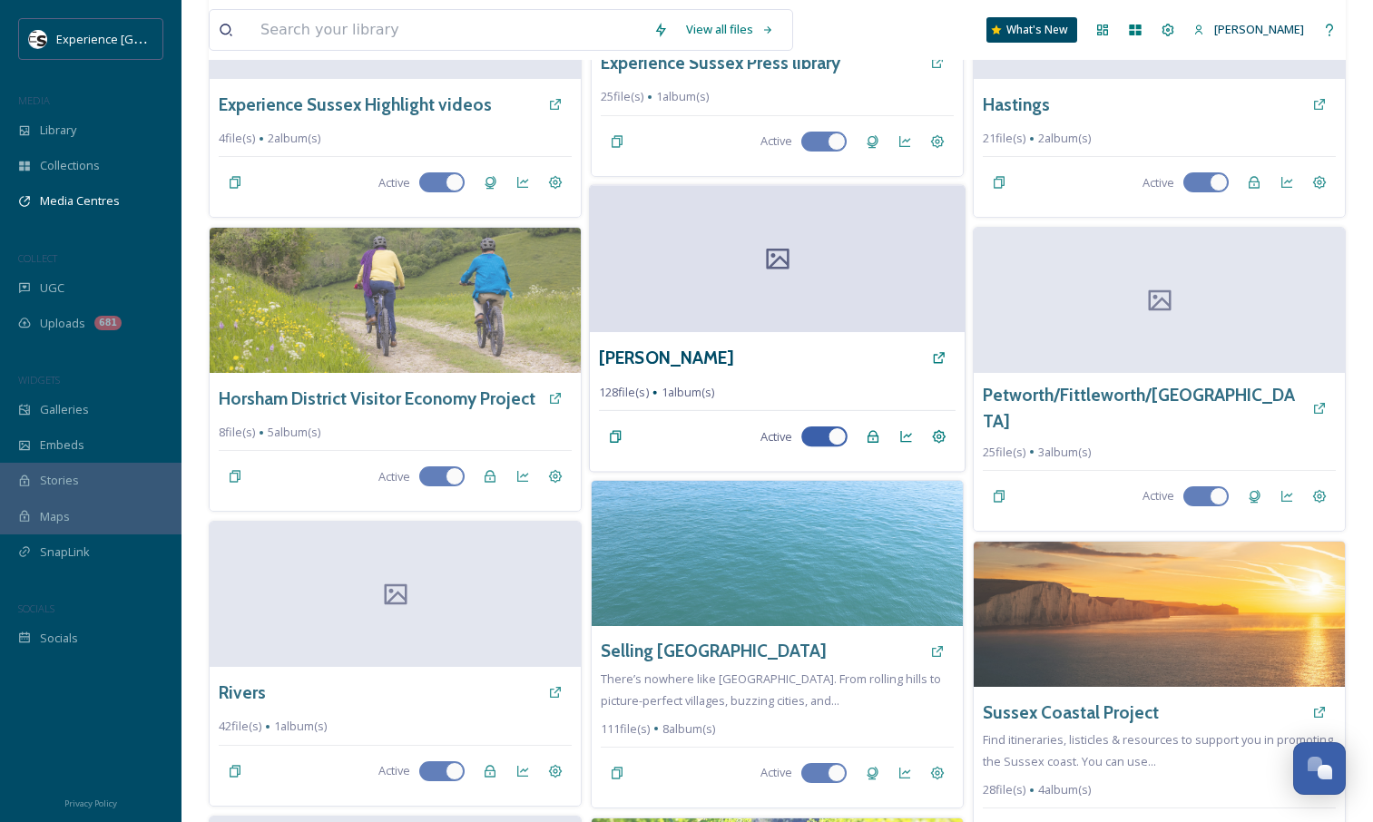
scroll to position [892, 0]
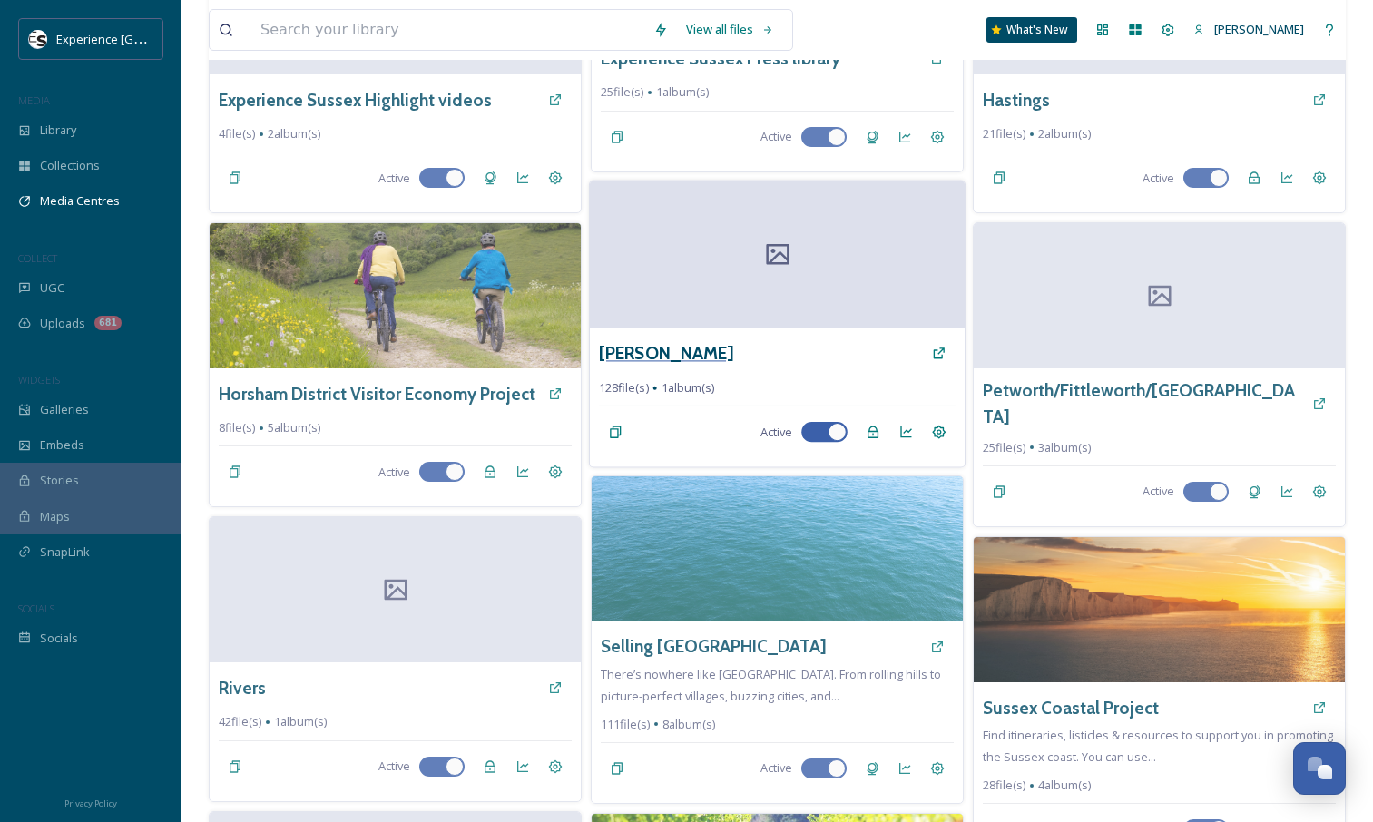
click at [635, 349] on h3 "[PERSON_NAME]" at bounding box center [666, 352] width 134 height 26
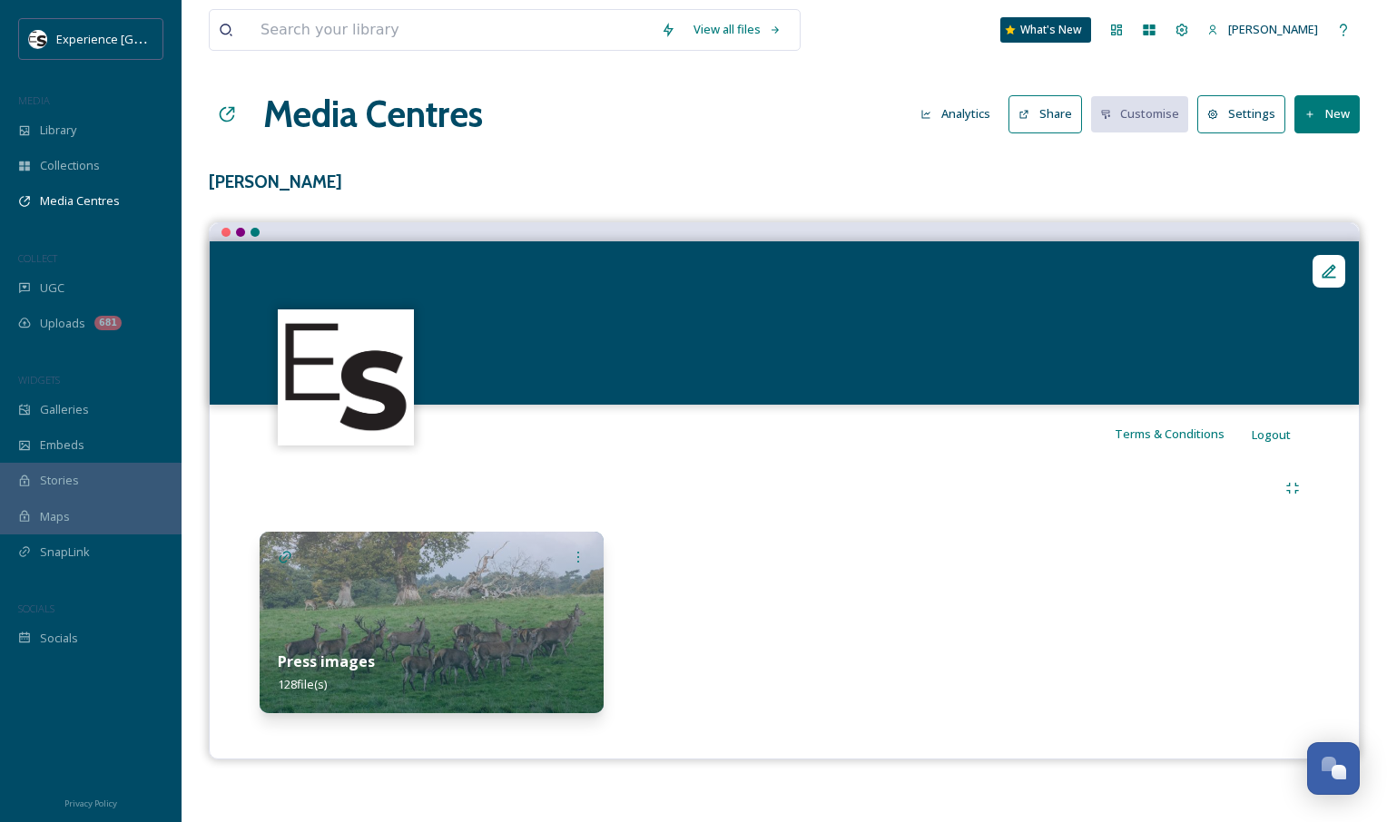
click at [487, 620] on img at bounding box center [432, 623] width 344 height 182
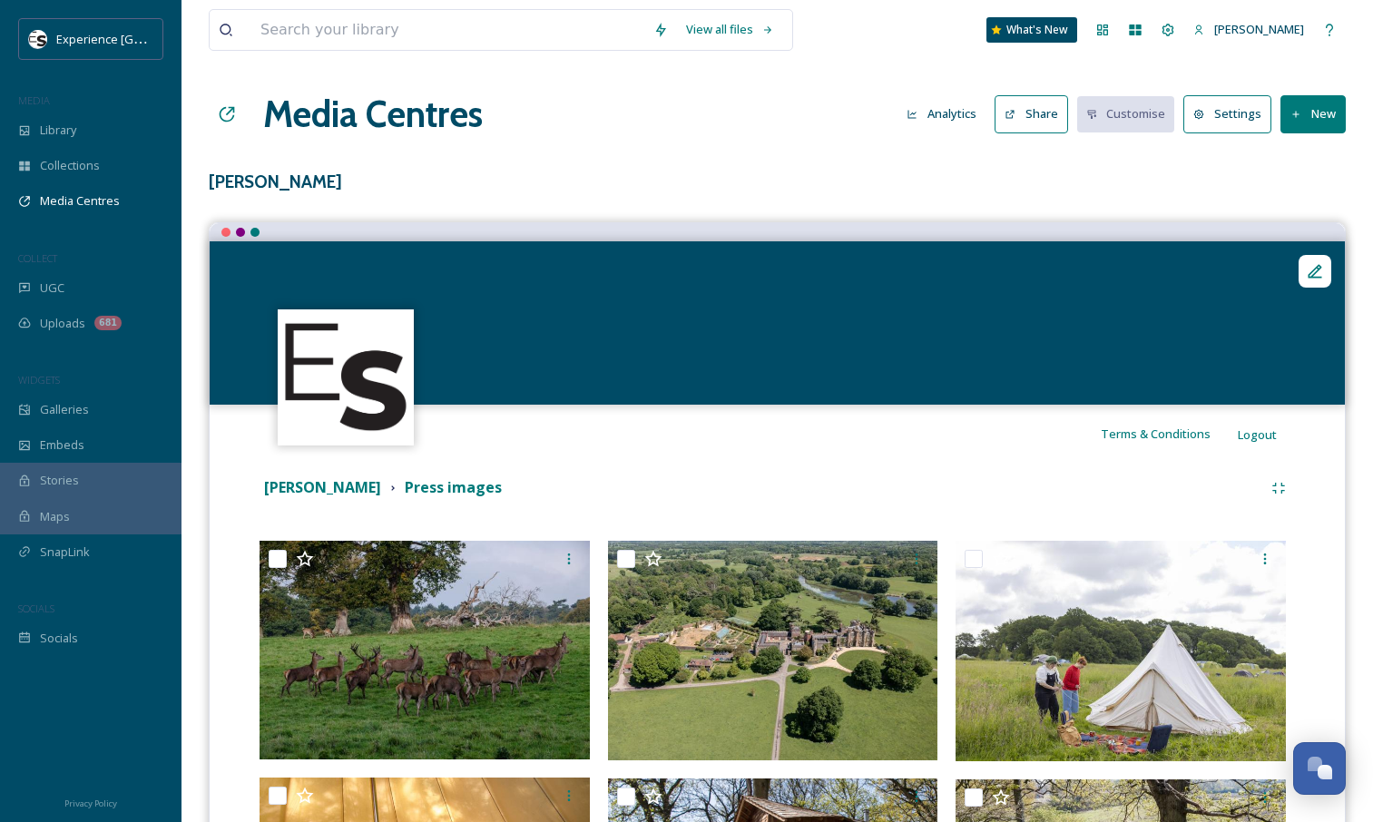
click at [1211, 113] on button "Settings" at bounding box center [1228, 113] width 88 height 37
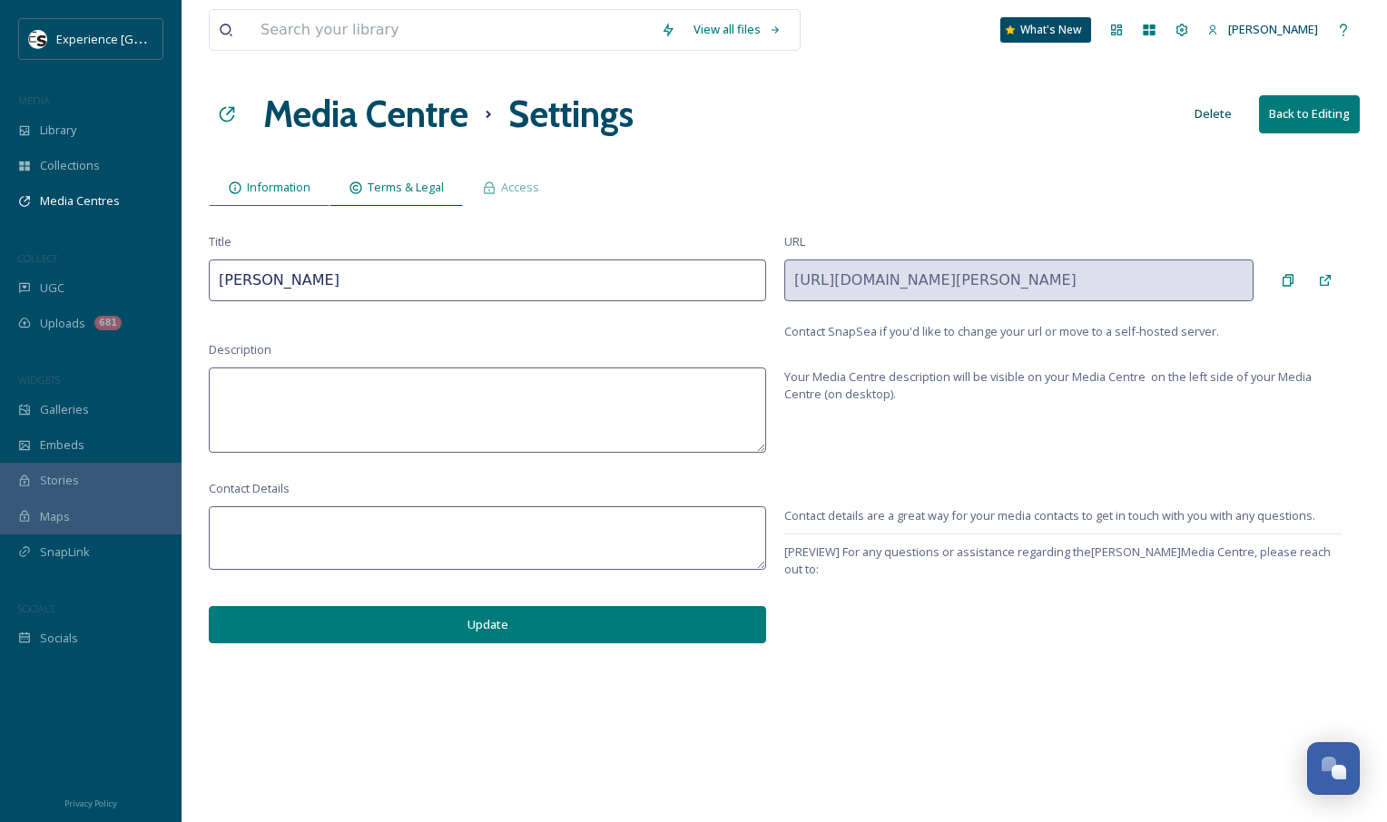
click at [405, 187] on span "Terms & Legal" at bounding box center [406, 187] width 76 height 17
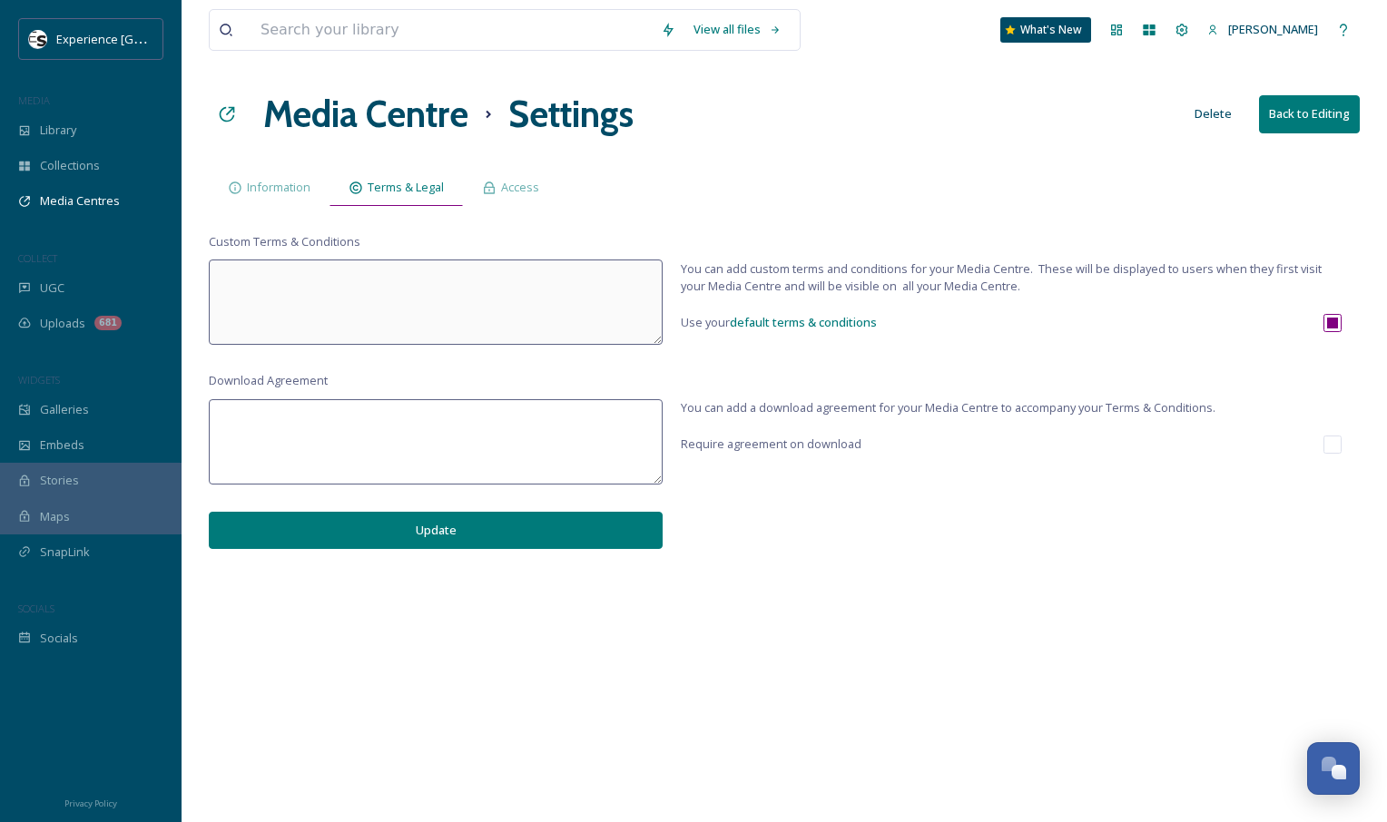
click at [334, 183] on div "Terms & Legal" at bounding box center [396, 187] width 133 height 37
click at [316, 186] on div "Information" at bounding box center [269, 187] width 121 height 37
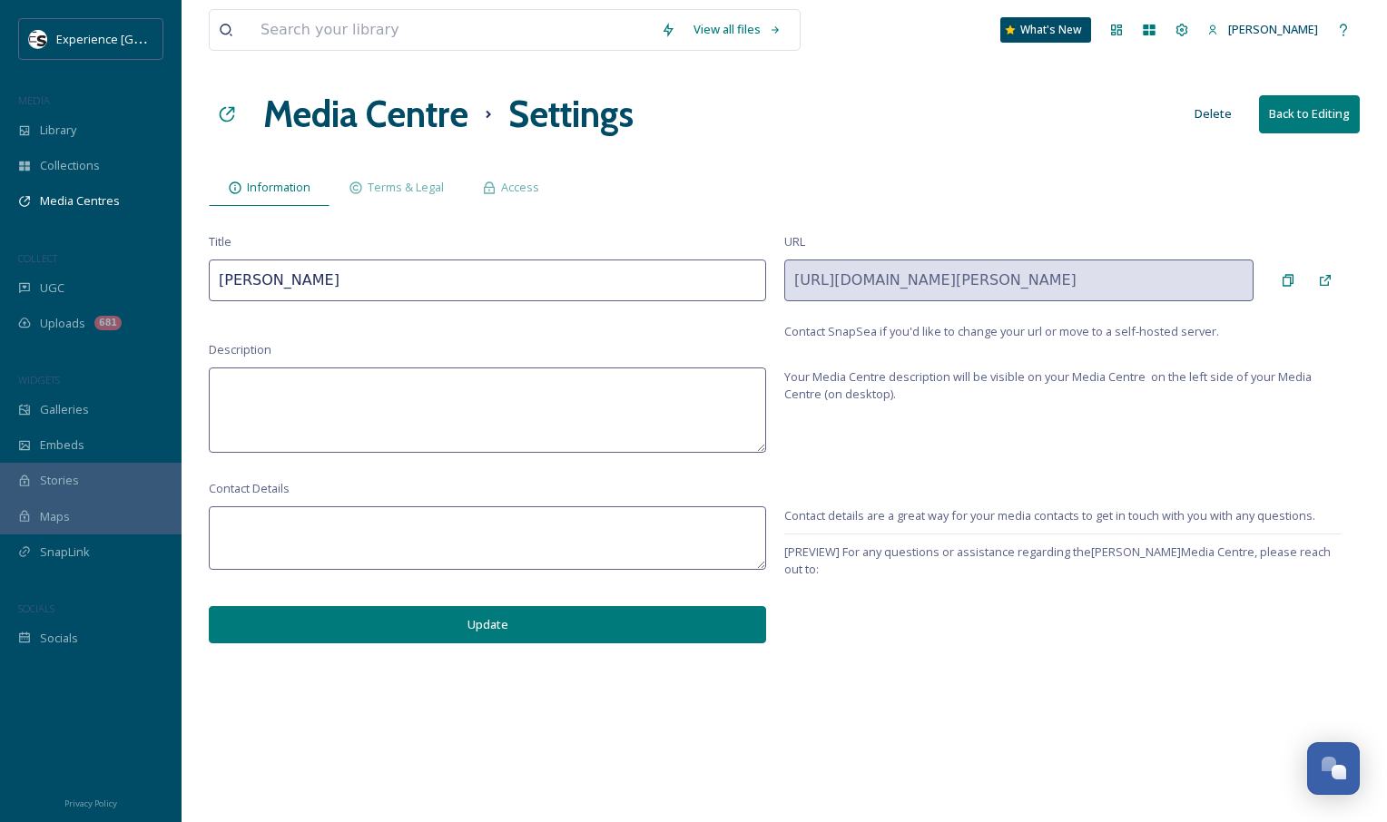
click at [278, 536] on textarea at bounding box center [487, 539] width 557 height 64
type textarea "m"
type textarea "[EMAIL_ADDRESS][DOMAIN_NAME]"
click at [396, 441] on textarea at bounding box center [487, 410] width 557 height 85
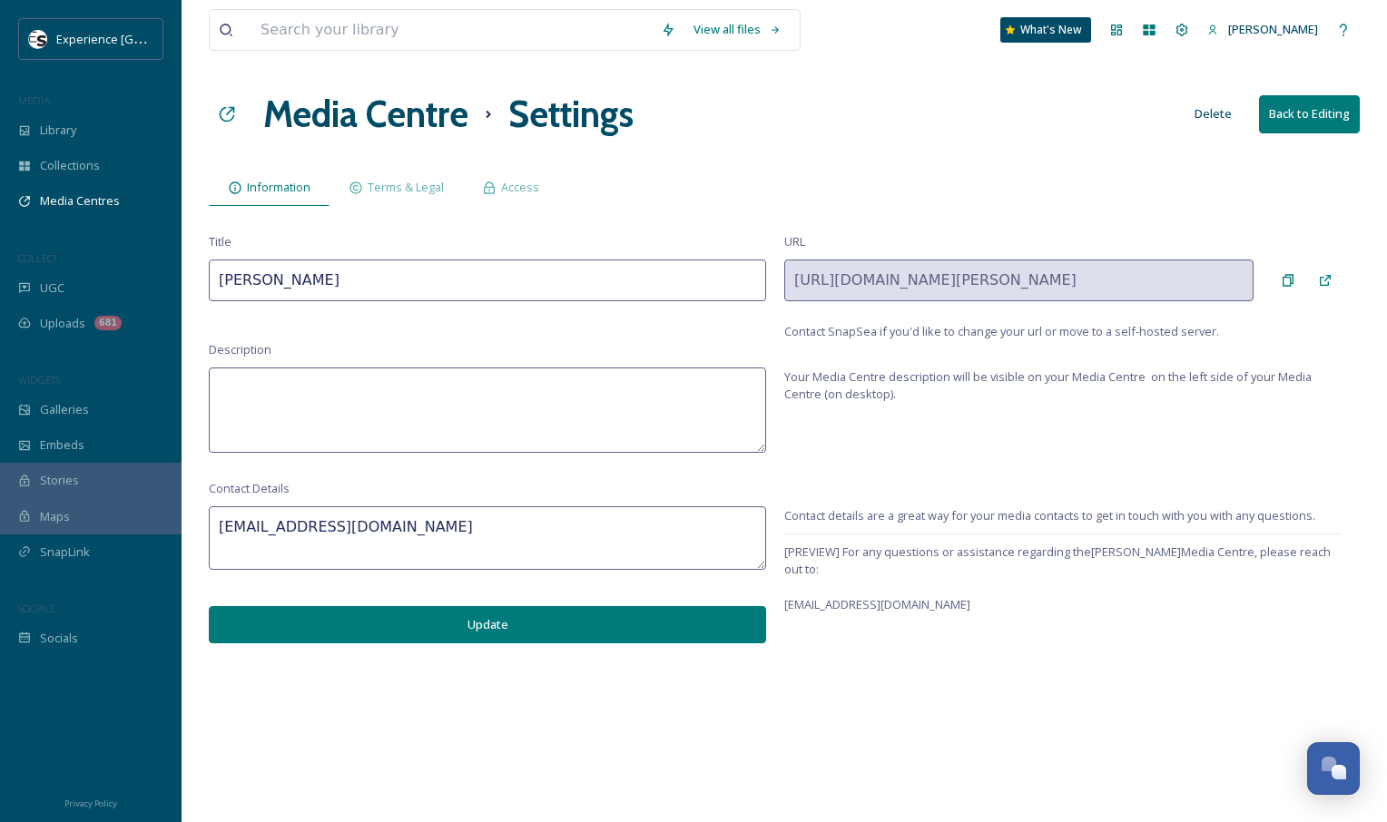
click at [500, 638] on button "Update" at bounding box center [487, 624] width 557 height 37
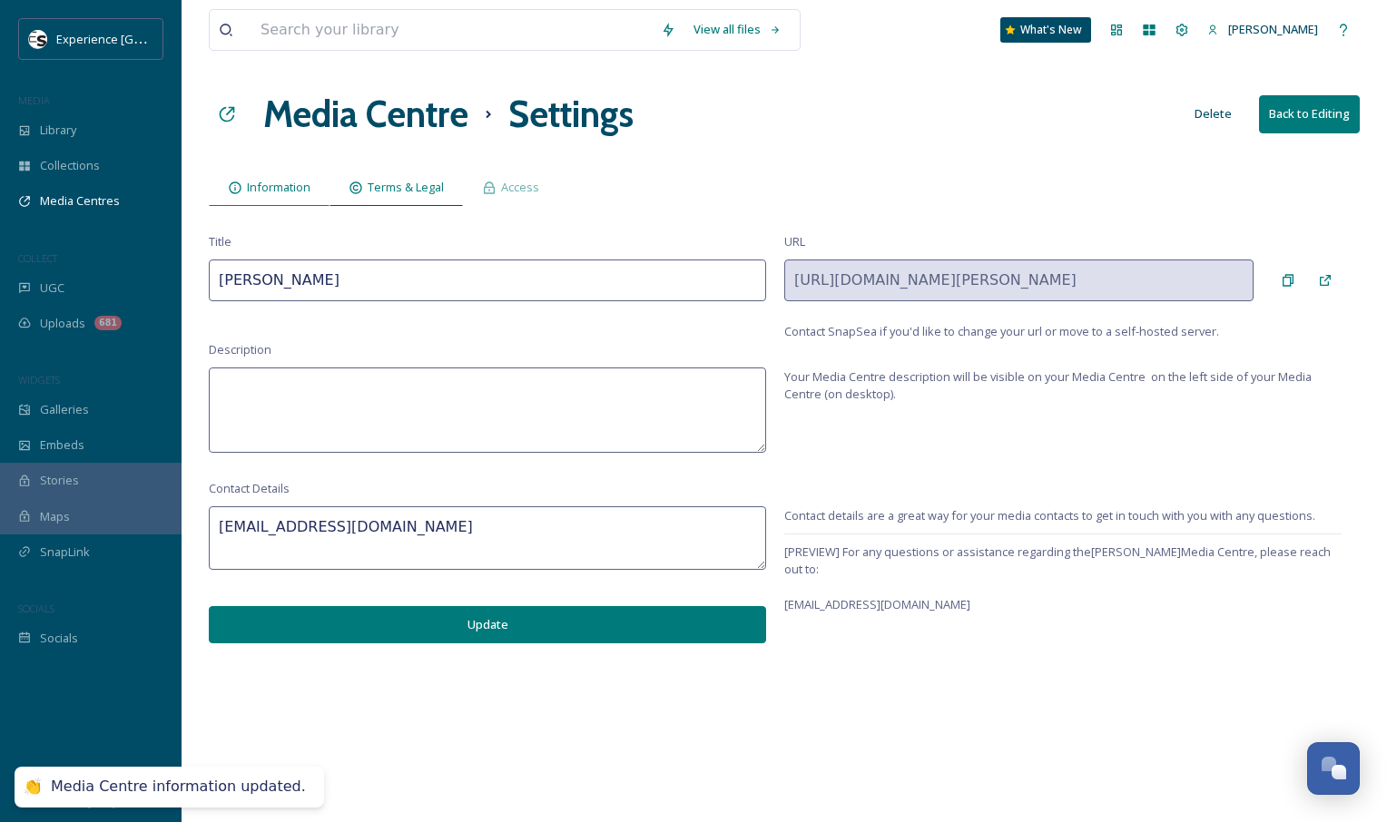
click at [419, 187] on span "Terms & Legal" at bounding box center [406, 187] width 76 height 17
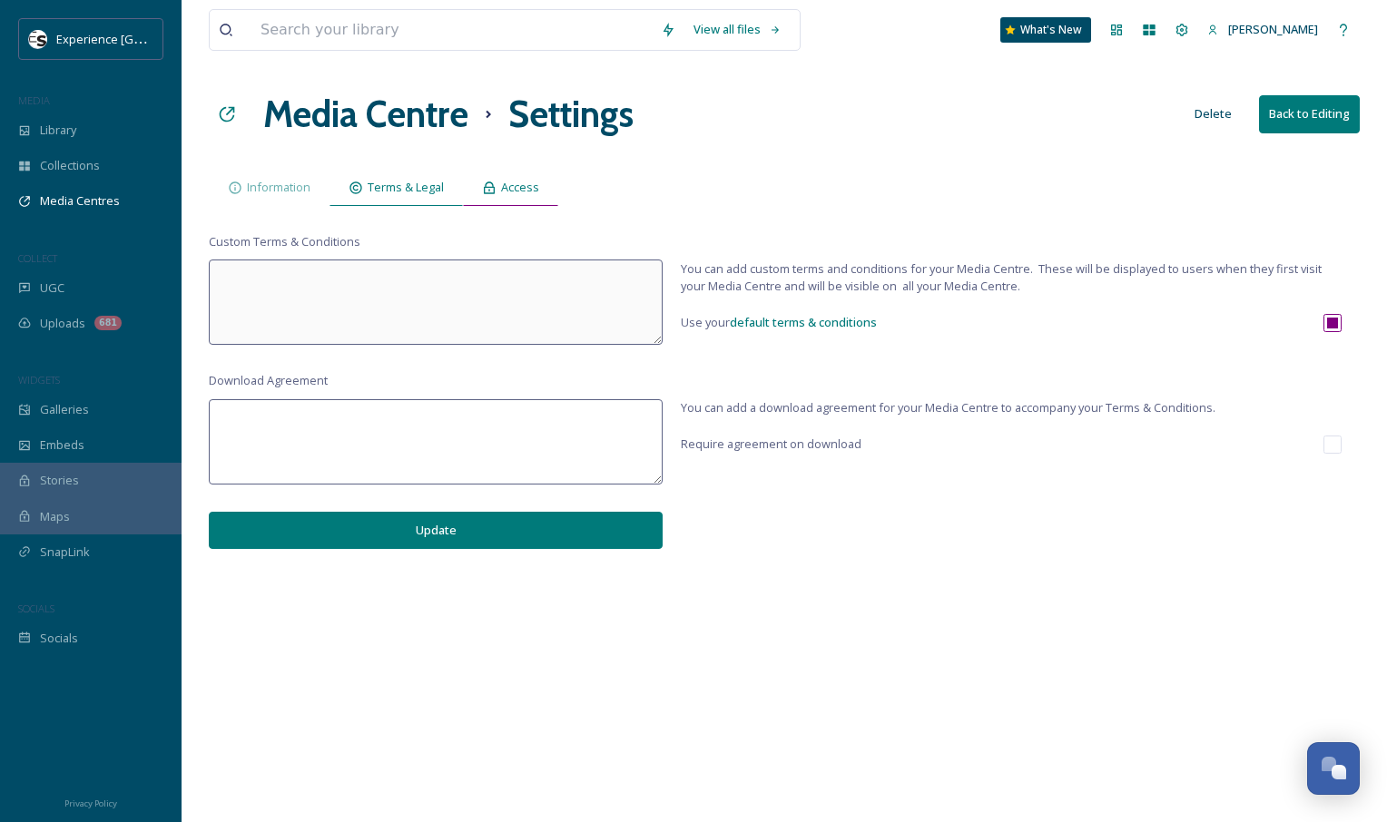
click at [518, 183] on span "Access" at bounding box center [520, 187] width 38 height 17
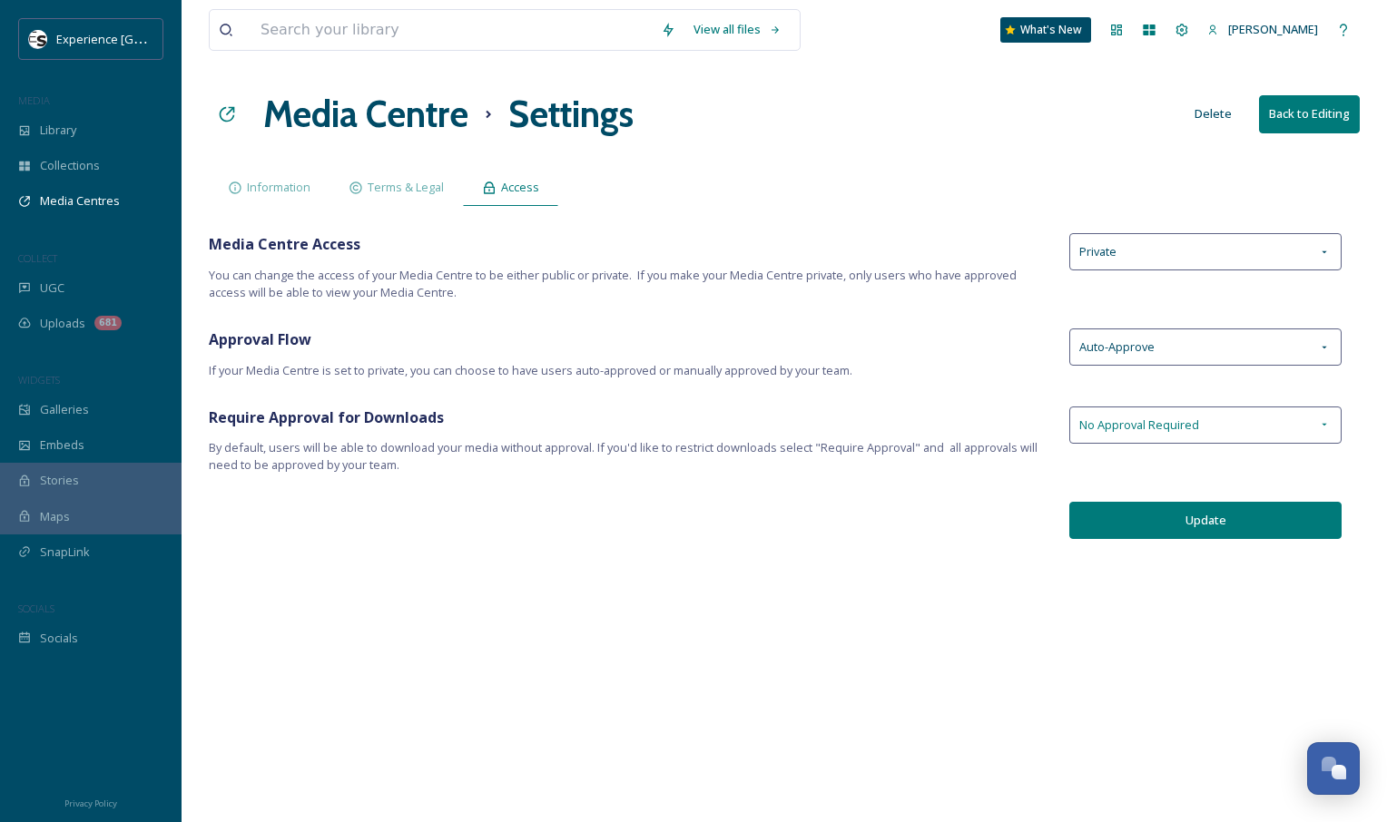
click at [1197, 427] on span "No Approval Required" at bounding box center [1139, 425] width 120 height 17
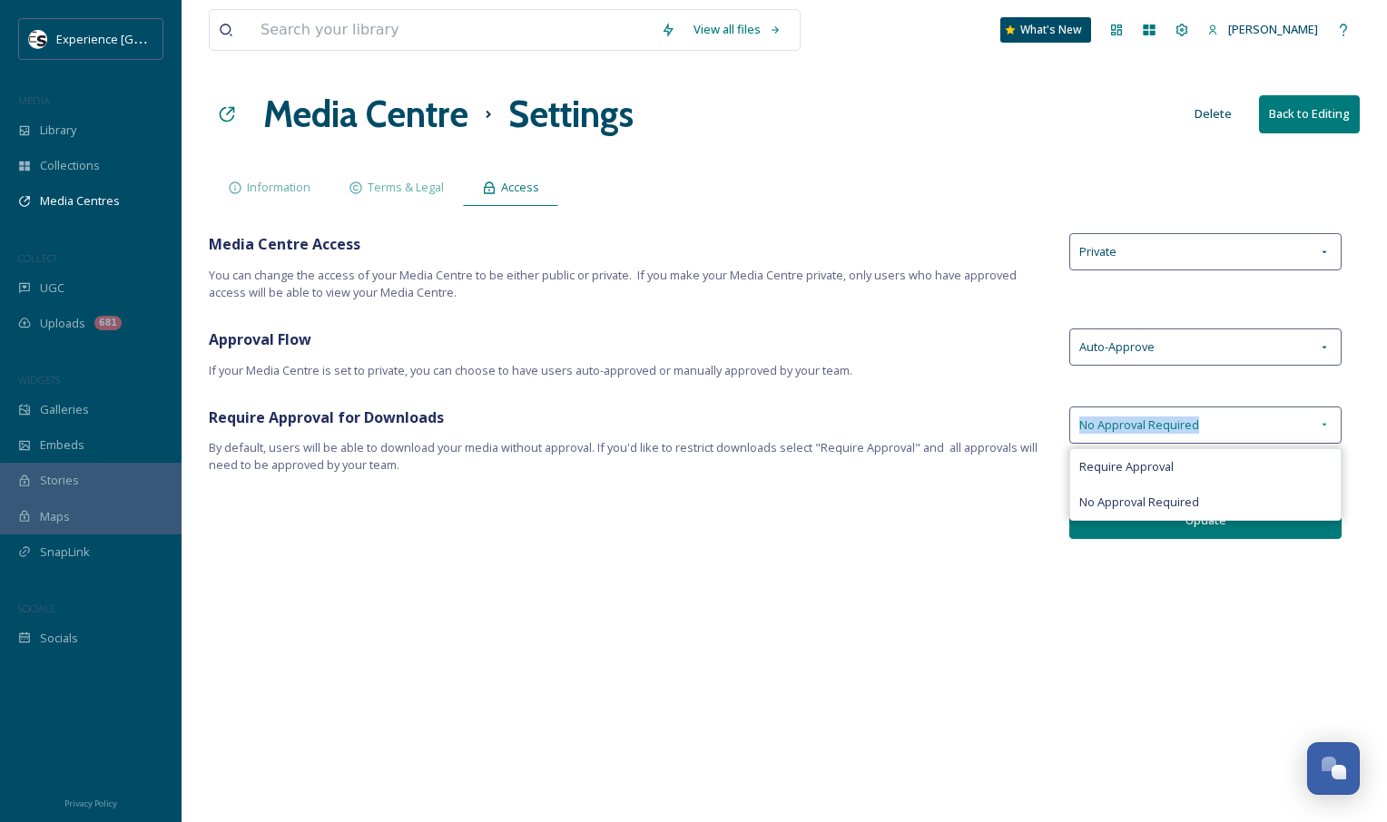
drag, startPoint x: 1196, startPoint y: 423, endPoint x: 1075, endPoint y: 430, distance: 121.9
click at [1075, 430] on div "No Approval Required" at bounding box center [1205, 425] width 272 height 37
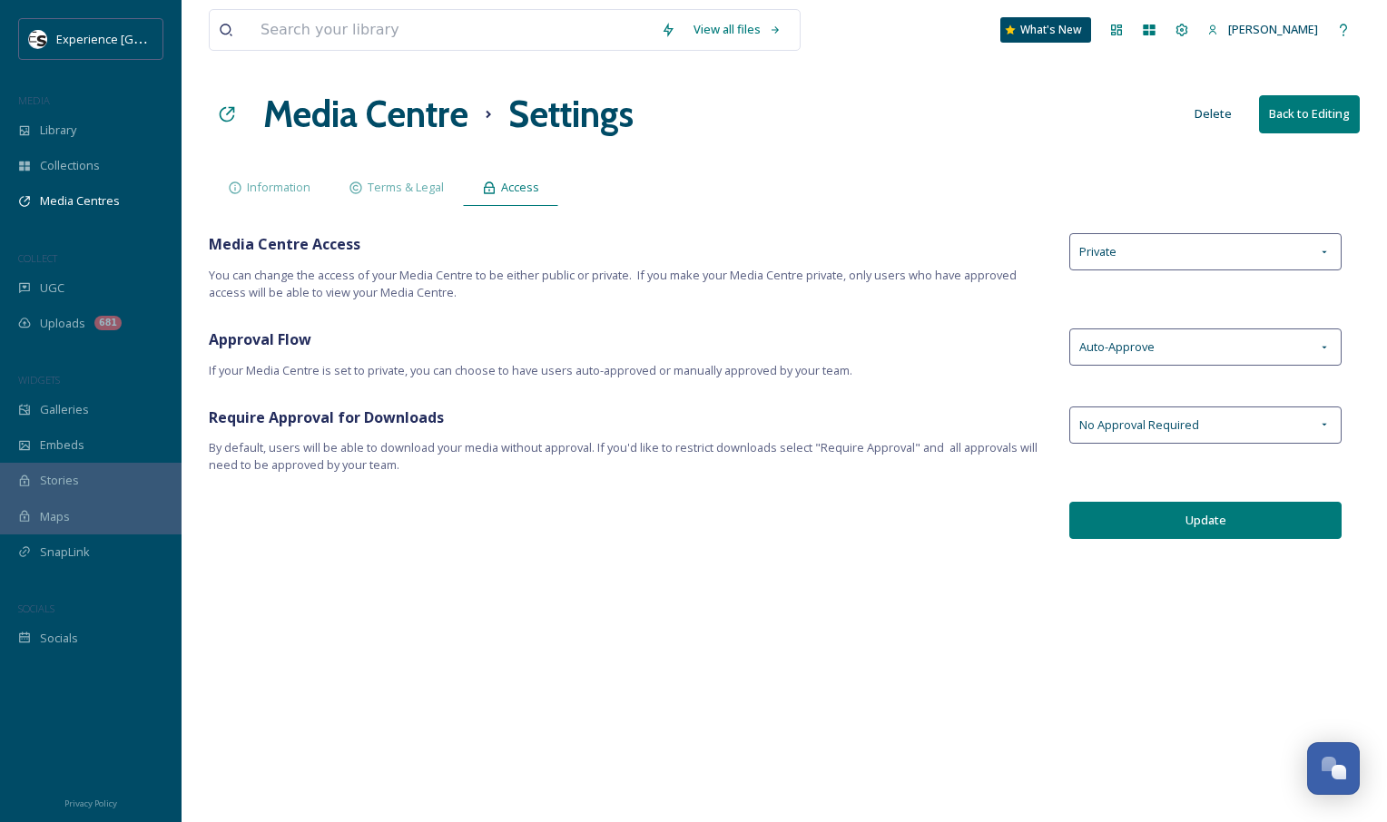
drag, startPoint x: 1075, startPoint y: 430, endPoint x: 969, endPoint y: 424, distance: 105.5
click at [969, 424] on span "Require Approval for Downloads" at bounding box center [630, 418] width 842 height 22
click at [1195, 540] on div "View all files What's New [PERSON_NAME] Media Centre Settings Delete Back to Ed…" at bounding box center [784, 411] width 1205 height 822
click at [1189, 493] on div "View all files What's New [PERSON_NAME] Media Centre Settings Delete Back to Ed…" at bounding box center [784, 411] width 1205 height 822
click at [1189, 520] on button "Update" at bounding box center [1205, 520] width 272 height 37
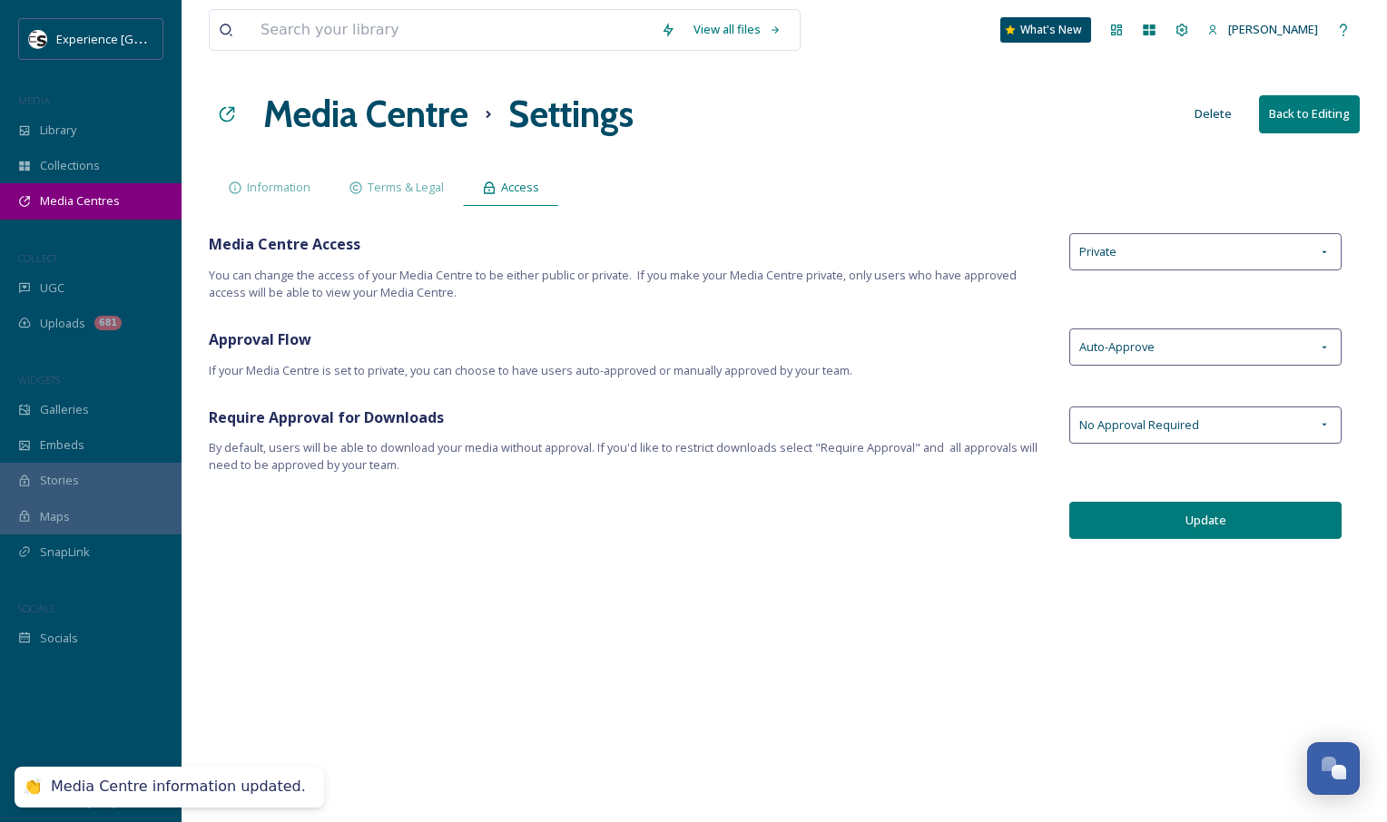
click at [103, 202] on span "Media Centres" at bounding box center [80, 200] width 80 height 17
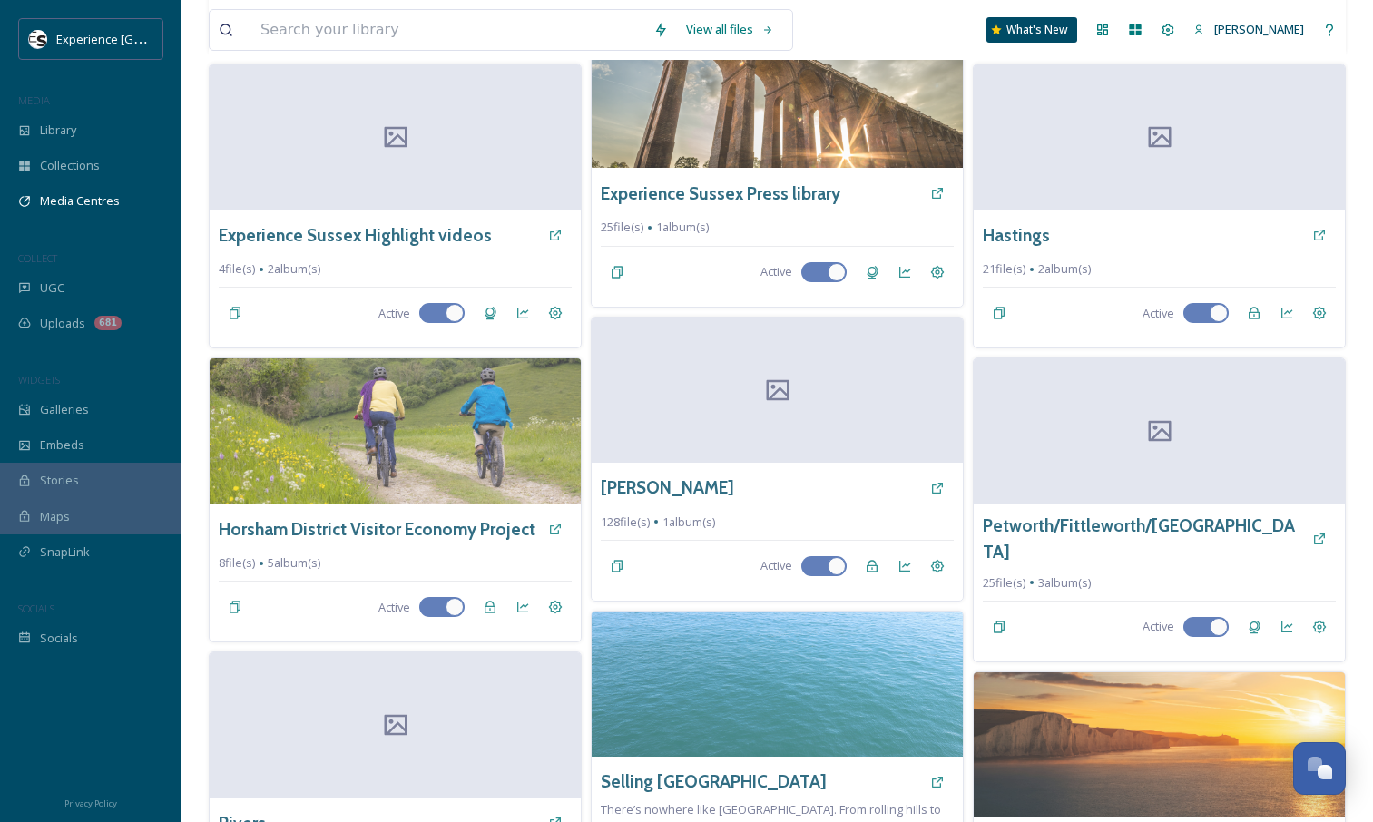
scroll to position [795, 0]
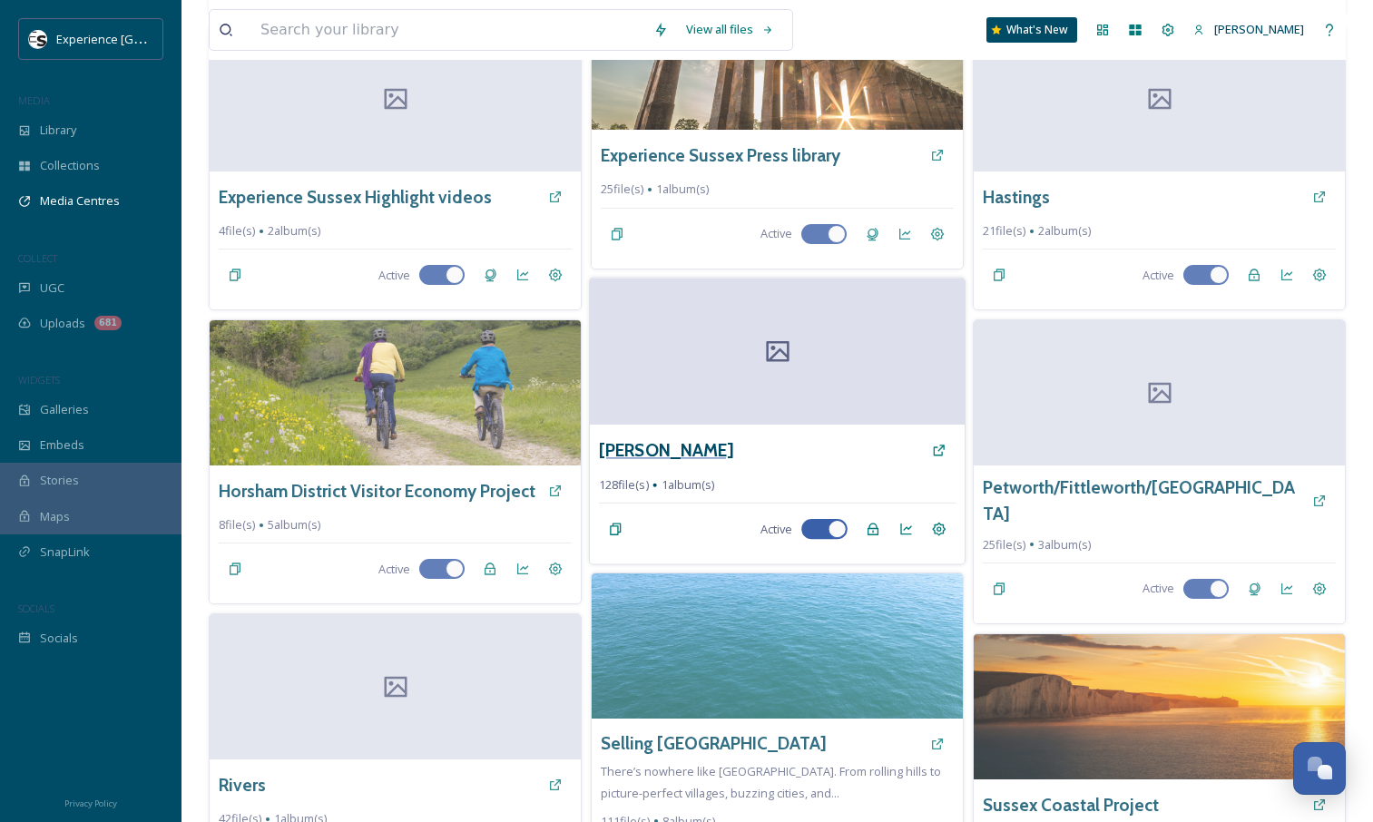
click at [635, 449] on h3 "[PERSON_NAME]" at bounding box center [666, 450] width 134 height 26
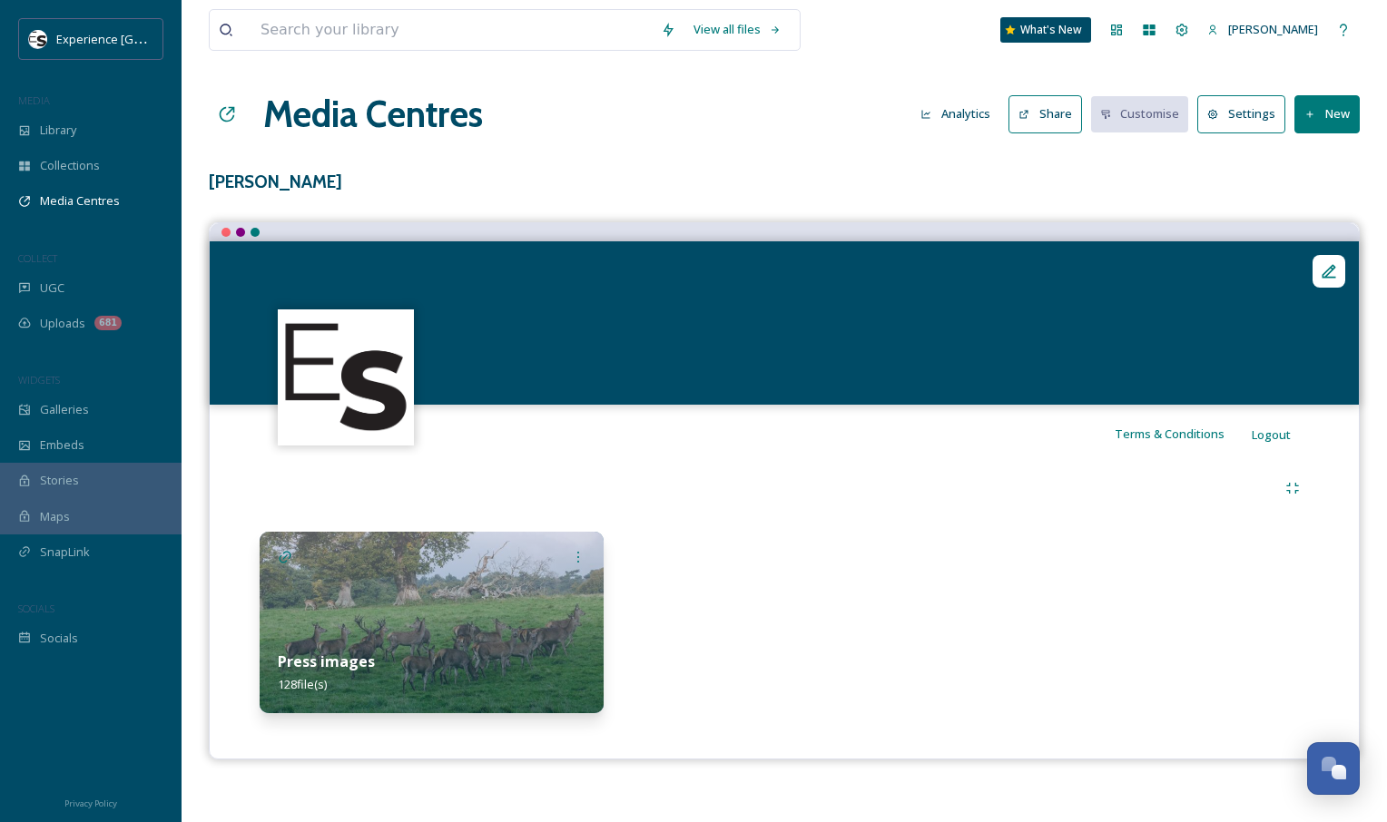
click at [373, 595] on img at bounding box center [432, 623] width 344 height 182
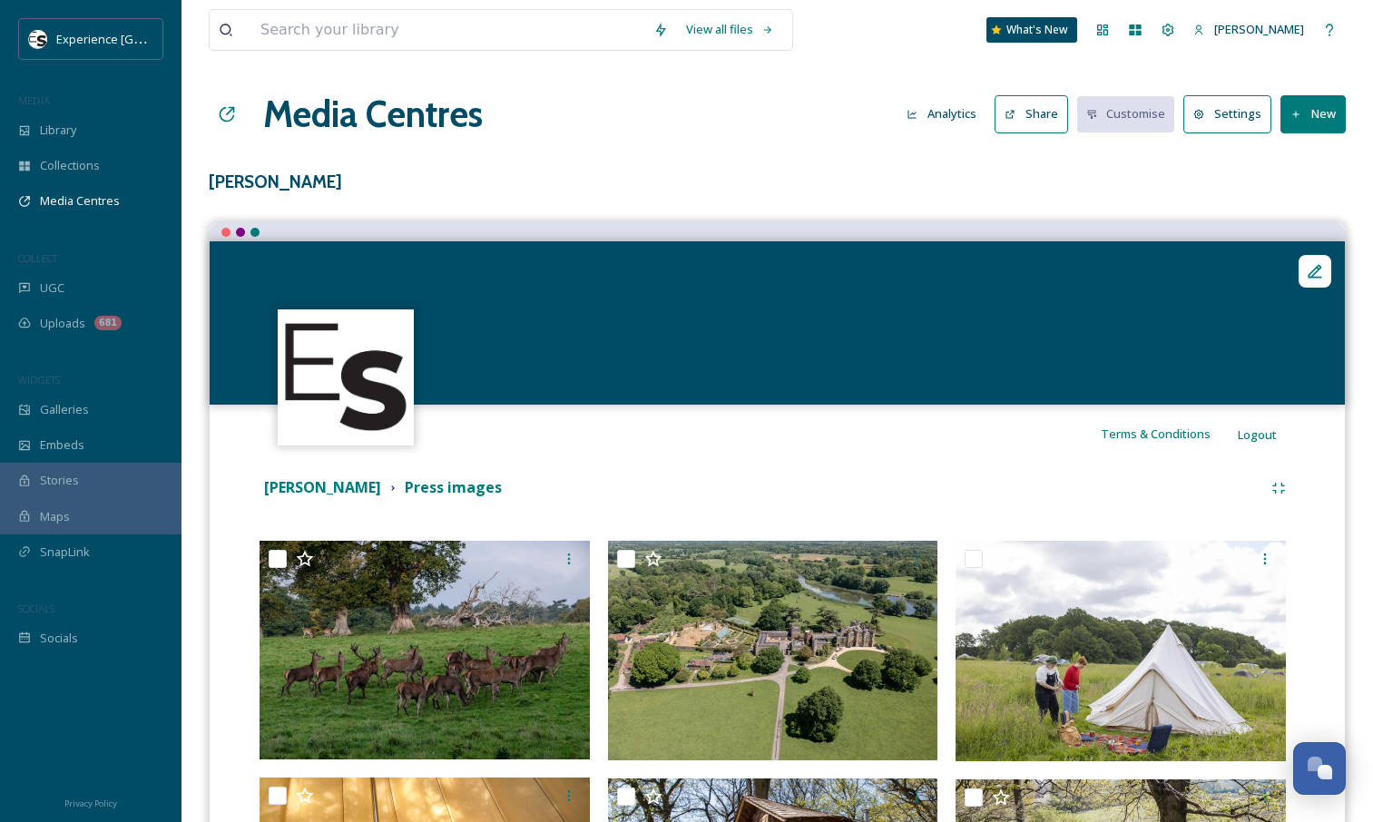
click at [1041, 117] on button "Share" at bounding box center [1032, 113] width 74 height 37
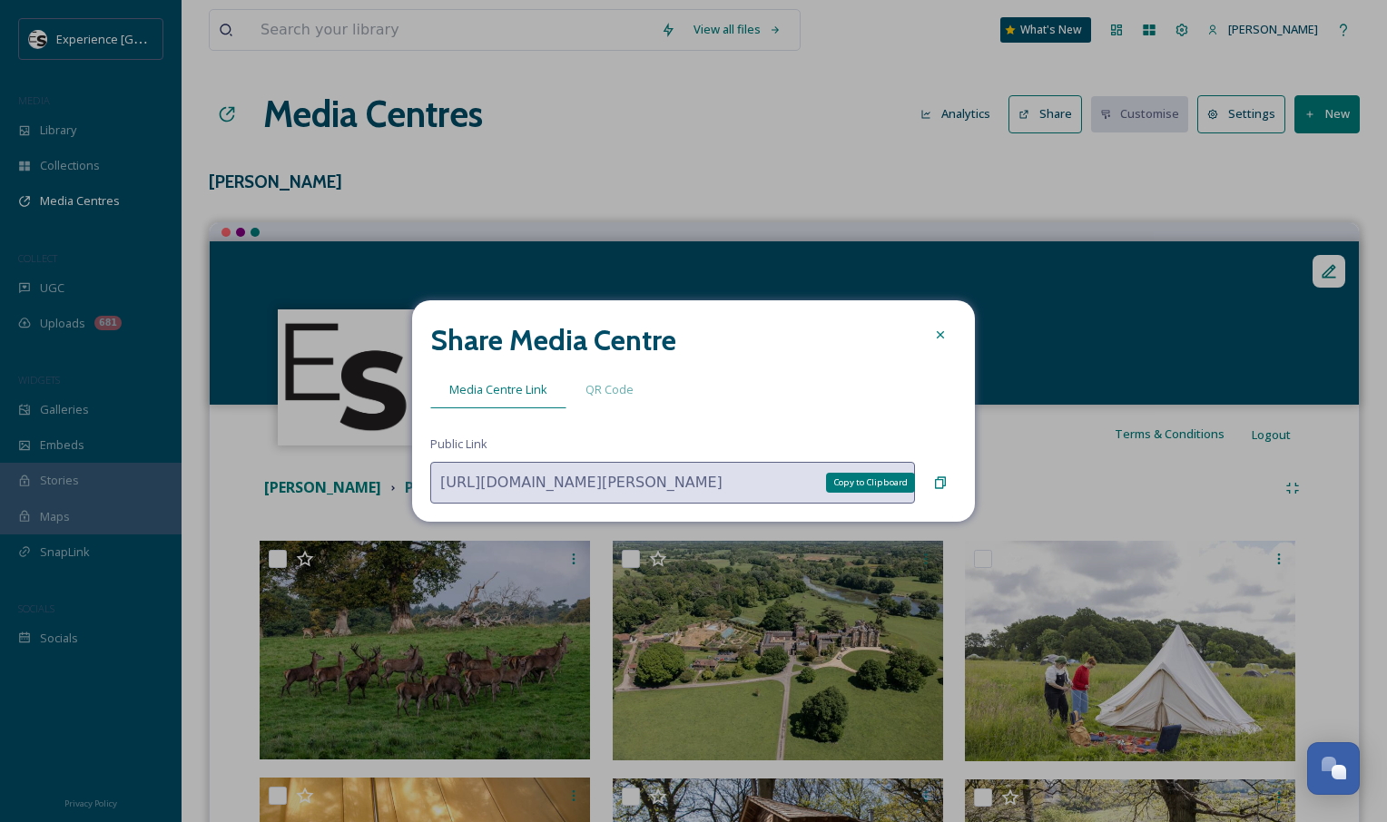
click at [929, 484] on div "Copy to Clipboard" at bounding box center [940, 483] width 33 height 33
click at [940, 482] on icon at bounding box center [940, 483] width 15 height 15
click at [938, 330] on icon at bounding box center [940, 335] width 15 height 15
